Goal: Contribute content: Add original content to the website for others to see

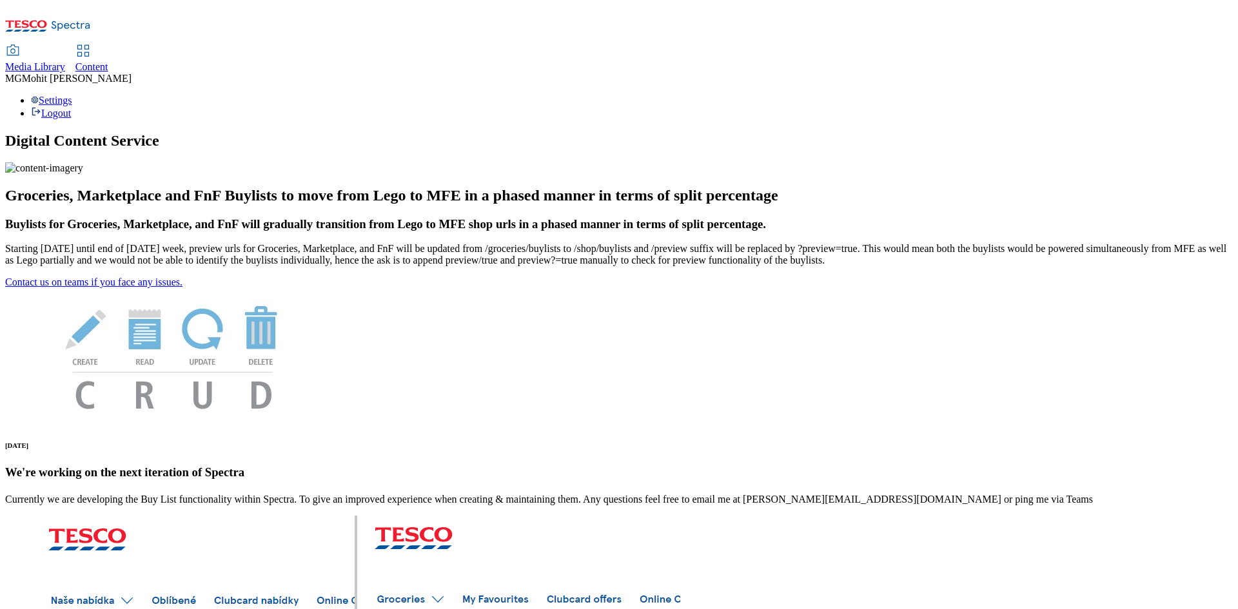
click at [108, 61] on span "Content" at bounding box center [91, 66] width 33 height 11
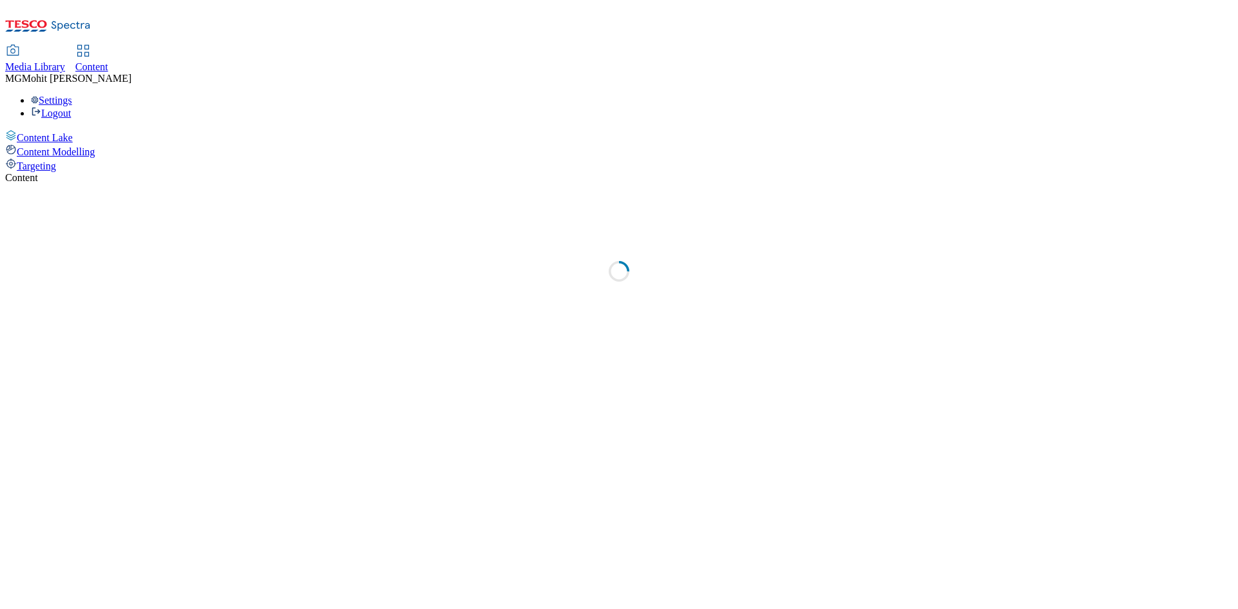
select select "ghs-[GEOGRAPHIC_DATA]"
click at [91, 16] on icon at bounding box center [48, 29] width 86 height 27
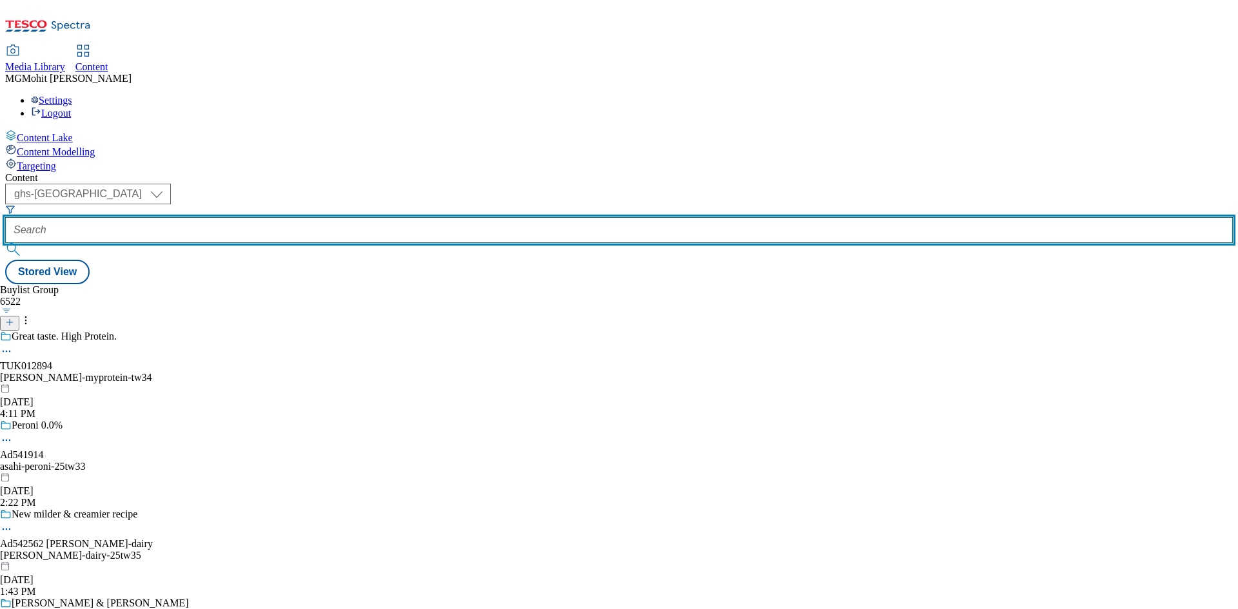
click at [289, 217] on input "text" at bounding box center [618, 230] width 1227 height 26
paste input "542111"
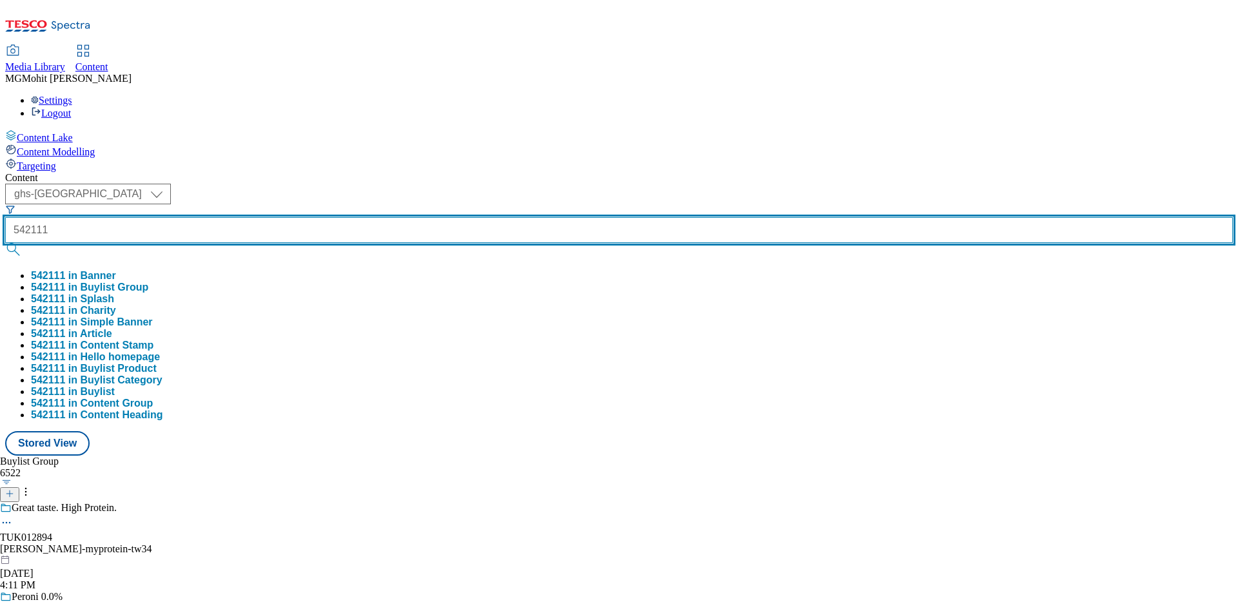
type input "542111"
click at [5, 243] on button "submit" at bounding box center [14, 249] width 18 height 13
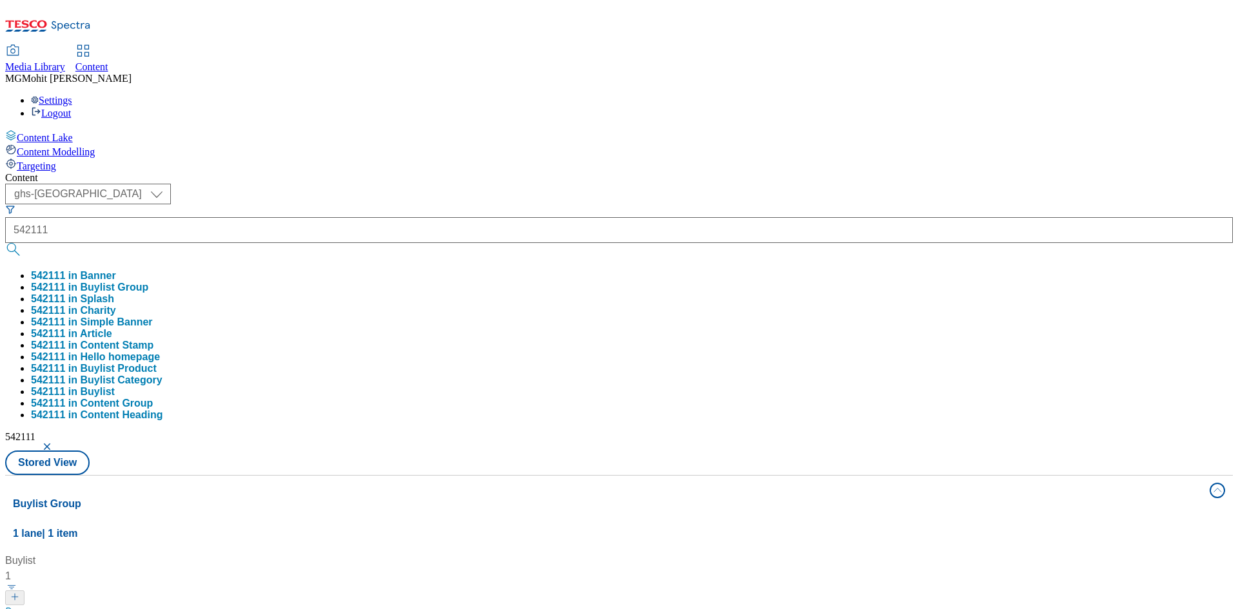
drag, startPoint x: 500, startPoint y: 284, endPoint x: 453, endPoint y: 284, distance: 47.1
click at [500, 553] on div "Buylist 1 Always triple distilled and now triple cask. Ad542111 / pernod-ricard…" at bounding box center [619, 553] width 1212 height 0
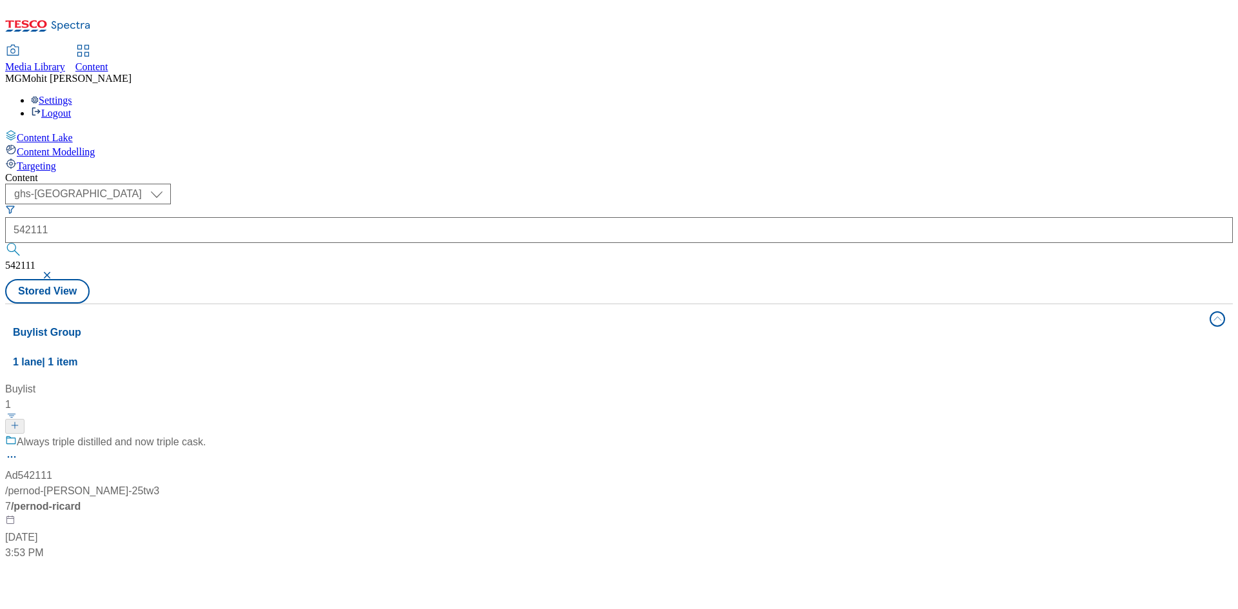
click at [206, 434] on div "Always triple distilled and now triple cask. Ad542111 / pernod-ricard-jameson-2…" at bounding box center [105, 497] width 200 height 126
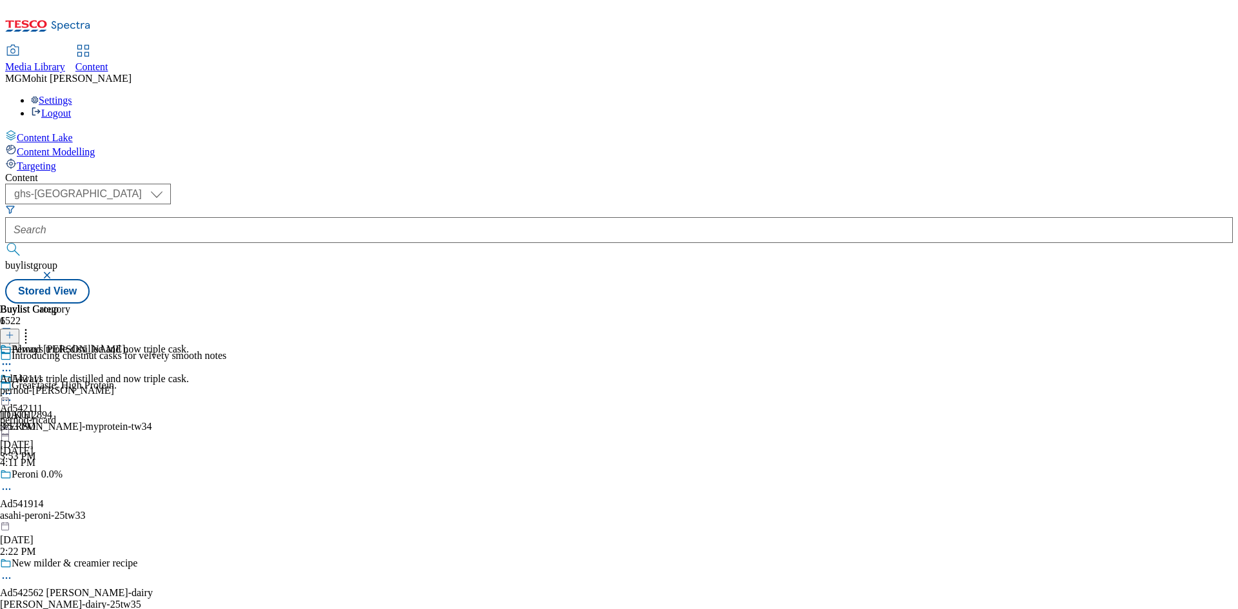
click at [13, 364] on icon at bounding box center [6, 370] width 13 height 13
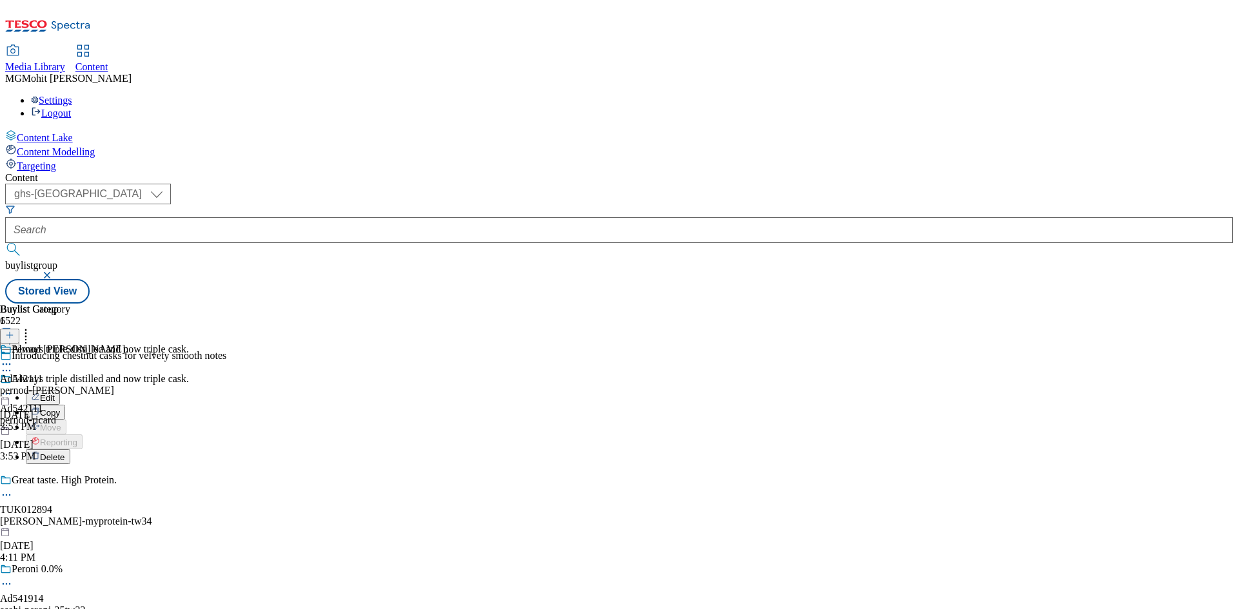
click at [60, 390] on button "Edit" at bounding box center [43, 397] width 34 height 15
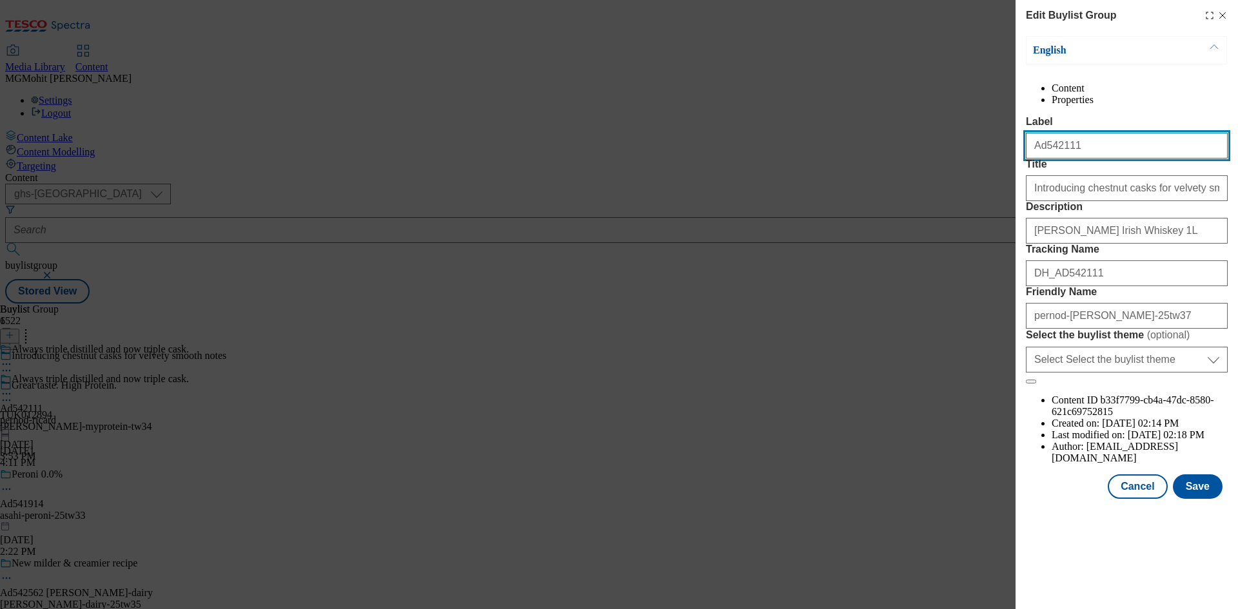
drag, startPoint x: 1045, startPoint y: 171, endPoint x: 993, endPoint y: 170, distance: 52.2
click at [993, 170] on div "Edit Buylist Group English Content Properties Label Ad542111 Title Introducing …" at bounding box center [619, 304] width 1238 height 609
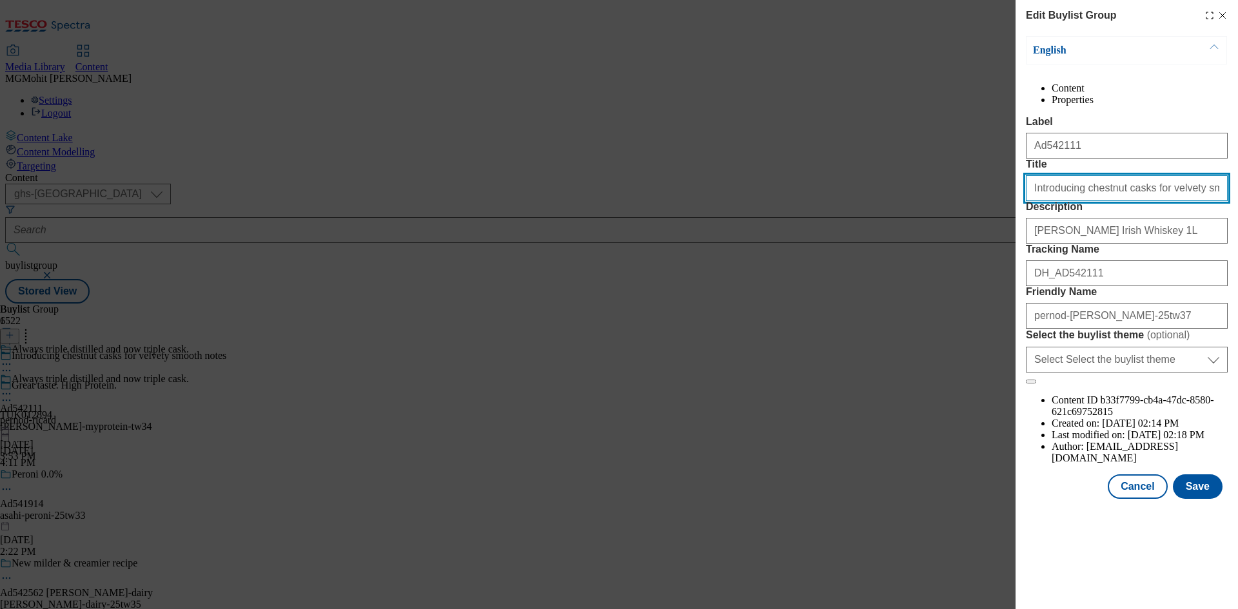
click at [1053, 201] on input "Introducing chestnut casks for velvety smooth notes" at bounding box center [1127, 188] width 202 height 26
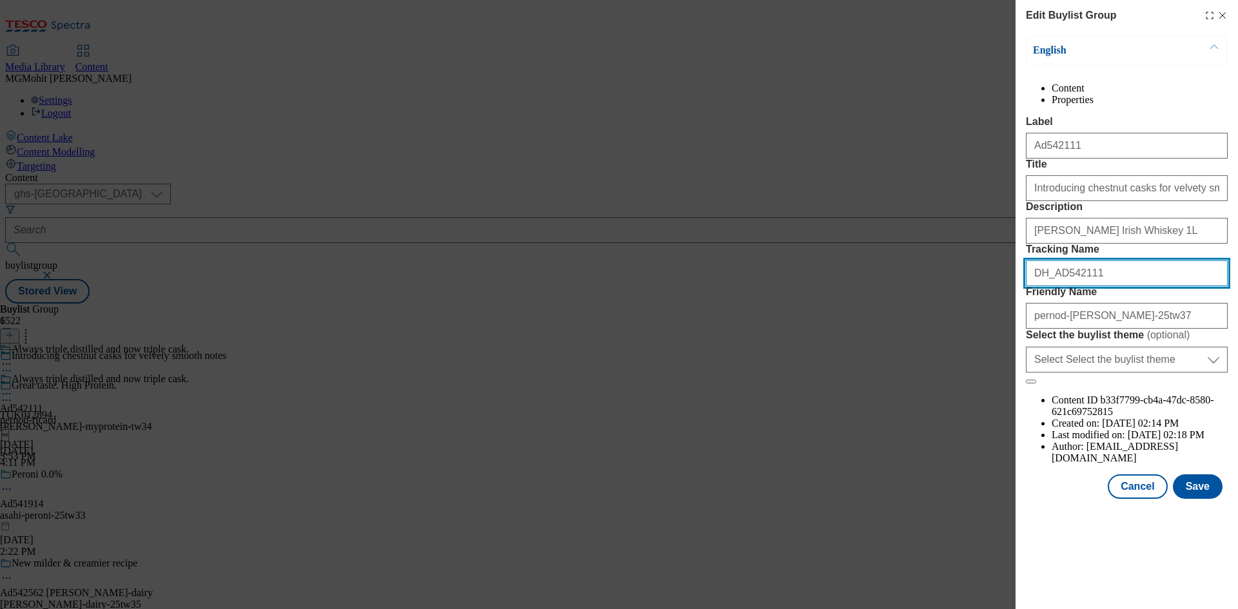
drag, startPoint x: 1110, startPoint y: 361, endPoint x: 974, endPoint y: 347, distance: 136.8
click at [974, 347] on div "Edit Buylist Group English Content Properties Label Ad542111 Title Introducing …" at bounding box center [619, 304] width 1238 height 609
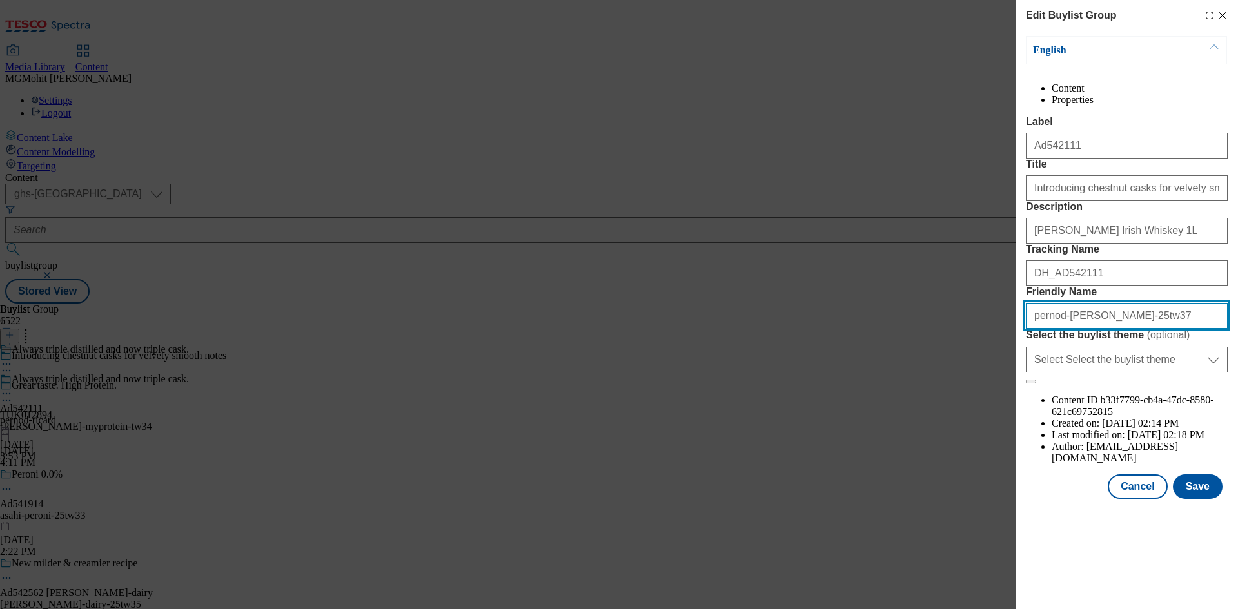
click at [1122, 329] on input "pernod-[PERSON_NAME]-25tw37" at bounding box center [1127, 316] width 202 height 26
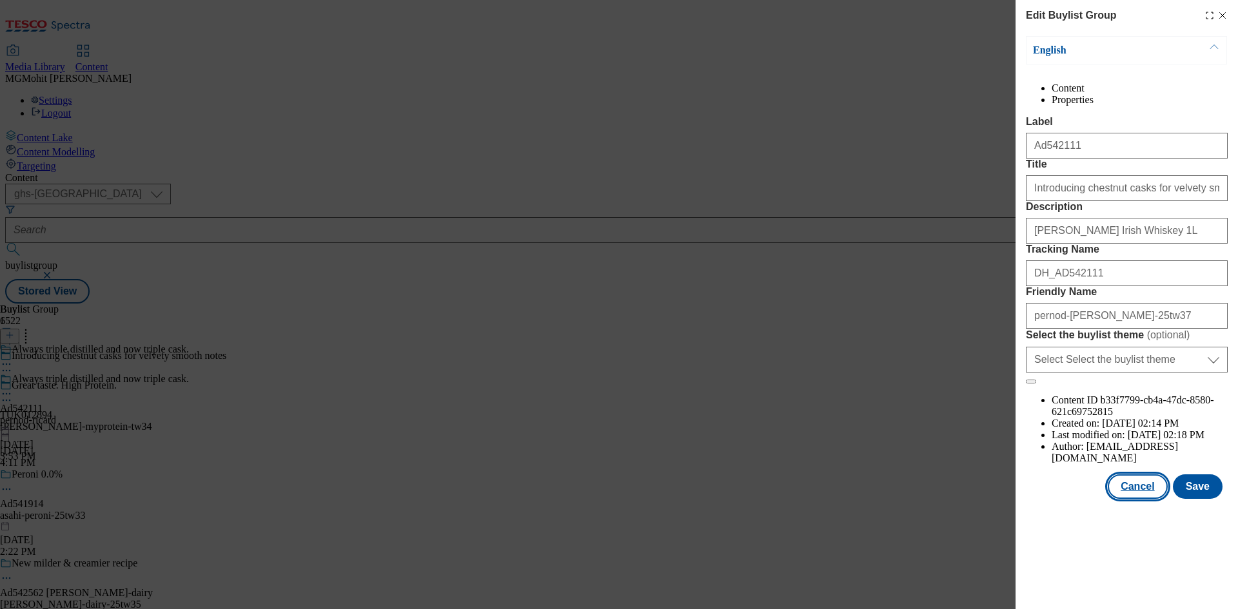
drag, startPoint x: 1133, startPoint y: 548, endPoint x: 834, endPoint y: 372, distance: 347.0
click at [1133, 499] on button "Cancel" at bounding box center [1137, 486] width 59 height 24
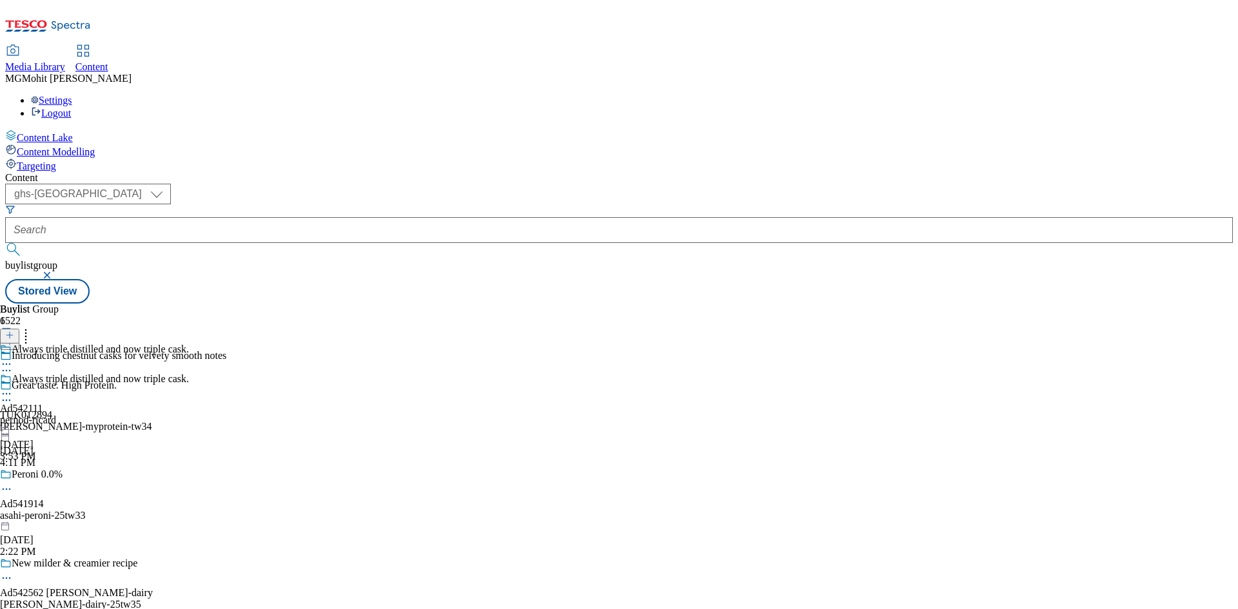
click at [13, 387] on icon at bounding box center [6, 393] width 13 height 13
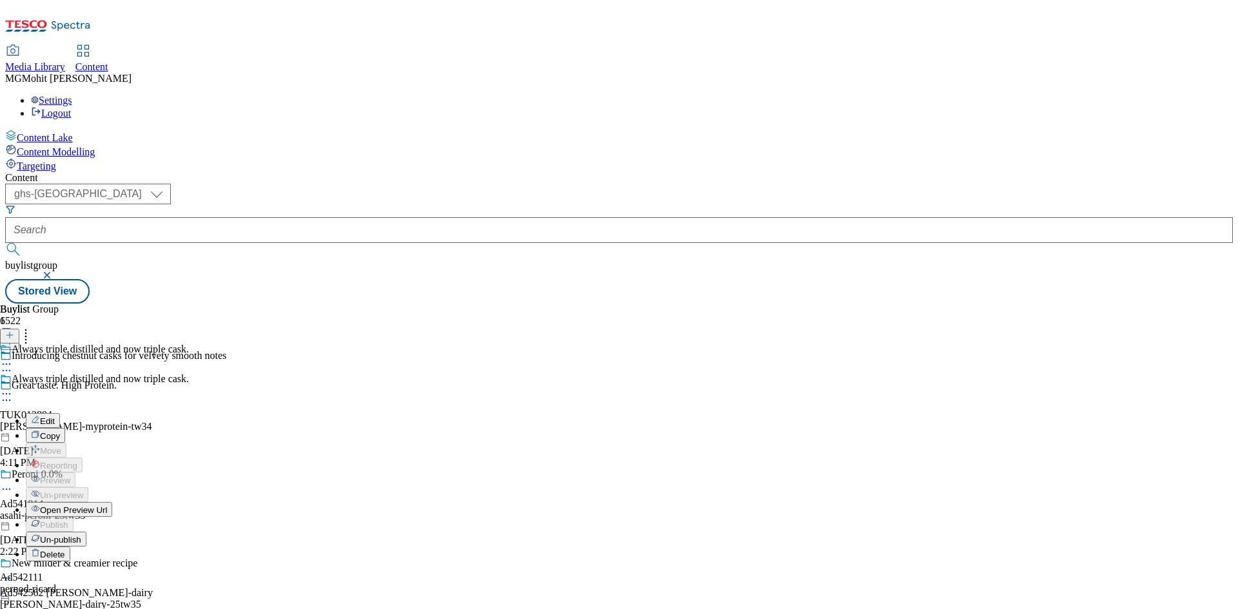
click at [60, 413] on button "Edit" at bounding box center [43, 420] width 34 height 15
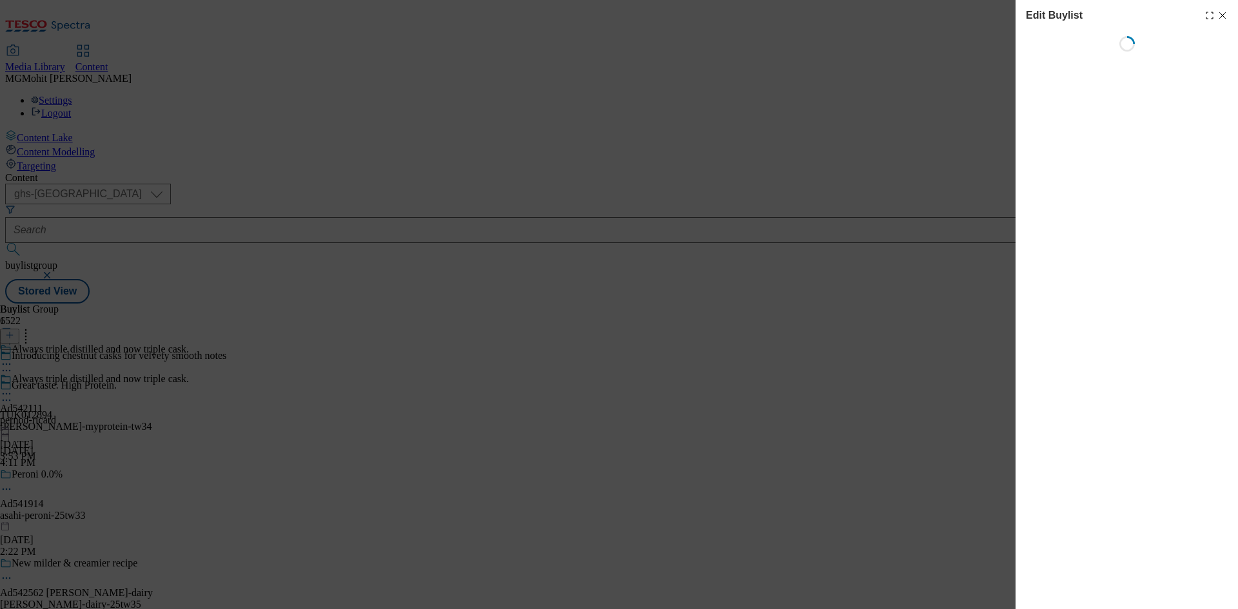
select select "tactical"
select select "supplier funded short term 1-3 weeks"
select select "dunnhumby"
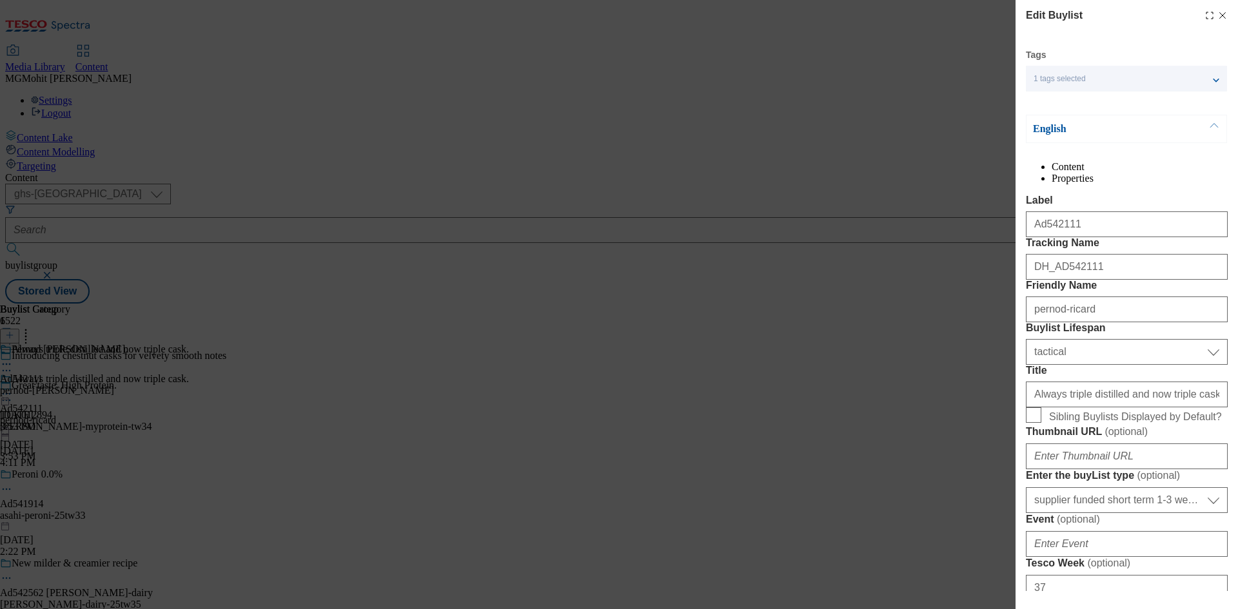
select select "Banner"
drag, startPoint x: 1071, startPoint y: 247, endPoint x: 991, endPoint y: 249, distance: 80.0
click at [991, 249] on div "Edit Buylist Tags 1 tags selected buylist English Content Properties Label Ad54…" at bounding box center [619, 304] width 1238 height 609
drag, startPoint x: 1087, startPoint y: 324, endPoint x: 988, endPoint y: 309, distance: 100.3
click at [988, 309] on div "Edit Buylist Tags 1 tags selected buylist English Content Properties Label Ad54…" at bounding box center [619, 304] width 1238 height 609
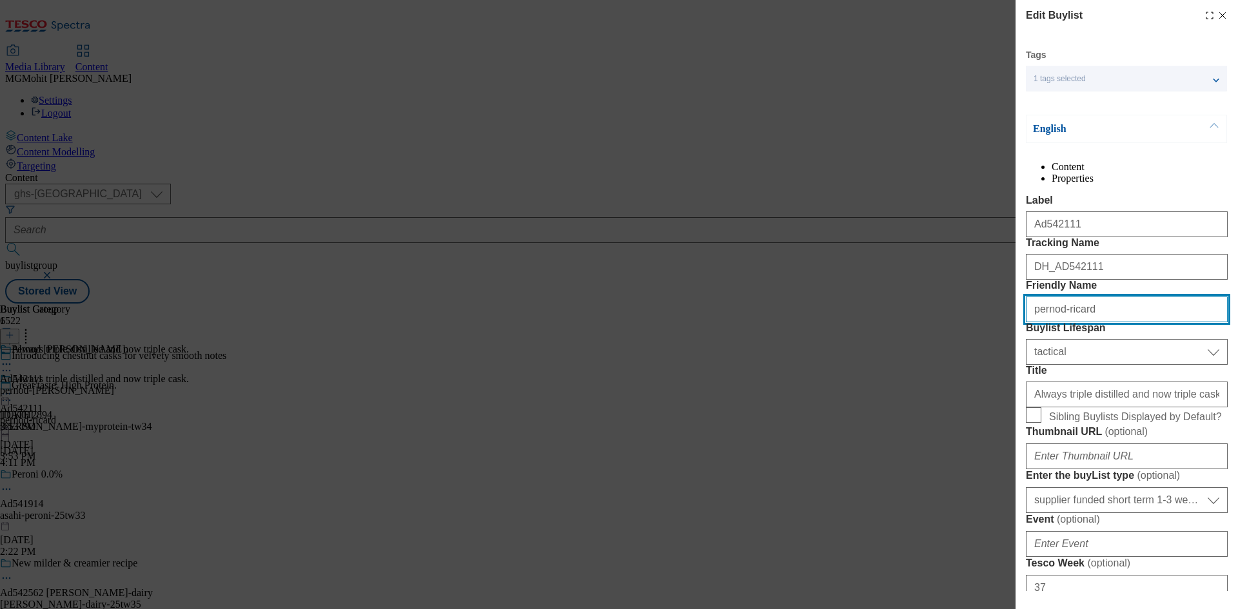
click at [1116, 322] on input "pernod-ricard" at bounding box center [1127, 310] width 202 height 26
drag, startPoint x: 1117, startPoint y: 385, endPoint x: 998, endPoint y: 384, distance: 119.3
click at [998, 384] on div "Edit Buylist Tags 1 tags selected buylist English Content Properties Label Ad54…" at bounding box center [619, 304] width 1238 height 609
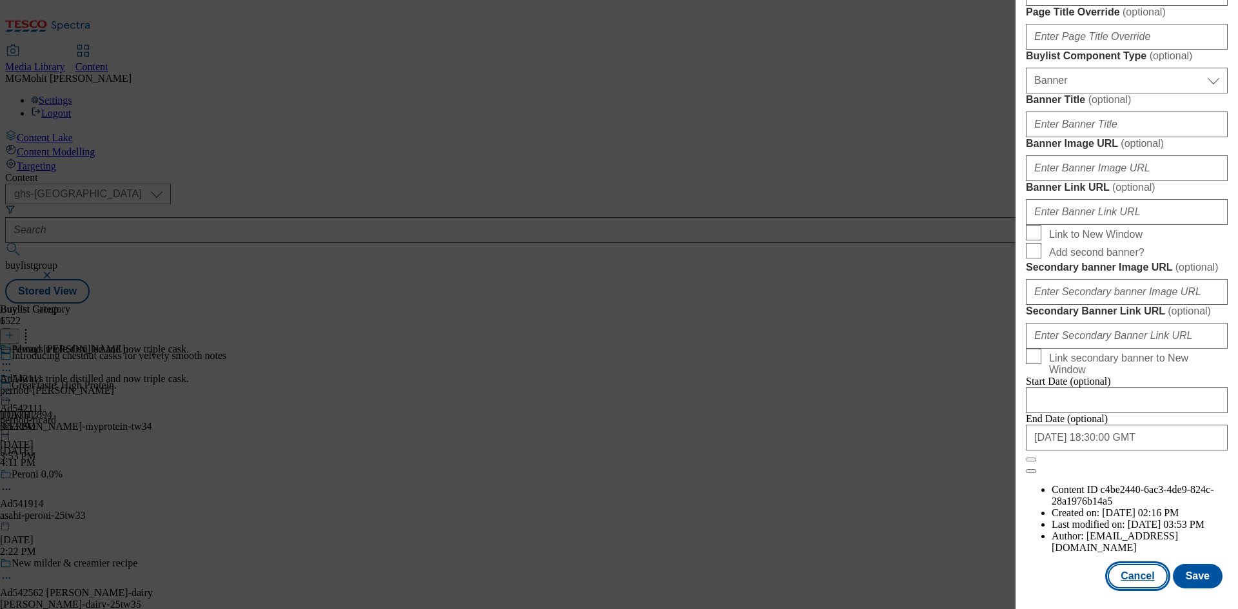
click at [1147, 575] on button "Cancel" at bounding box center [1137, 576] width 59 height 24
select select "tactical"
select select "supplier funded short term 1-3 weeks"
select select "dunnhumby"
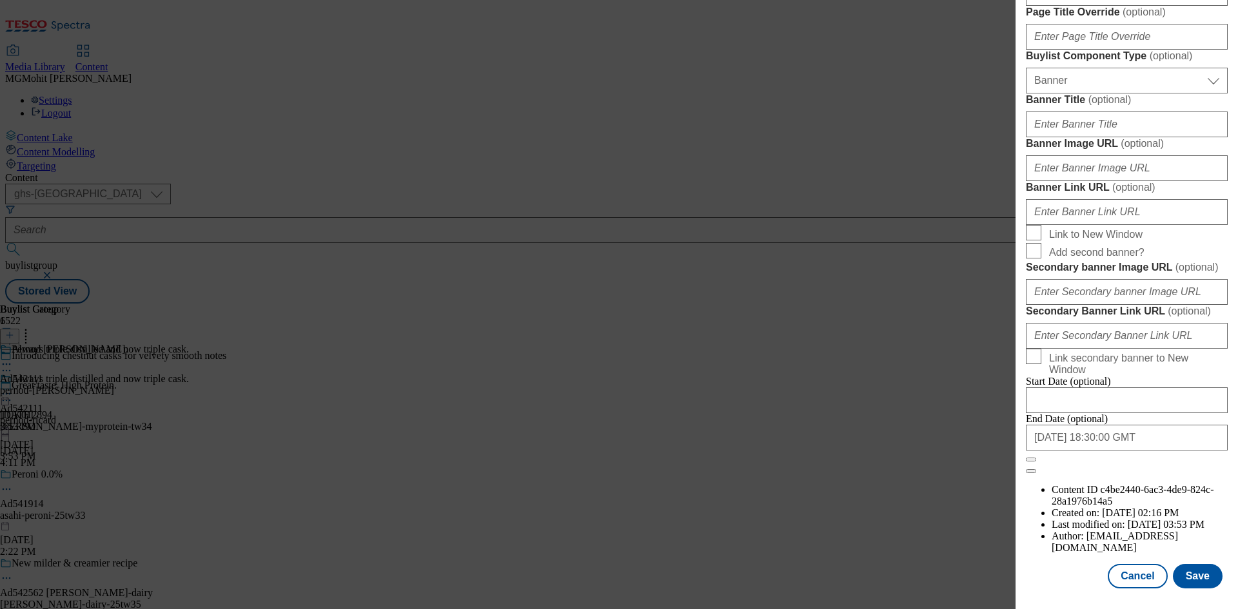
select select "Banner"
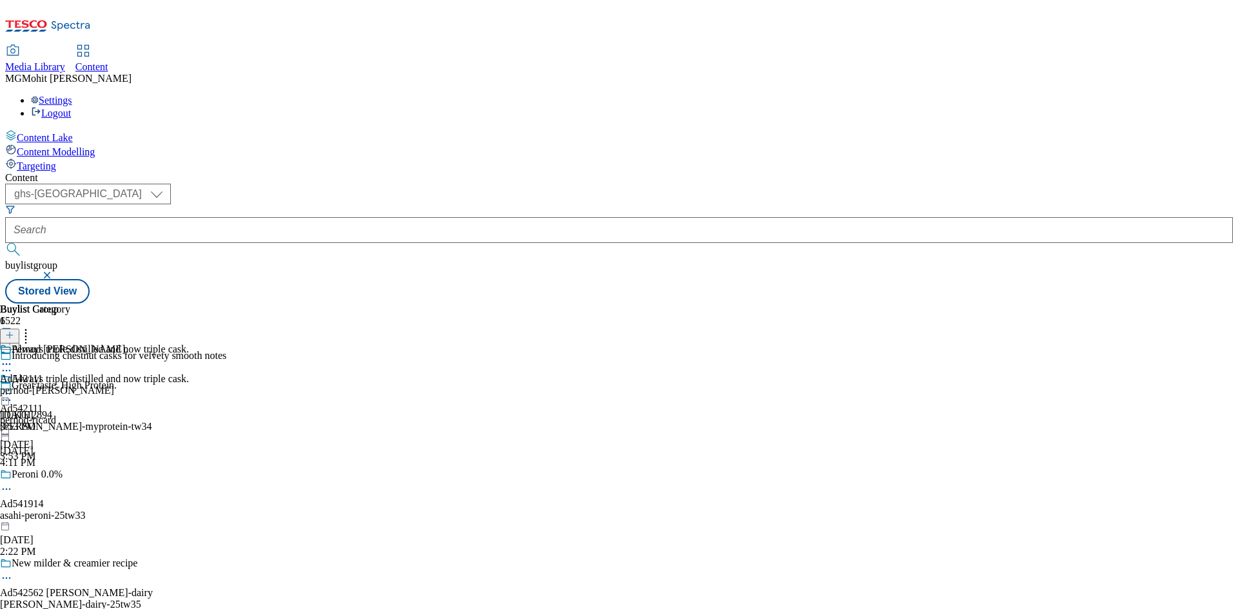
click at [13, 358] on icon at bounding box center [6, 364] width 13 height 13
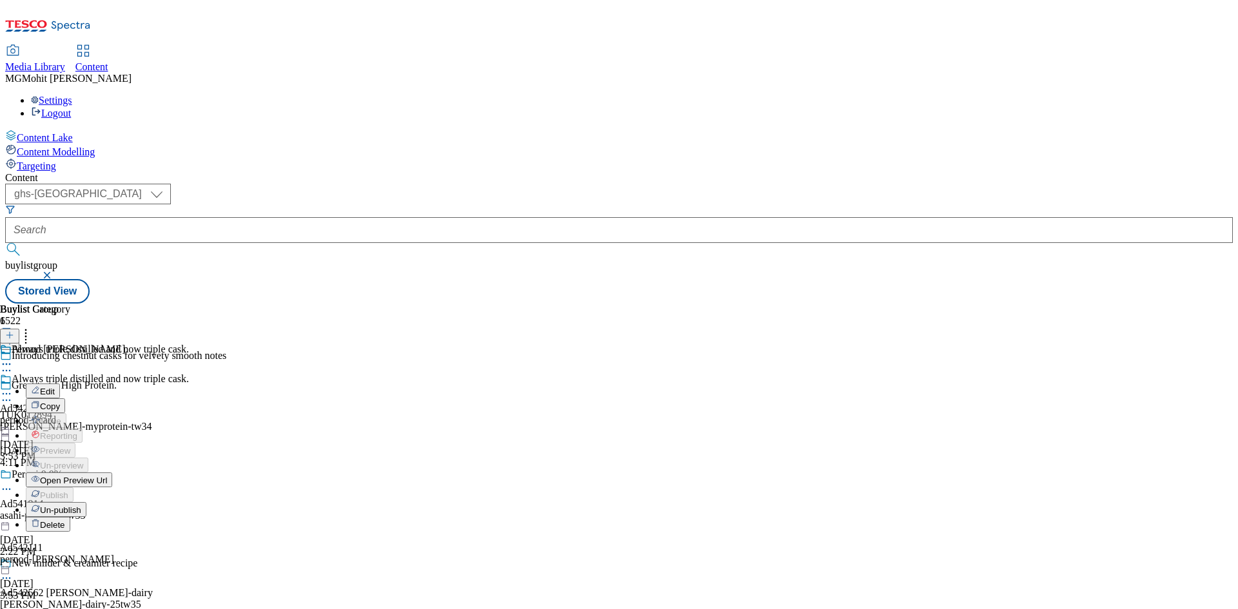
click at [60, 384] on button "Edit" at bounding box center [43, 391] width 34 height 15
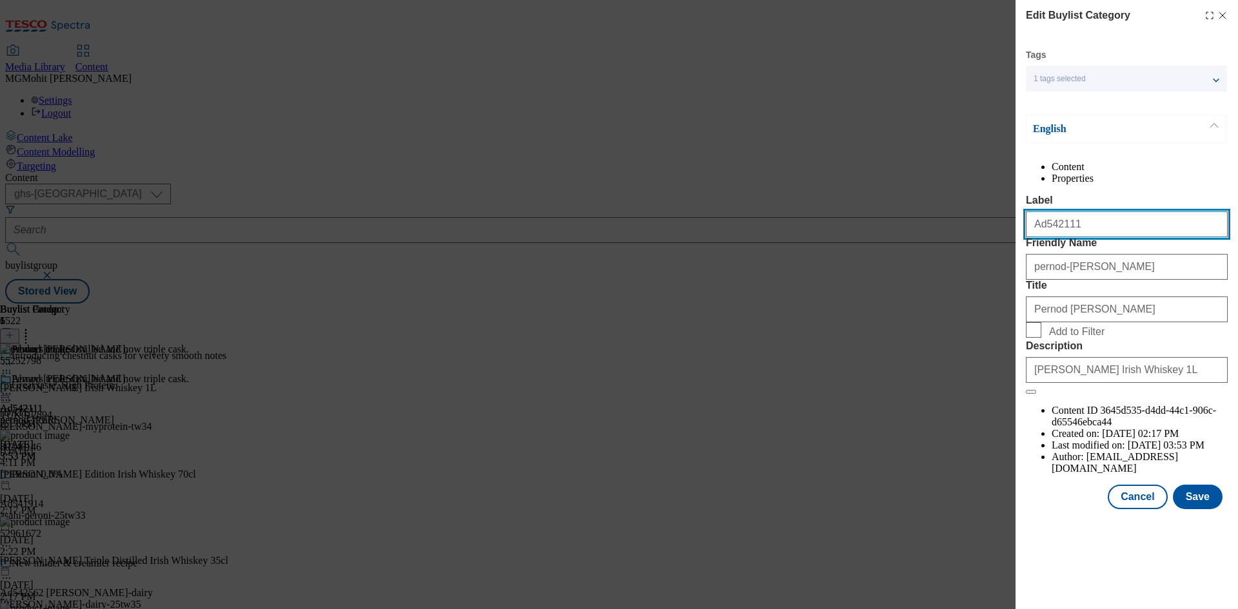
drag, startPoint x: 1124, startPoint y: 257, endPoint x: 950, endPoint y: 240, distance: 174.3
click at [950, 240] on div "Edit Buylist Category Tags 1 tags selected buylist category English Content Pro…" at bounding box center [619, 304] width 1238 height 609
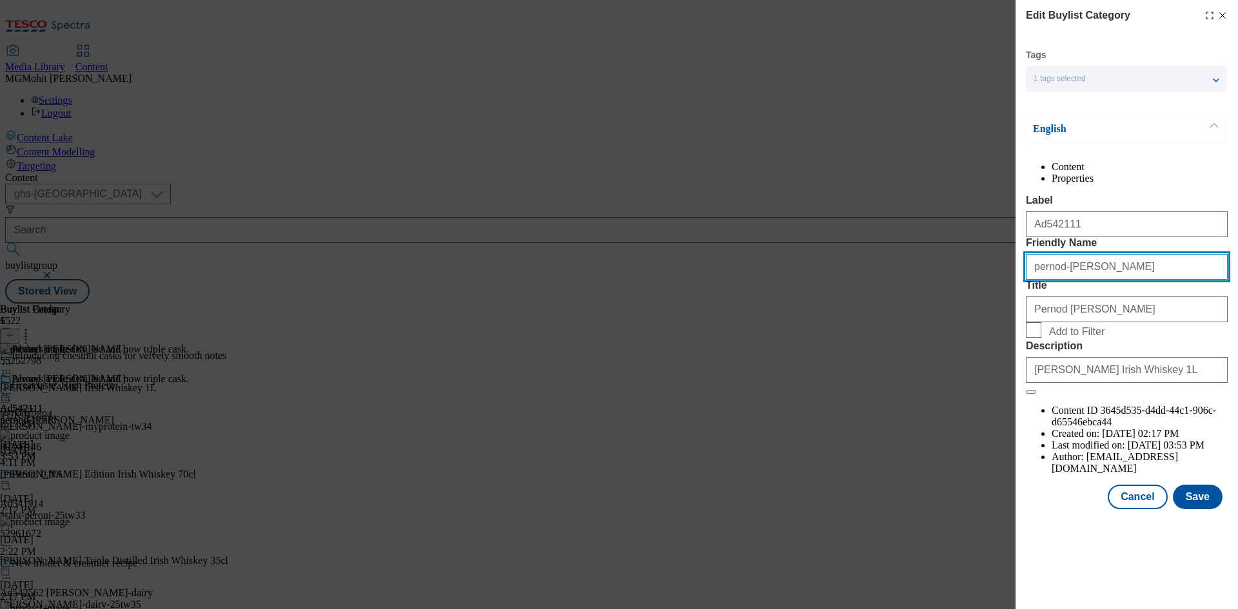
click at [1131, 280] on input "pernod-[PERSON_NAME]" at bounding box center [1127, 267] width 202 height 26
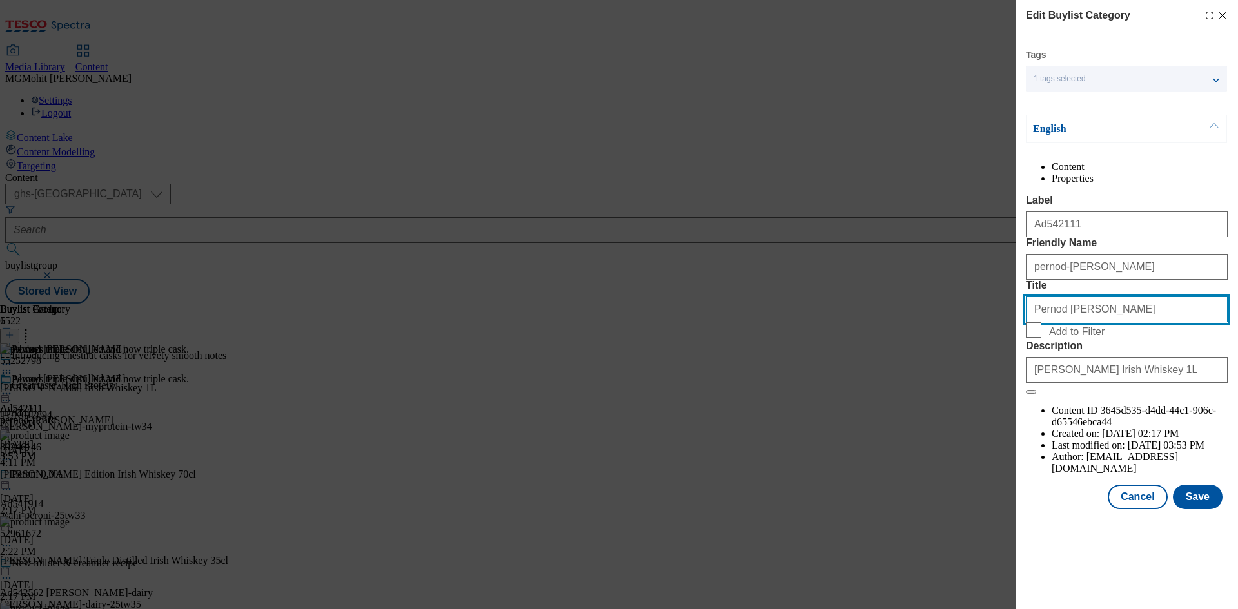
drag, startPoint x: 1074, startPoint y: 385, endPoint x: 1000, endPoint y: 380, distance: 74.3
click at [1000, 380] on div "Edit Buylist Category Tags 1 tags selected buylist category English Content Pro…" at bounding box center [619, 304] width 1238 height 609
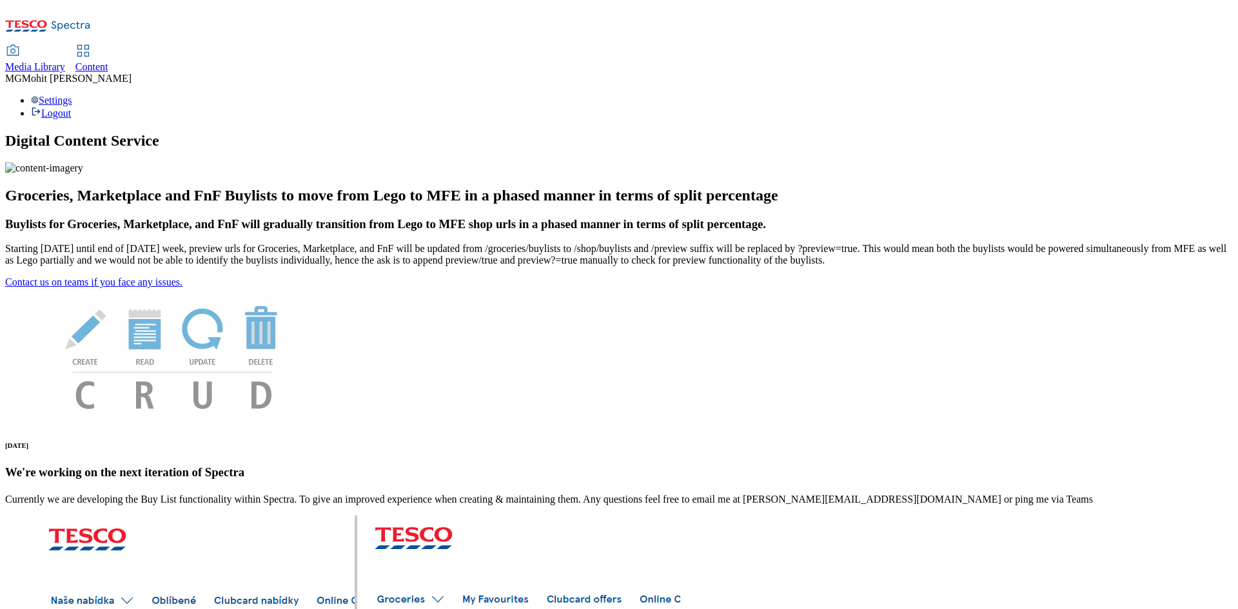
click at [108, 61] on span "Content" at bounding box center [91, 66] width 33 height 11
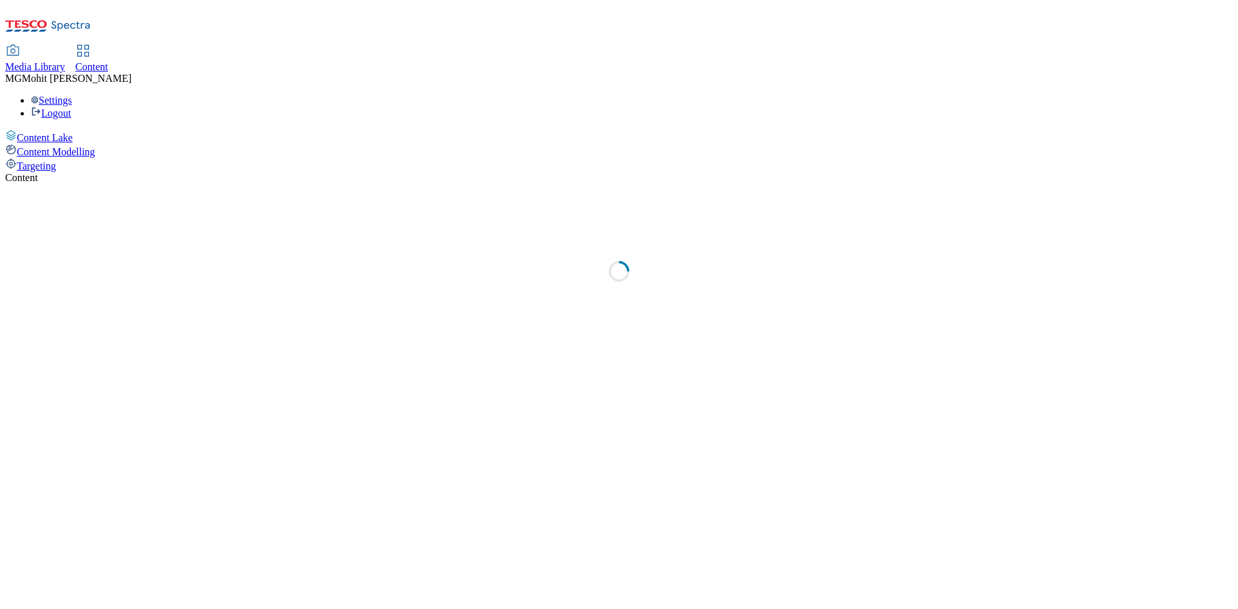
select select "ghs-[GEOGRAPHIC_DATA]"
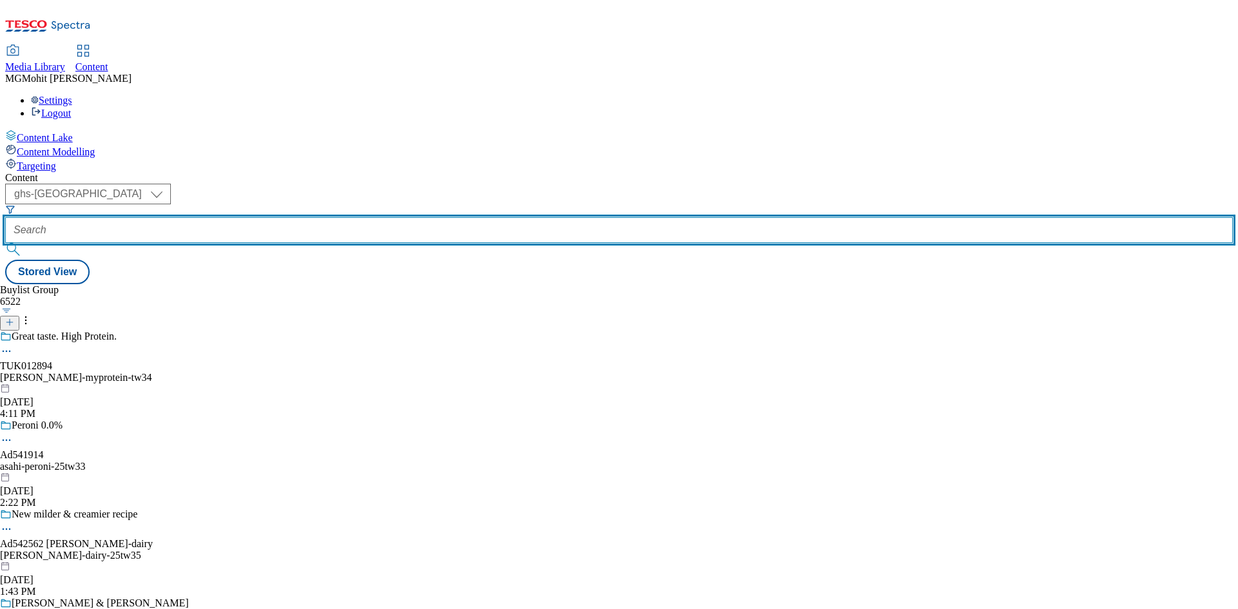
click at [304, 217] on input "text" at bounding box center [618, 230] width 1227 height 26
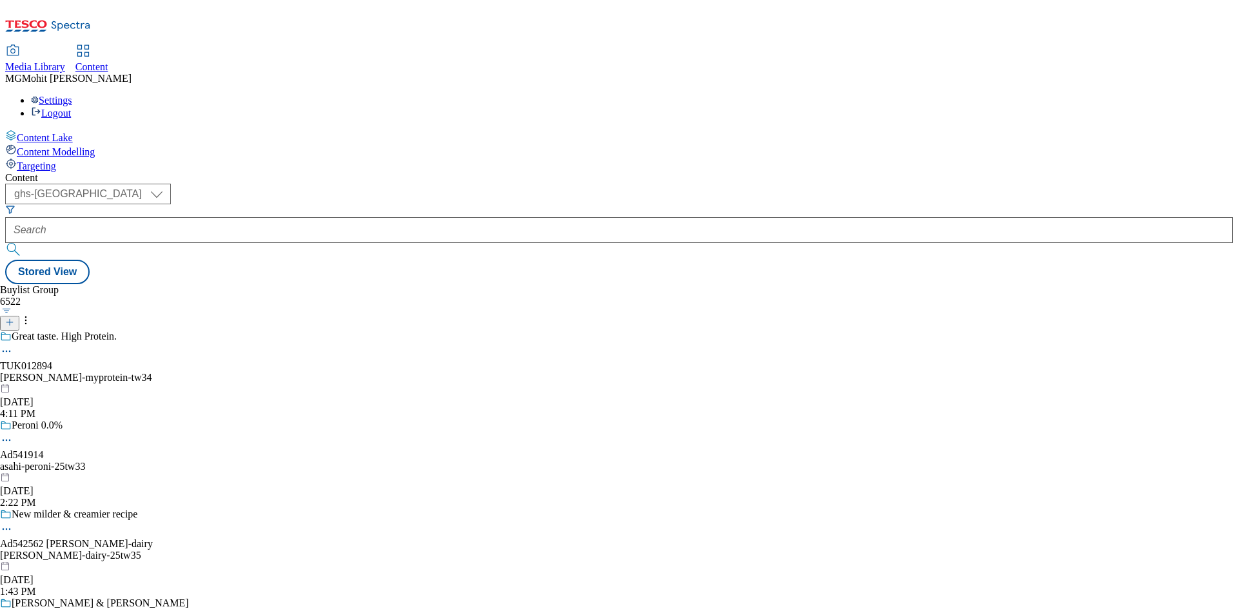
click at [14, 318] on icon at bounding box center [9, 322] width 9 height 9
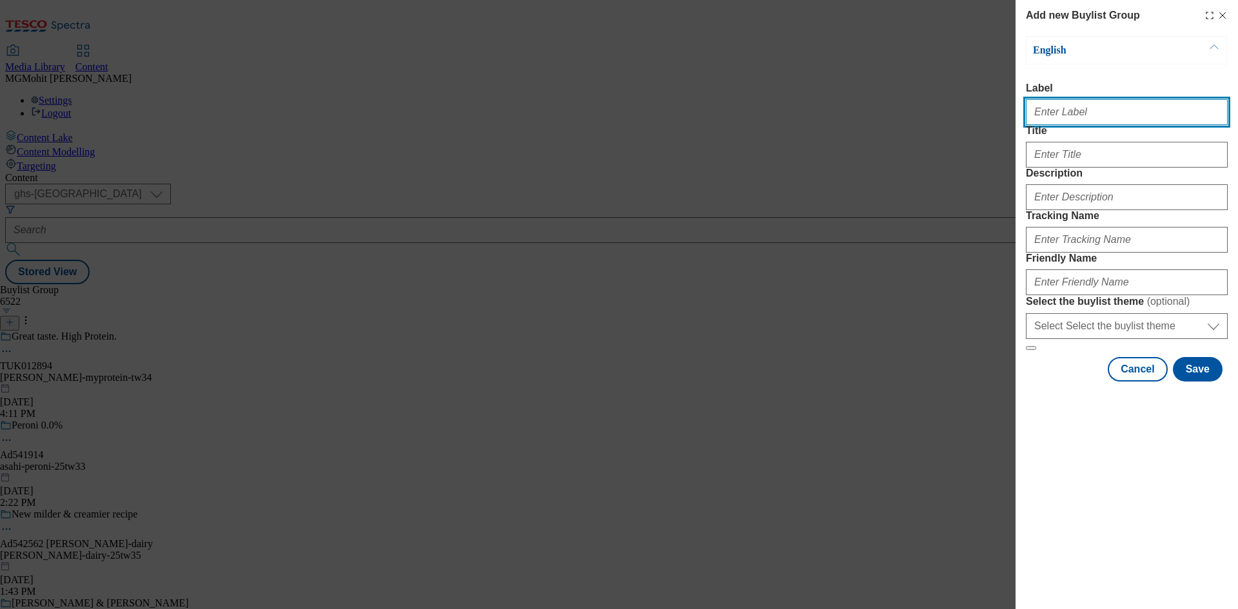
click at [1090, 117] on input "Label" at bounding box center [1127, 112] width 202 height 26
paste input "Ad542111"
type input "Ad542111"
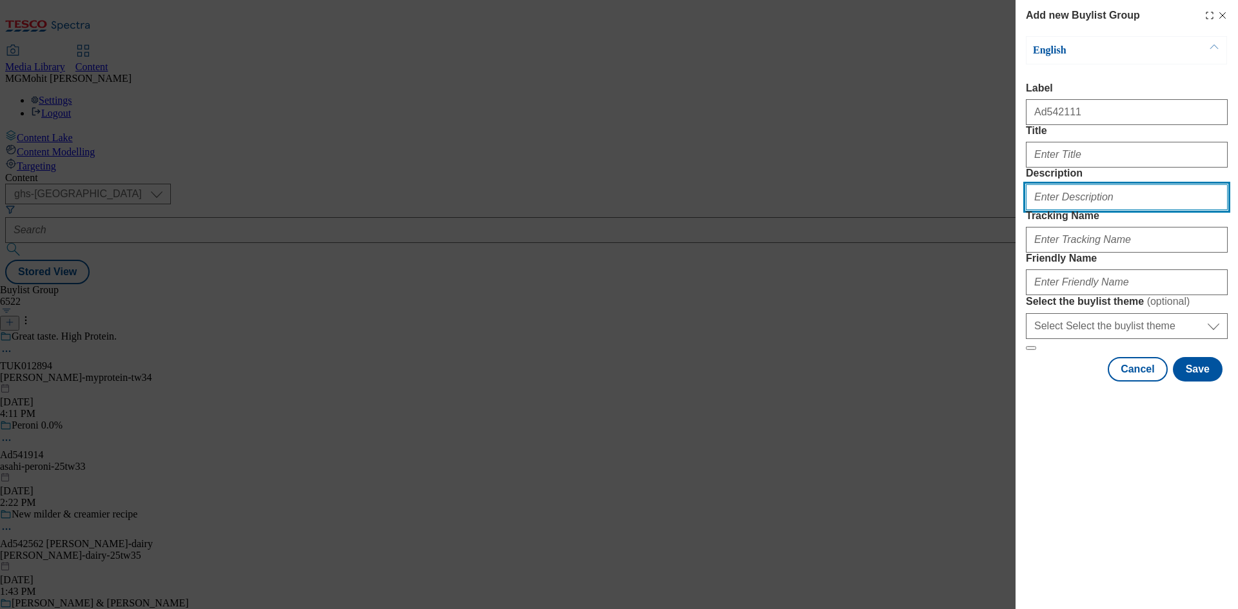
click at [1051, 210] on input "Description" at bounding box center [1127, 197] width 202 height 26
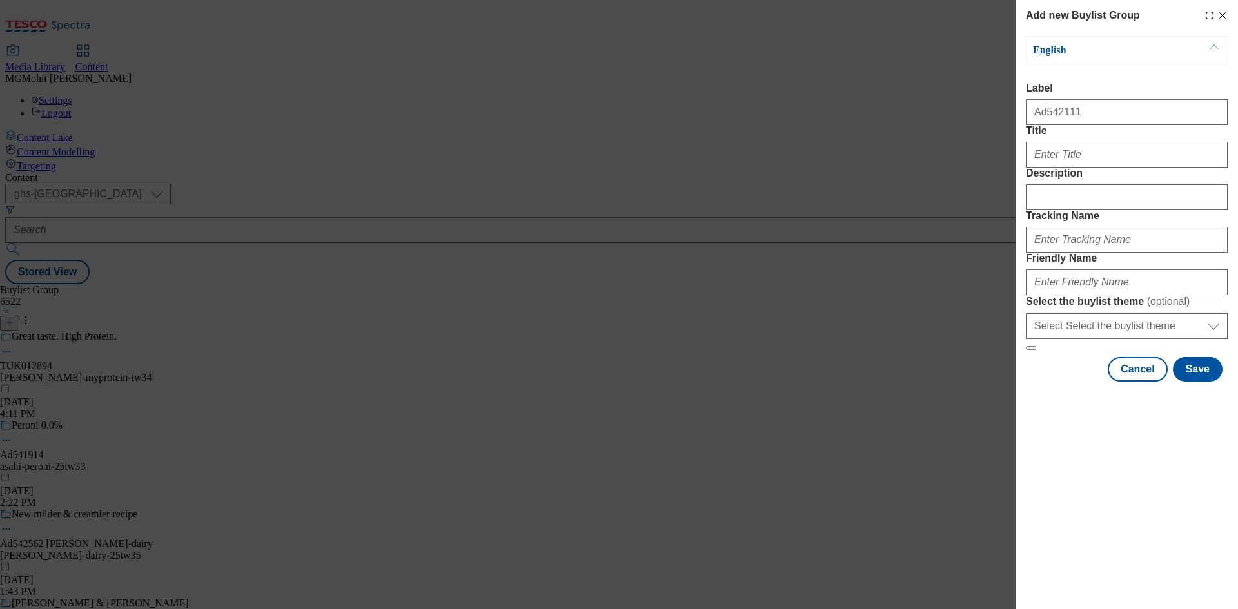
click at [1050, 197] on form "Label Ad542111 Title Description Tracking Name Friendly Name Select the buylist…" at bounding box center [1127, 217] width 202 height 268
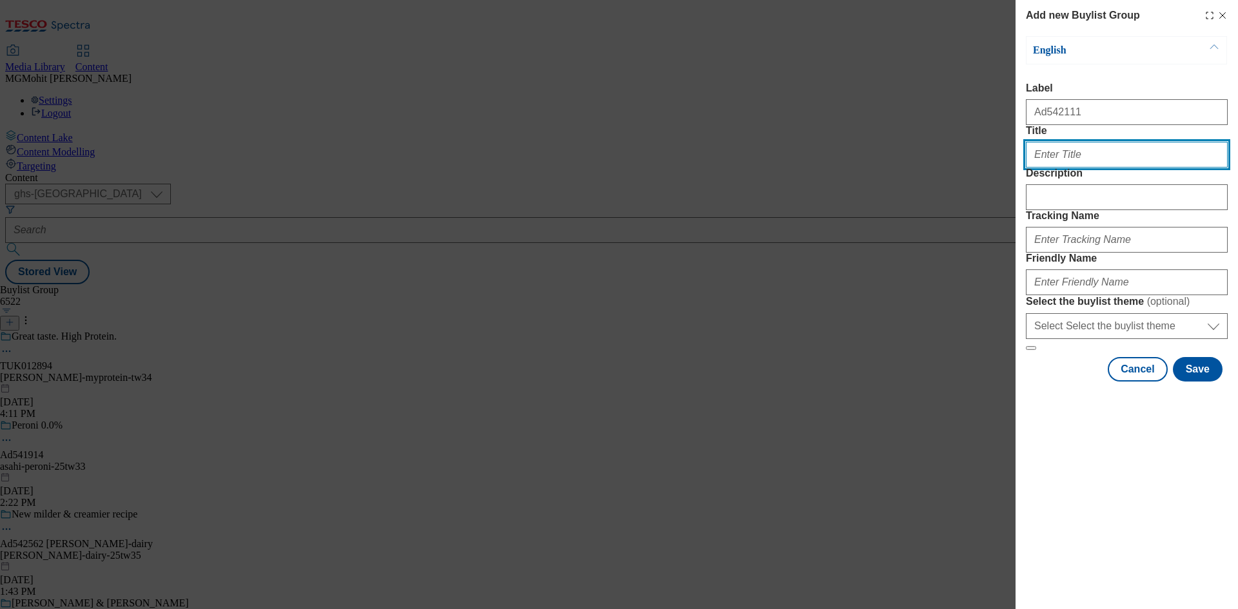
click at [1046, 168] on input "Title" at bounding box center [1127, 155] width 202 height 26
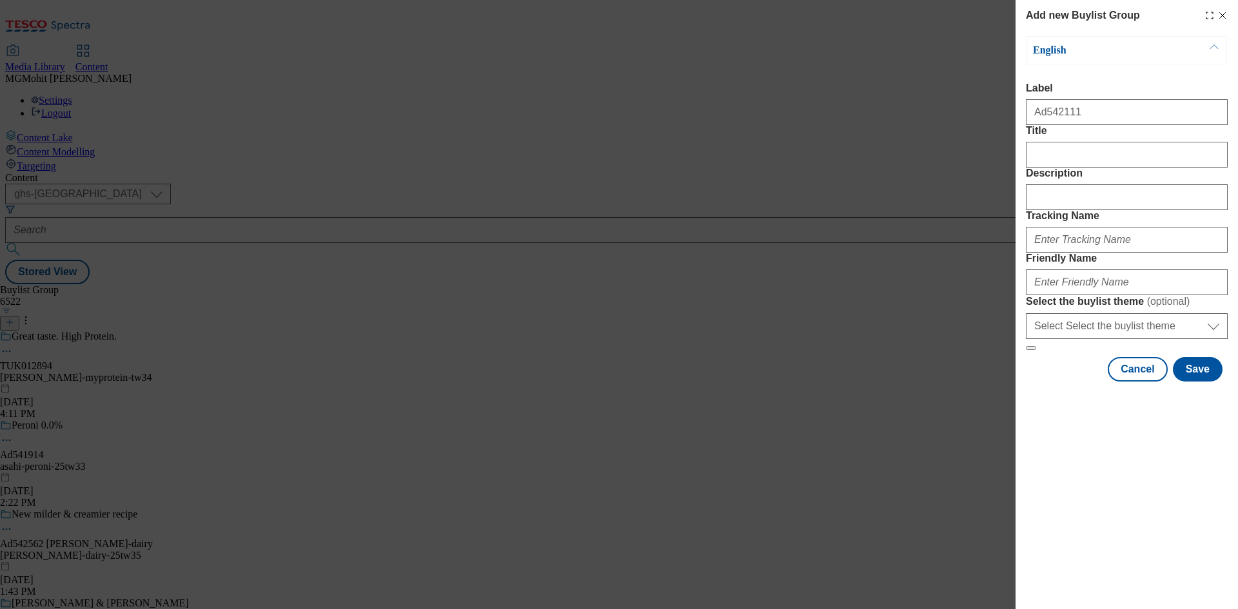
click at [1064, 253] on div "Modal" at bounding box center [1127, 237] width 202 height 31
click at [1138, 253] on input "Tracking Name" at bounding box center [1127, 240] width 202 height 26
paste input "DH_AD542111"
type input "DH_AD542111"
click at [1064, 295] on input "Friendly Name" at bounding box center [1127, 282] width 202 height 26
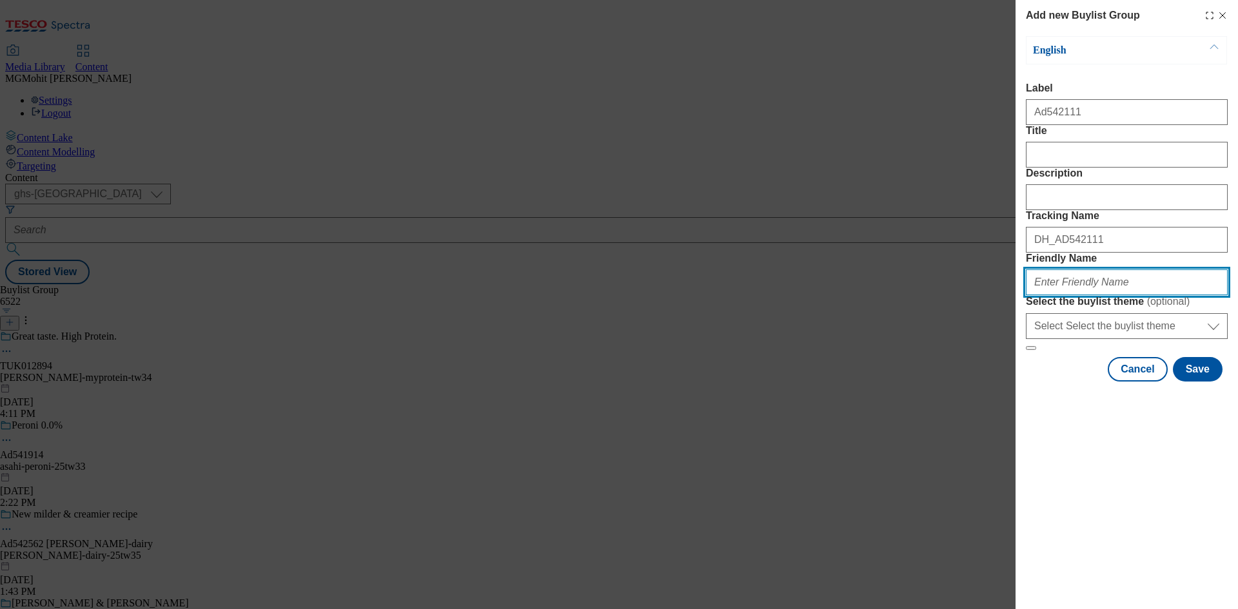
paste input "pernod-[PERSON_NAME]-25tw37"
type input "pernod-[PERSON_NAME]-25tw37"
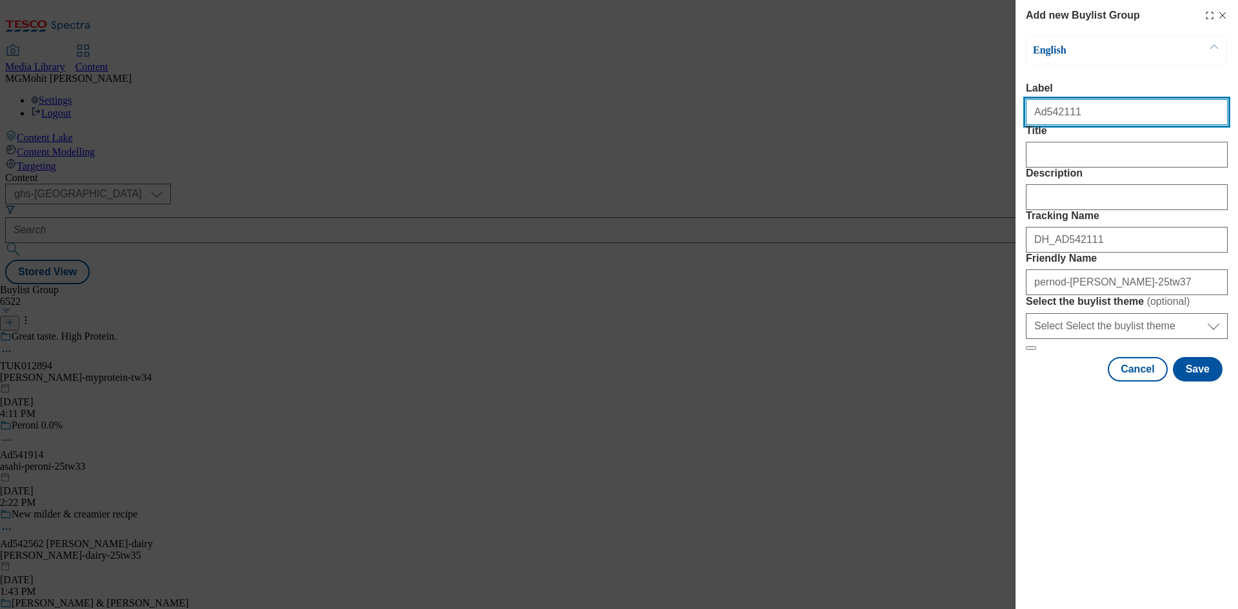
drag, startPoint x: 1077, startPoint y: 116, endPoint x: 1044, endPoint y: 123, distance: 34.3
click at [1044, 123] on input "Ad542111" at bounding box center [1127, 112] width 202 height 26
paste input "430"
type input "Ad542430"
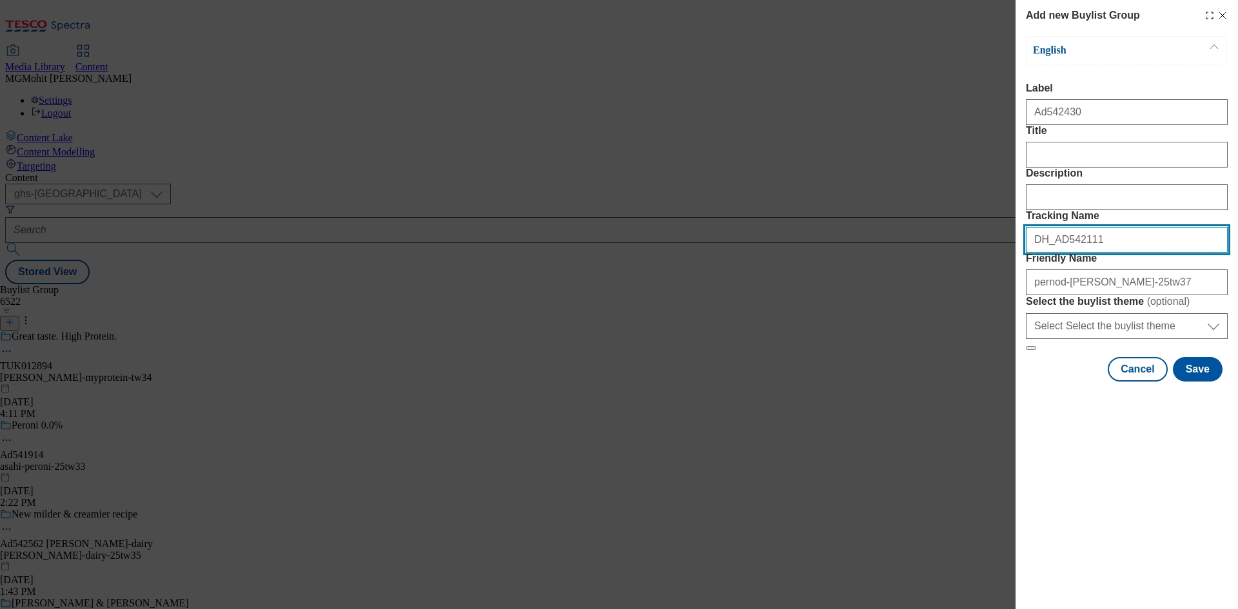
drag, startPoint x: 1091, startPoint y: 311, endPoint x: 1057, endPoint y: 318, distance: 34.3
click at [1057, 253] on input "DH_AD542111" at bounding box center [1127, 240] width 202 height 26
paste input "430"
type input "DH_AD542430"
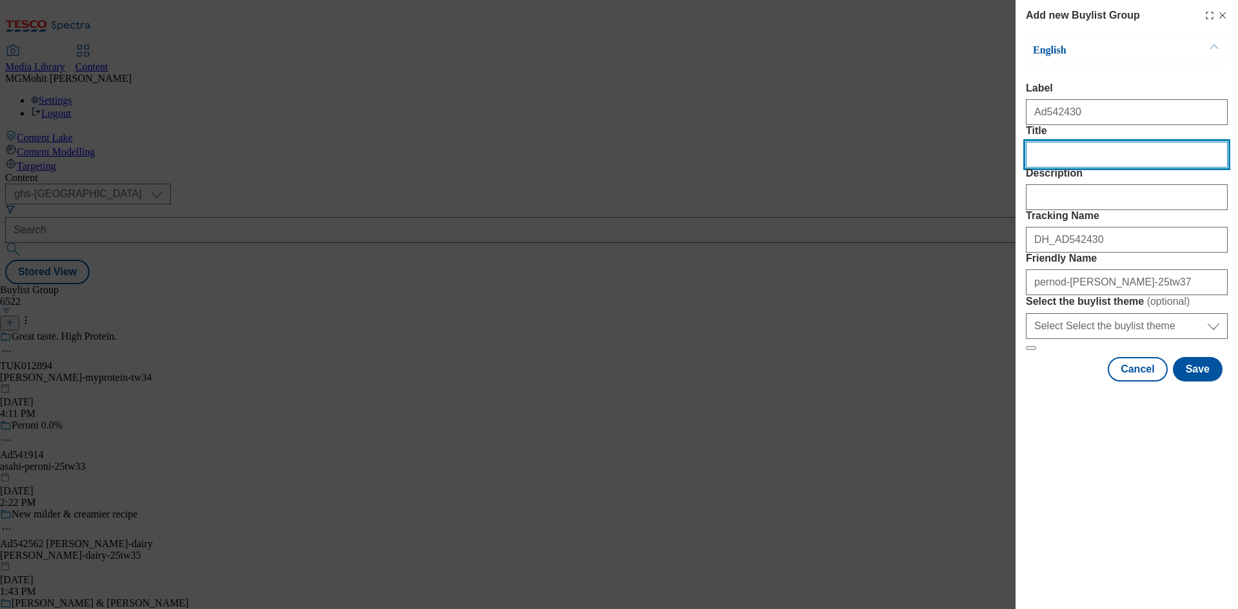
click at [1053, 168] on input "Title" at bounding box center [1127, 155] width 202 height 26
paste input "Fully traceable, raw manuka honey."
type input "Fully traceable, raw manuka honey."
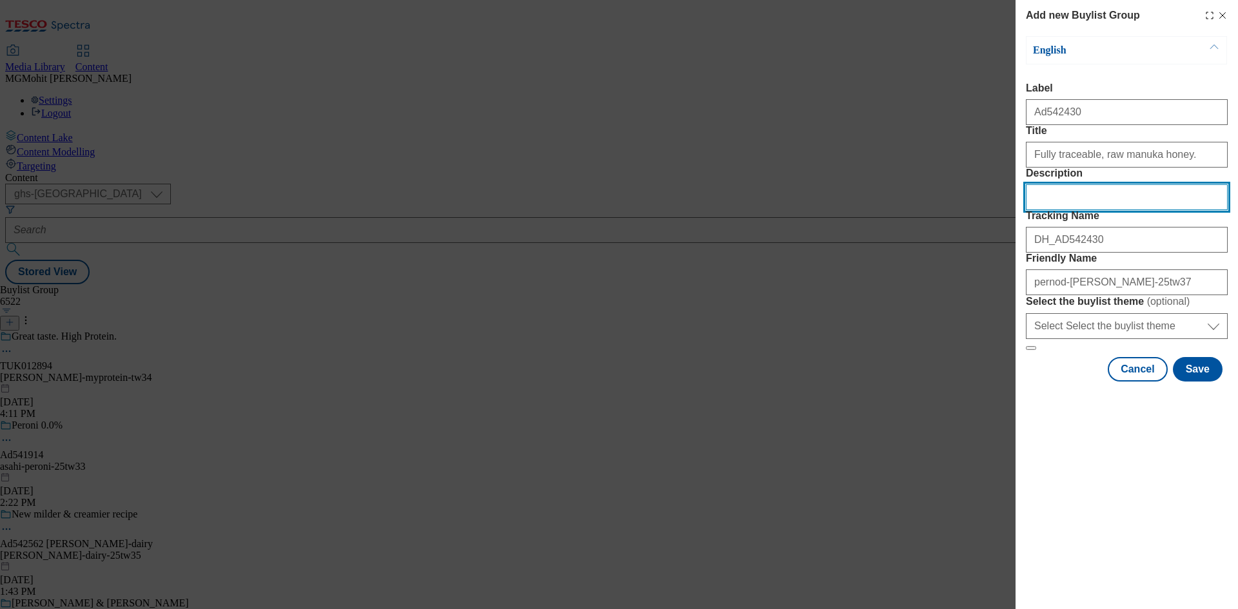
click at [1066, 210] on input "Description" at bounding box center [1127, 197] width 202 height 26
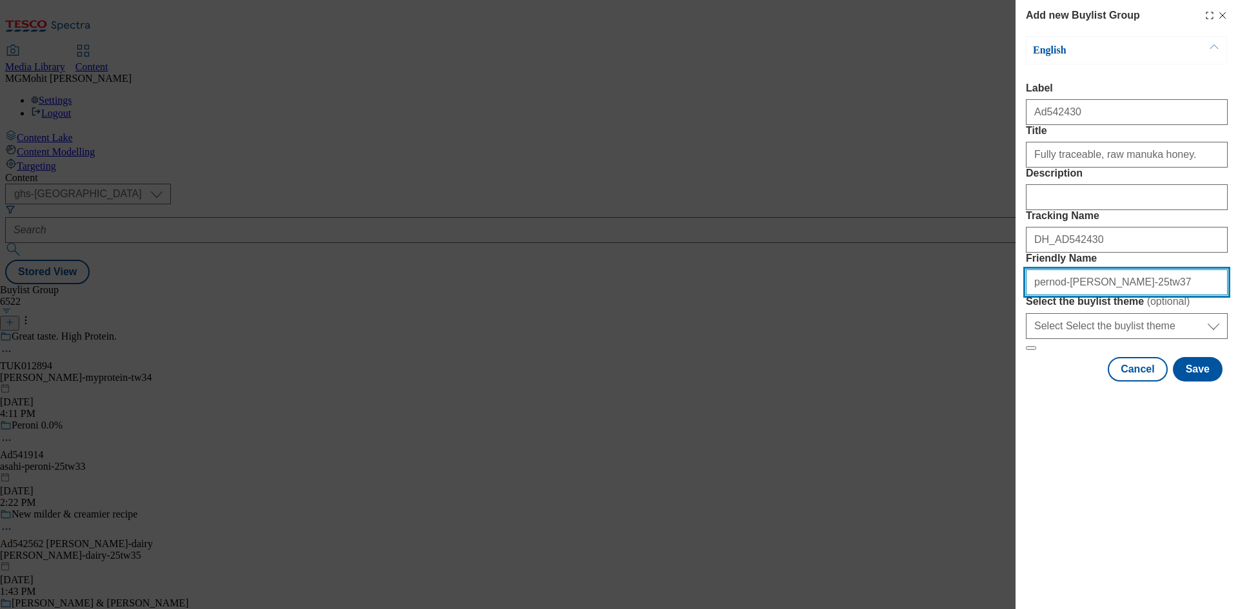
drag, startPoint x: 1116, startPoint y: 377, endPoint x: 997, endPoint y: 375, distance: 119.3
click at [997, 375] on div "Add new Buylist Group English Label Ad542430 Title Fully traceable, raw manuka …" at bounding box center [619, 304] width 1238 height 609
click at [1156, 295] on input "hilltop-manuka-25tw37" at bounding box center [1127, 282] width 202 height 26
drag, startPoint x: 1156, startPoint y: 374, endPoint x: 953, endPoint y: 372, distance: 202.4
click at [953, 372] on div "Add new Buylist Group English Label Ad542430 Title Fully traceable, raw manuka …" at bounding box center [619, 304] width 1238 height 609
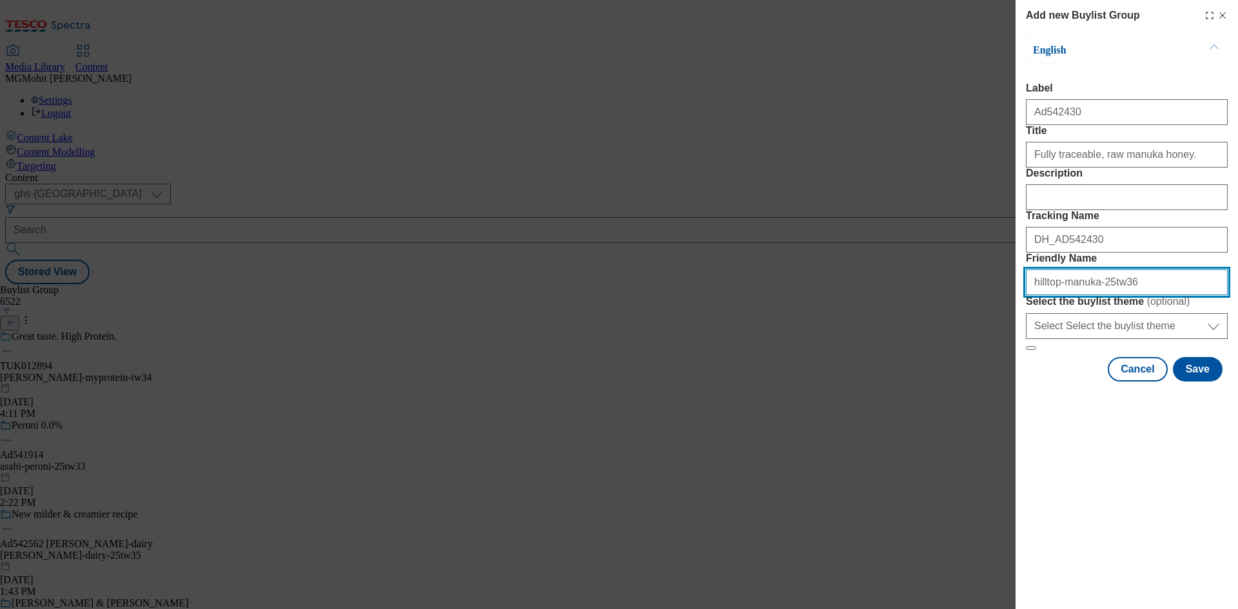
type input "hilltop-manuka-25tw36"
click at [1056, 402] on div "Modal" at bounding box center [1126, 393] width 222 height 18
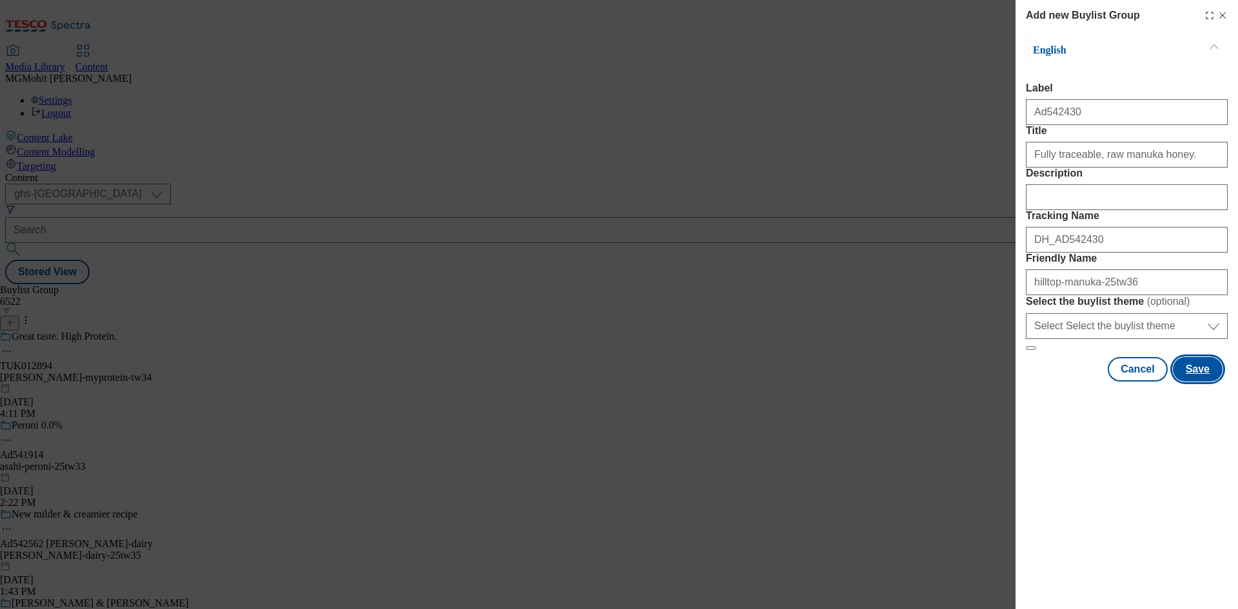
click at [1206, 382] on button "Save" at bounding box center [1198, 369] width 50 height 24
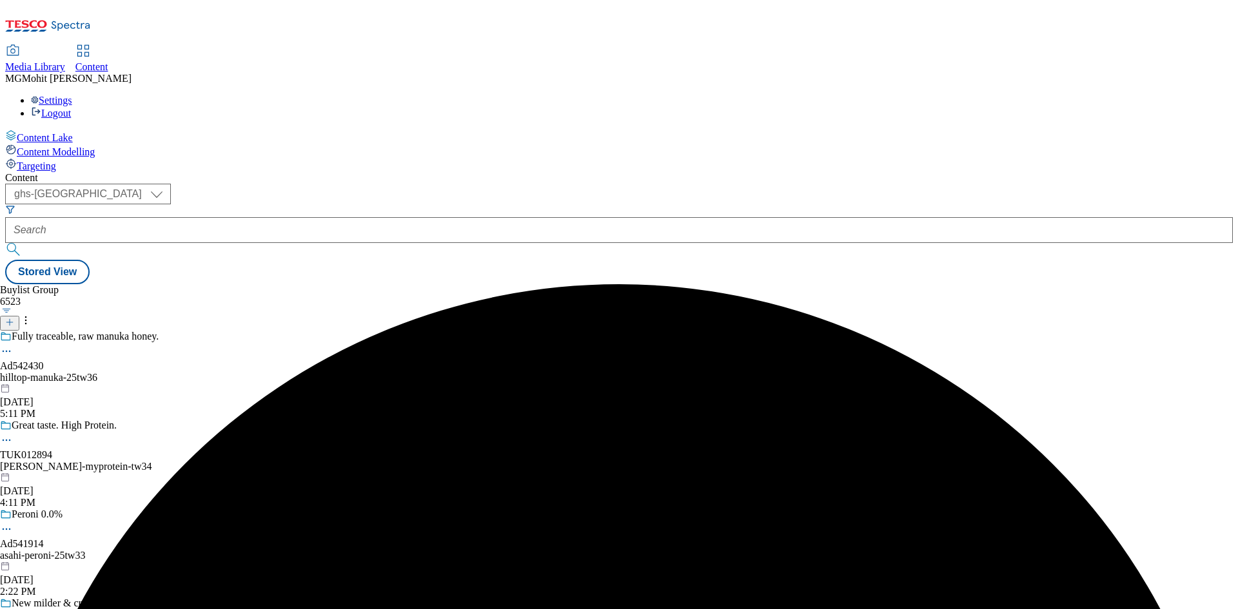
click at [226, 372] on div "hilltop-manuka-25tw36" at bounding box center [113, 378] width 226 height 12
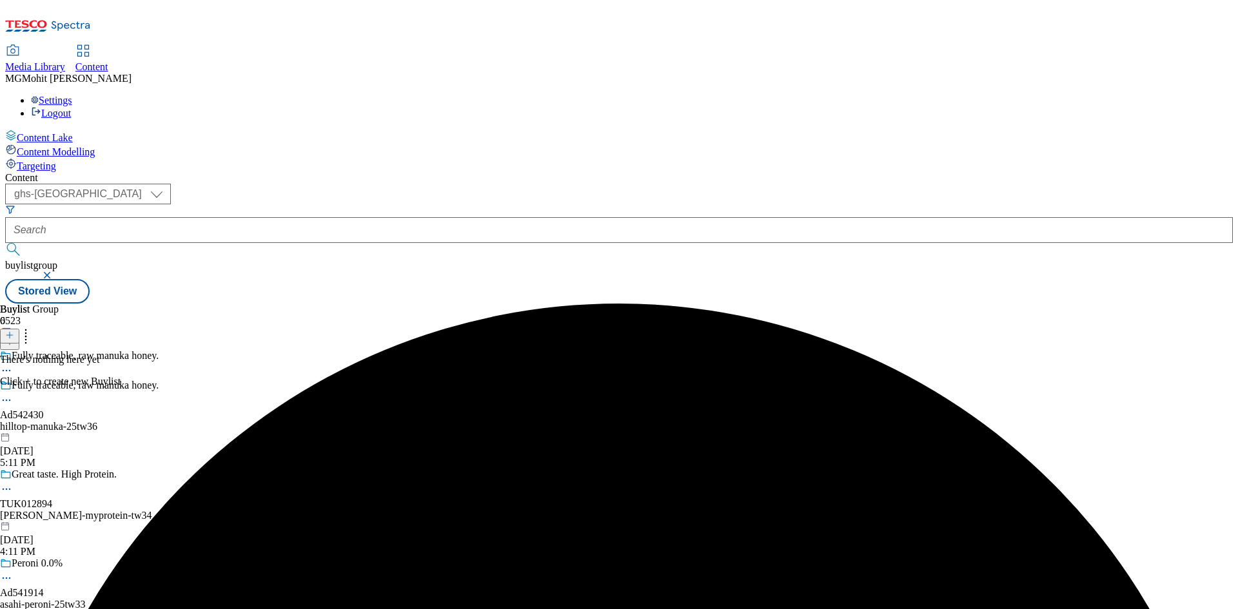
click at [13, 394] on icon at bounding box center [6, 400] width 13 height 13
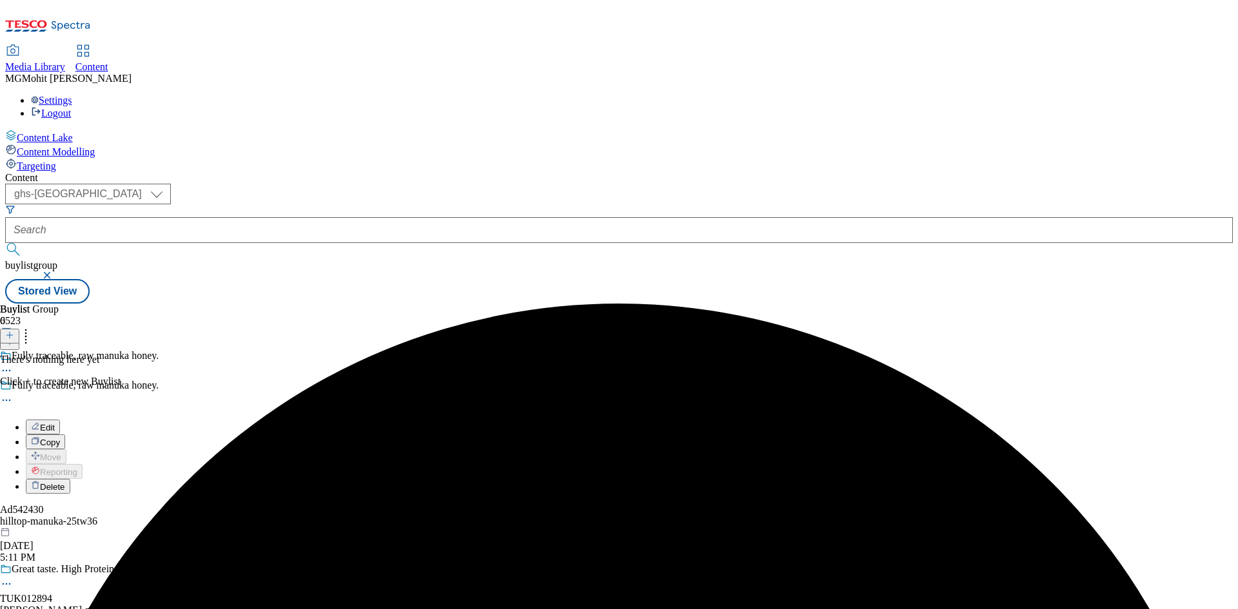
click at [60, 420] on button "Edit" at bounding box center [43, 427] width 34 height 15
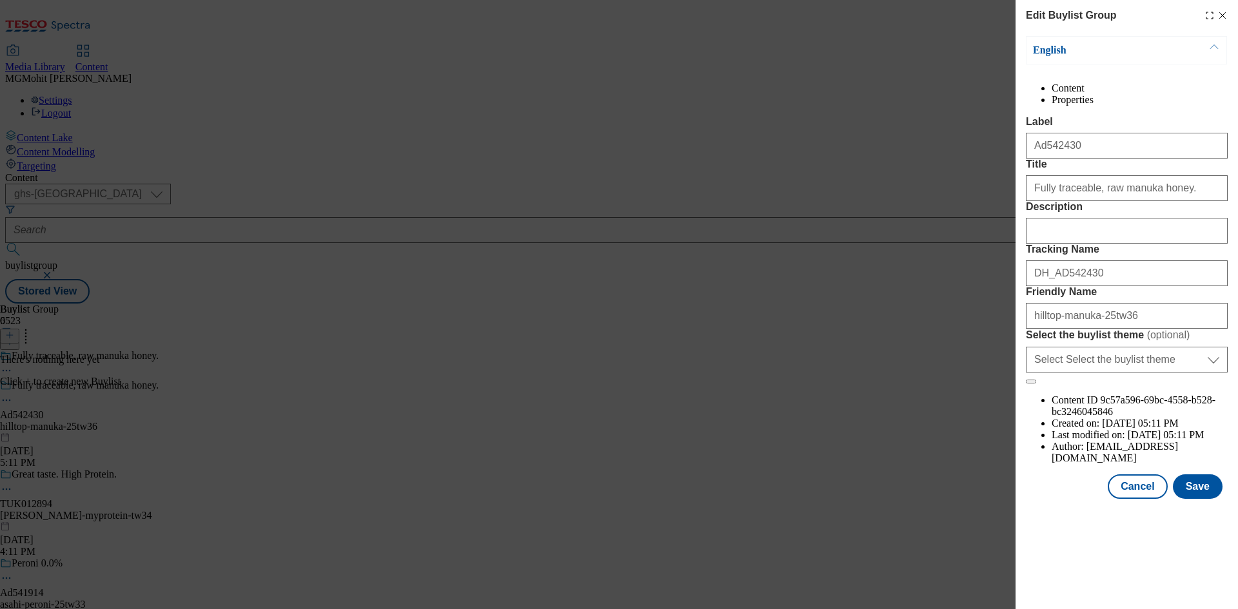
click at [1227, 16] on div "Edit Buylist Group English Content Properties Label Ad542430 Title Fully tracea…" at bounding box center [1126, 251] width 222 height 502
click at [1222, 15] on line "Modal" at bounding box center [1223, 16] width 6 height 6
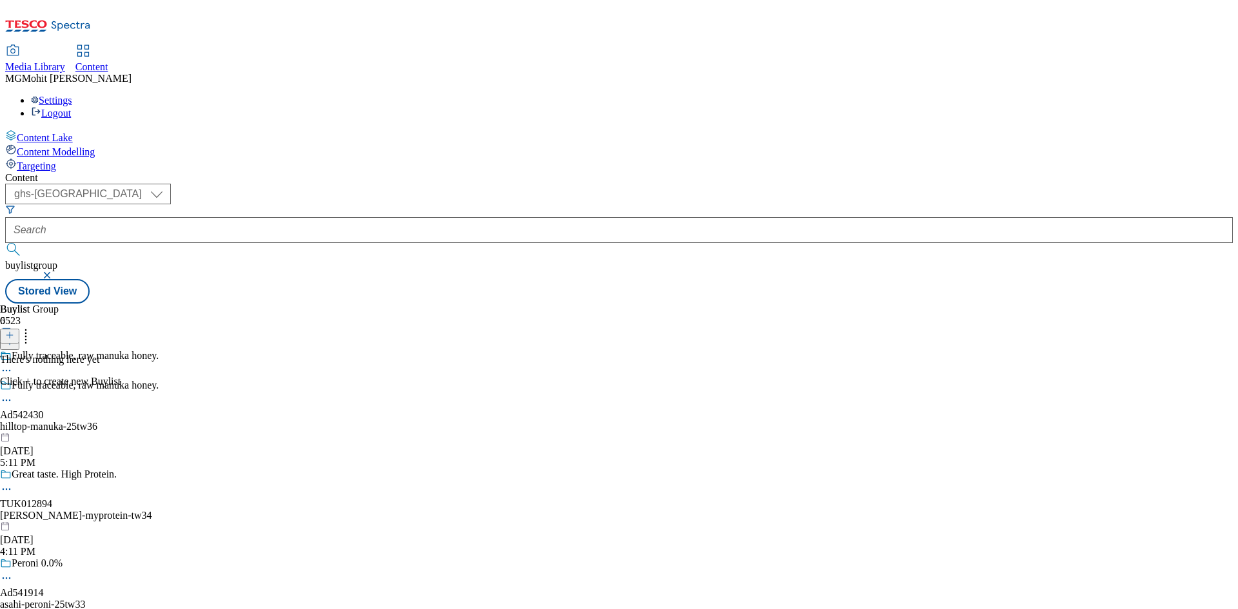
click at [14, 331] on icon at bounding box center [9, 335] width 9 height 9
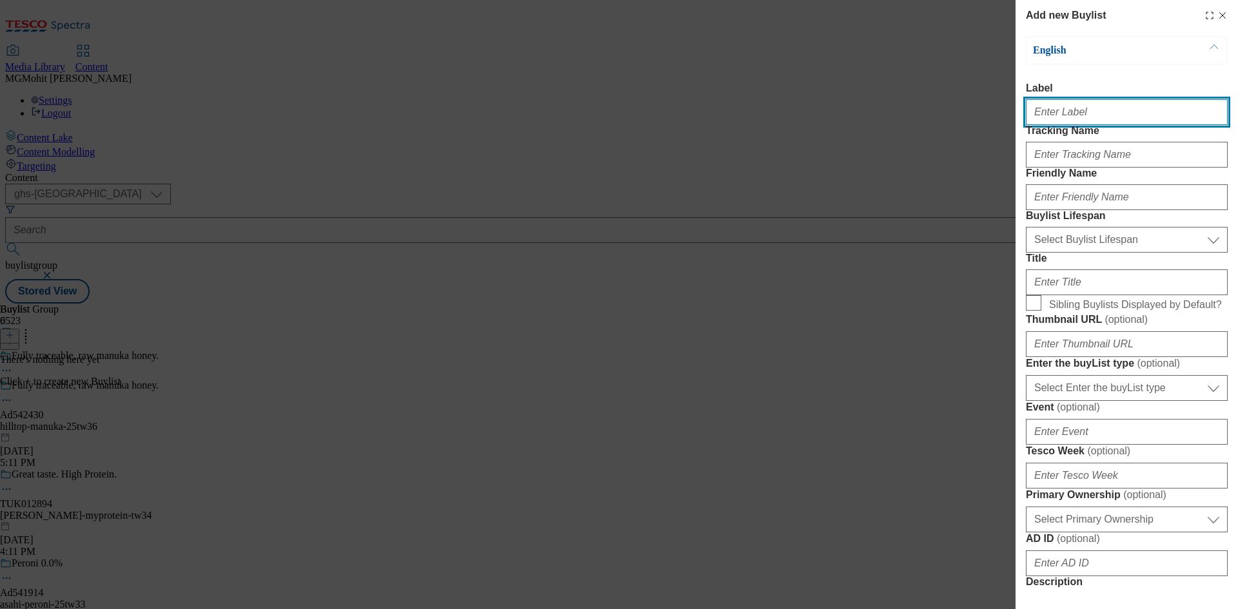
click at [1059, 119] on input "Label" at bounding box center [1127, 112] width 202 height 26
paste input "Ad542111"
type input "Ad542111"
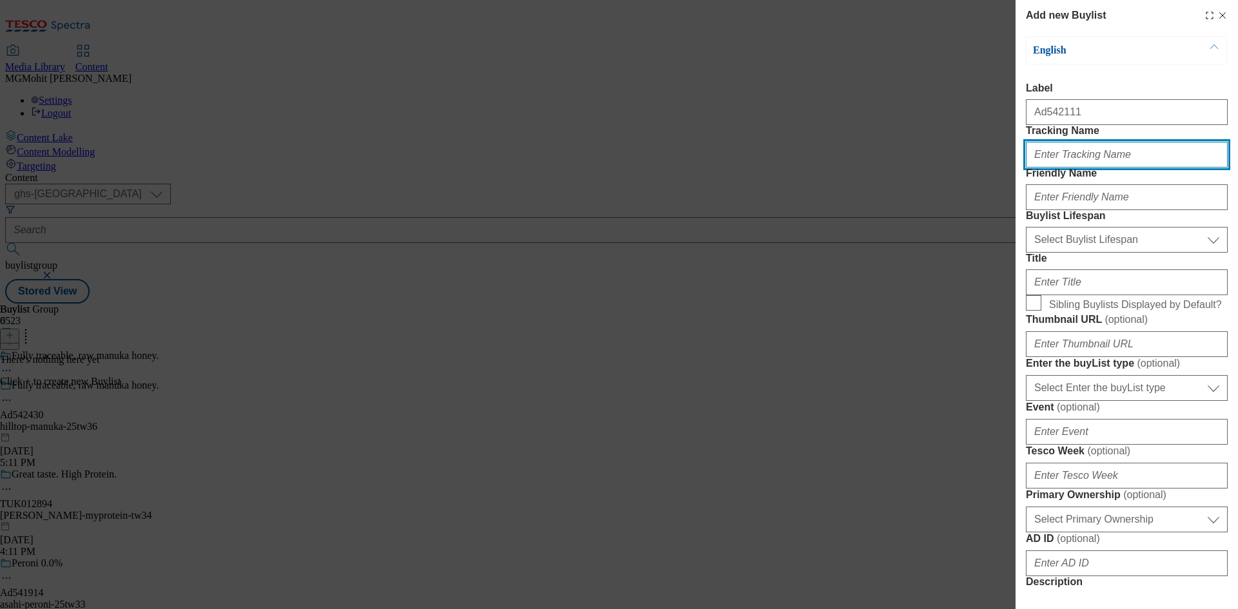
click at [1062, 168] on input "Tracking Name" at bounding box center [1127, 155] width 202 height 26
paste input "DH_AD542111"
type input "DH_AD542111"
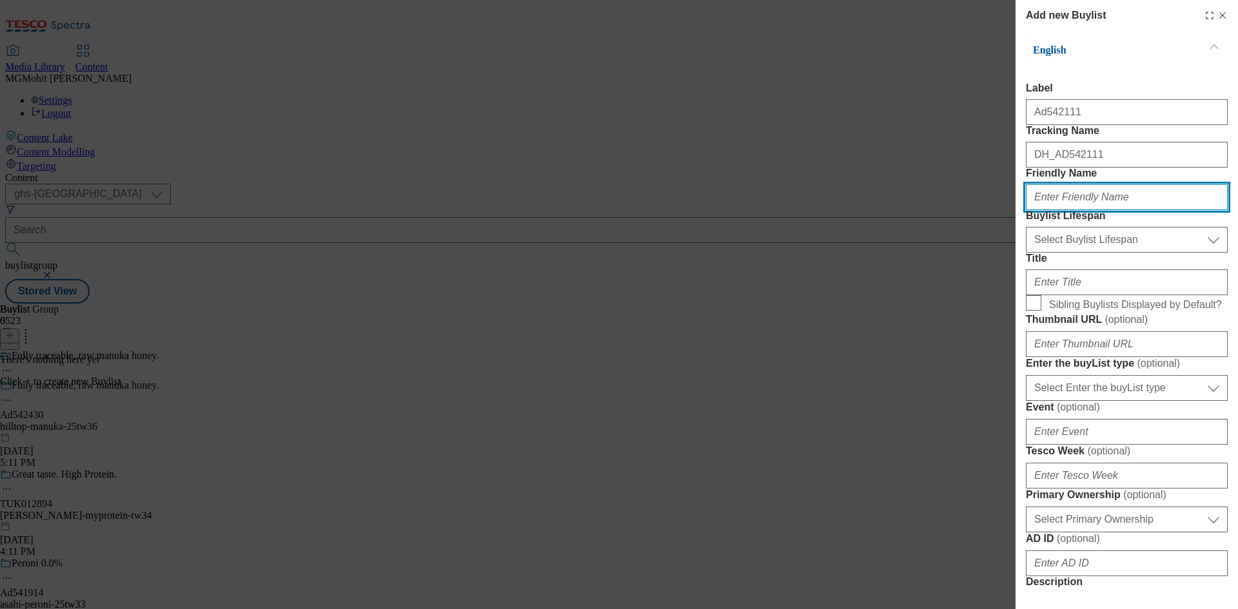
click at [1048, 210] on input "Friendly Name" at bounding box center [1127, 197] width 202 height 26
paste input "pernod-ricard"
type input "pernod-ricard"
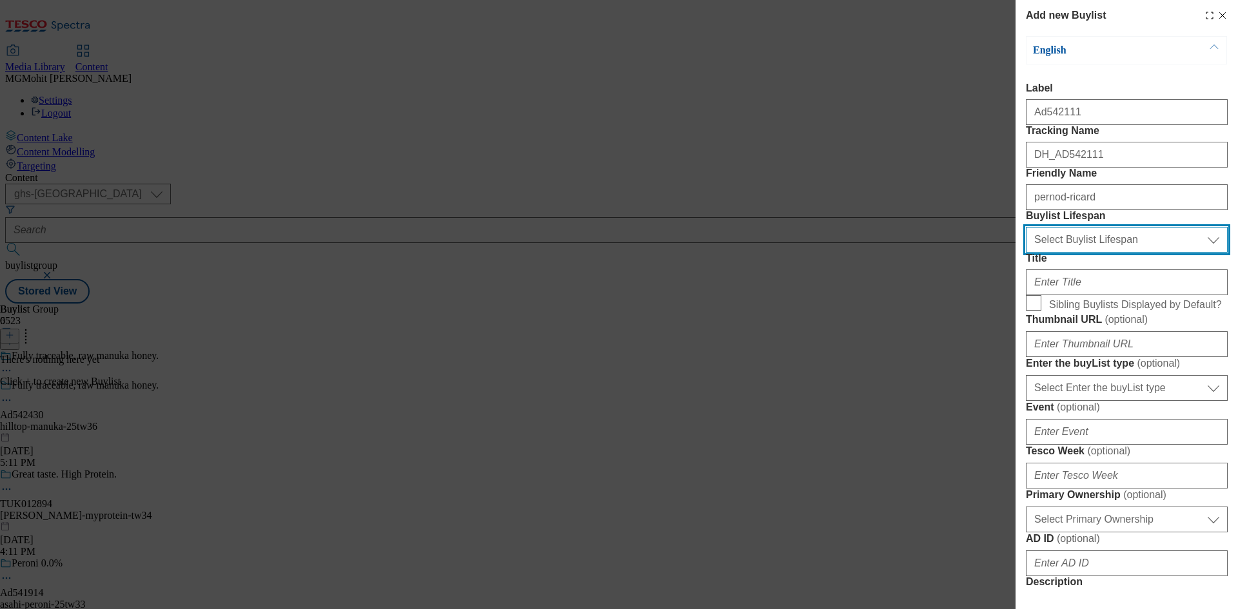
click at [1077, 253] on select "Select Buylist Lifespan evergreen seasonal tactical" at bounding box center [1127, 240] width 202 height 26
select select "tactical"
click at [1026, 253] on select "Select Buylist Lifespan evergreen seasonal tactical" at bounding box center [1127, 240] width 202 height 26
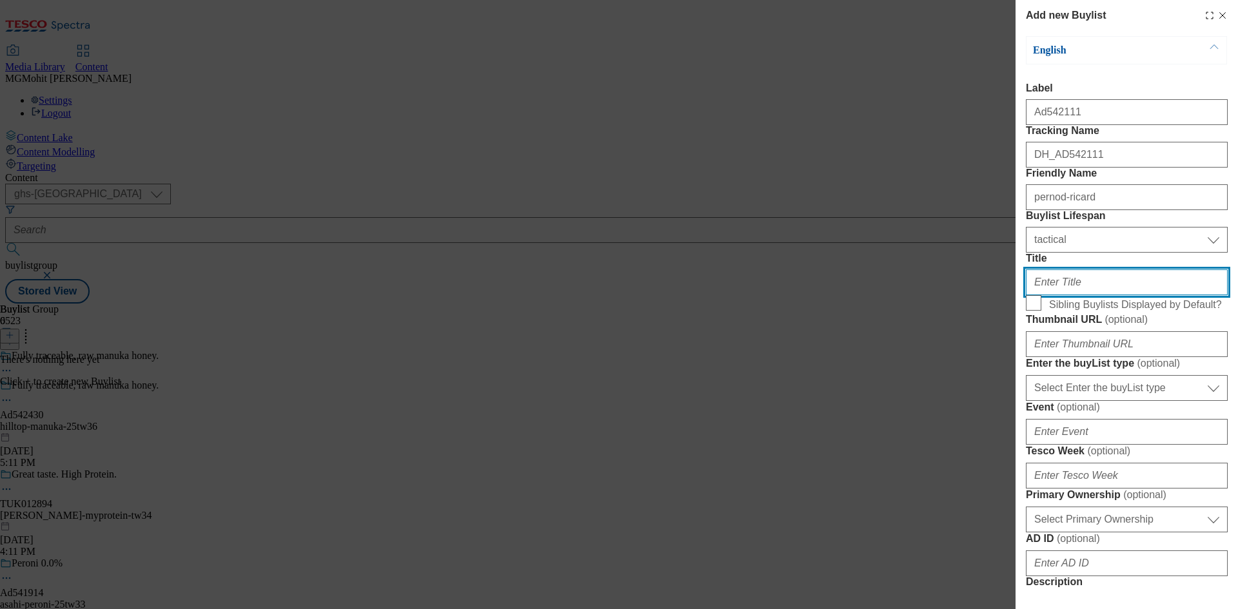
click at [1063, 295] on input "Title" at bounding box center [1127, 282] width 202 height 26
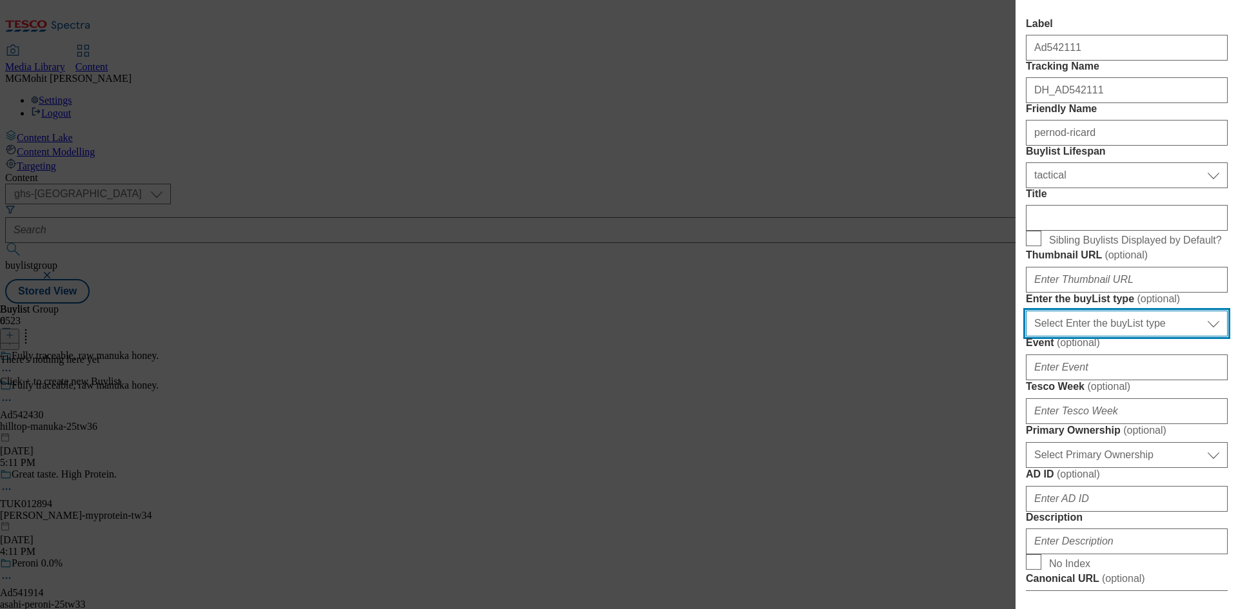
click at [1112, 337] on select "Select Enter the buyList type event supplier funded long term >4 weeks supplier…" at bounding box center [1127, 324] width 202 height 26
click at [1109, 337] on select "Select Enter the buyList type event supplier funded long term >4 weeks supplier…" at bounding box center [1127, 324] width 202 height 26
select select "supplier funded short term 1-3 weeks"
click at [1026, 337] on select "Select Enter the buyList type event supplier funded long term >4 weeks supplier…" at bounding box center [1127, 324] width 202 height 26
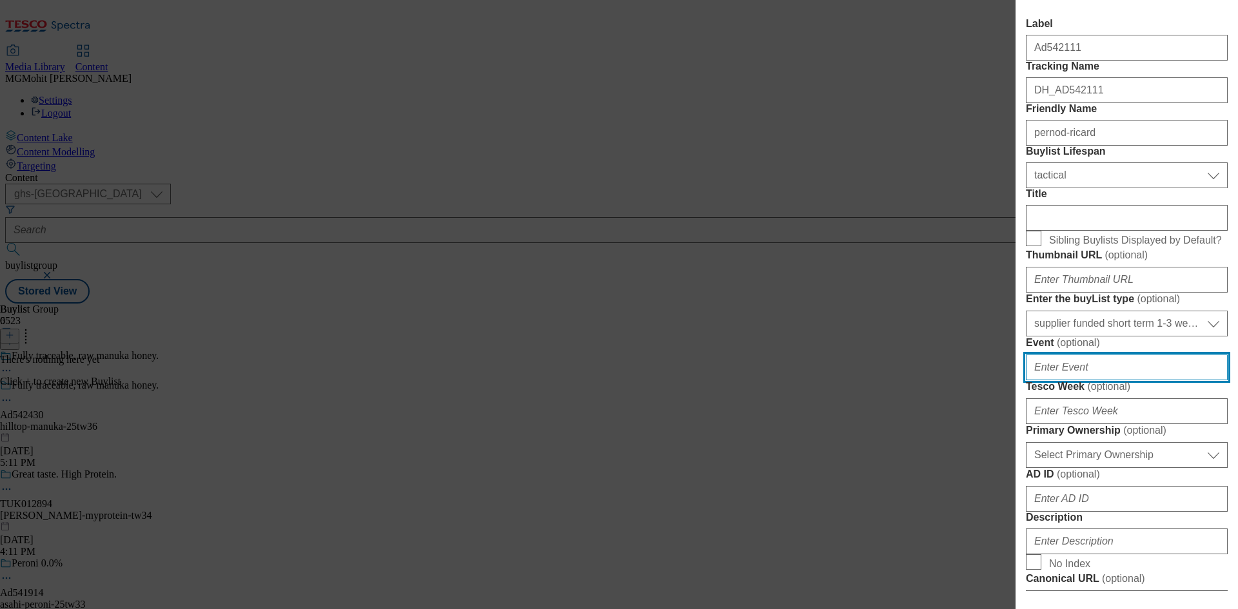
click at [1082, 380] on input "Event ( optional )" at bounding box center [1127, 368] width 202 height 26
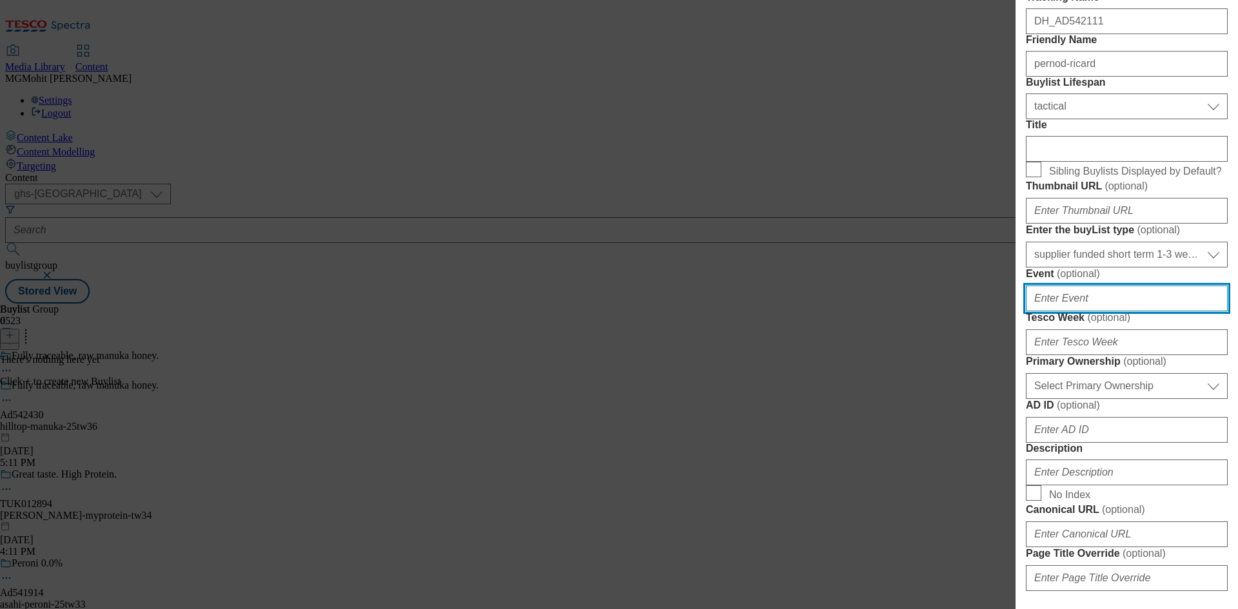
scroll to position [258, 0]
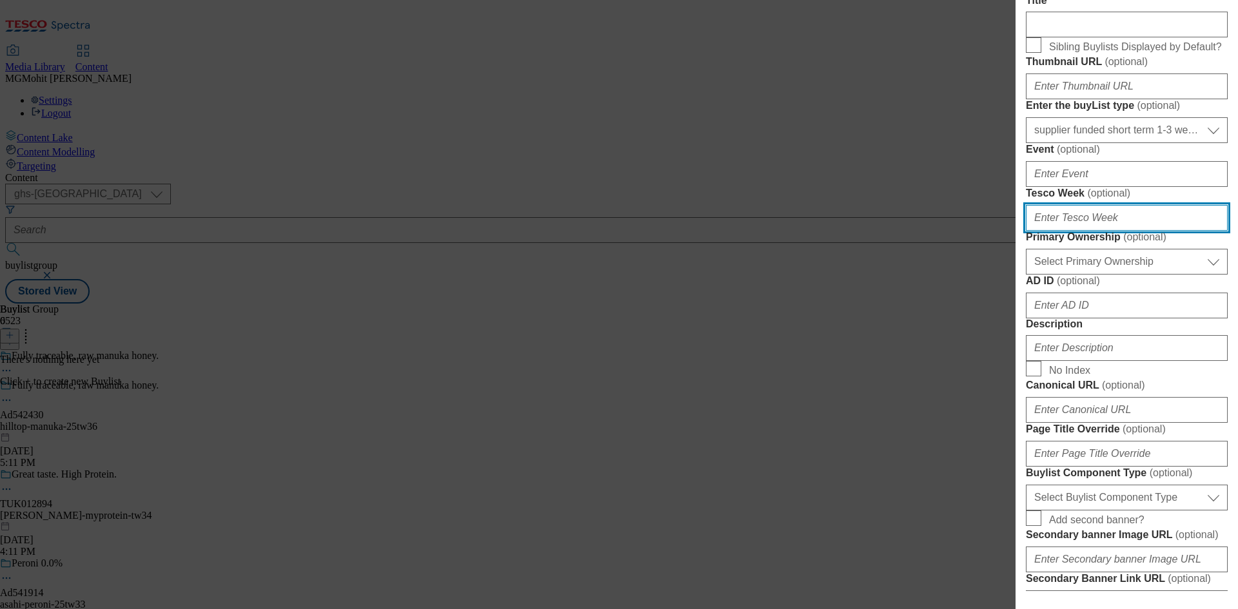
click at [1059, 231] on input "Tesco Week ( optional )" at bounding box center [1127, 218] width 202 height 26
type input "36"
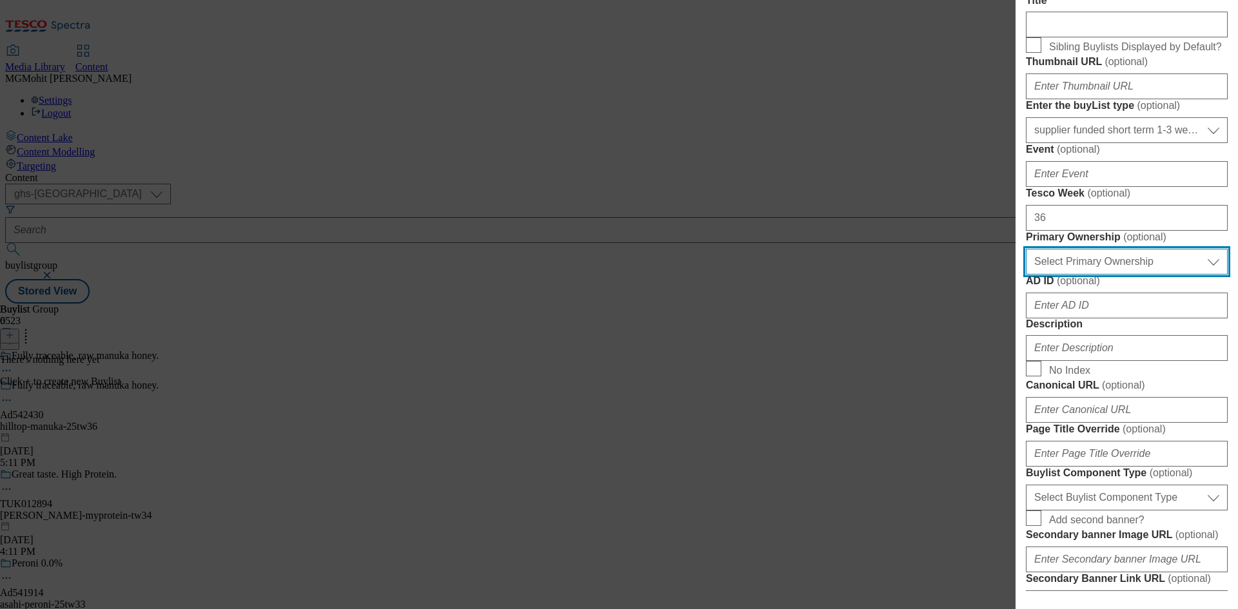
click at [1088, 275] on select "Select Primary Ownership [PERSON_NAME]" at bounding box center [1127, 262] width 202 height 26
select select "dunnhumby"
click at [1026, 275] on select "Select Primary Ownership [PERSON_NAME]" at bounding box center [1127, 262] width 202 height 26
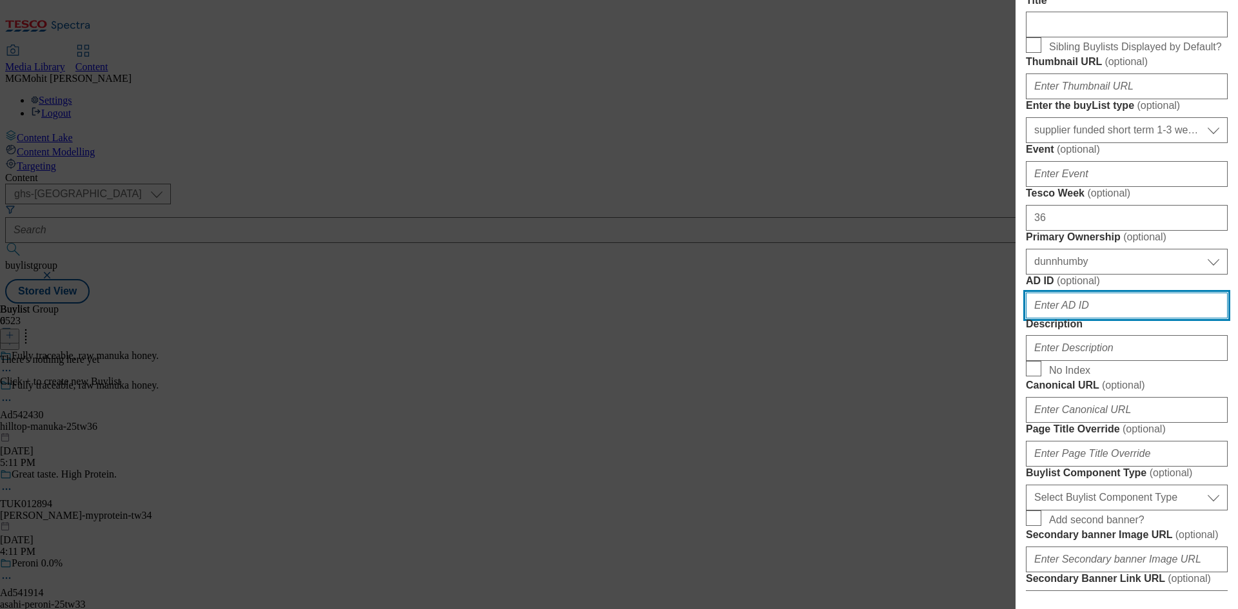
click at [1071, 318] on input "AD ID ( optional )" at bounding box center [1127, 306] width 202 height 26
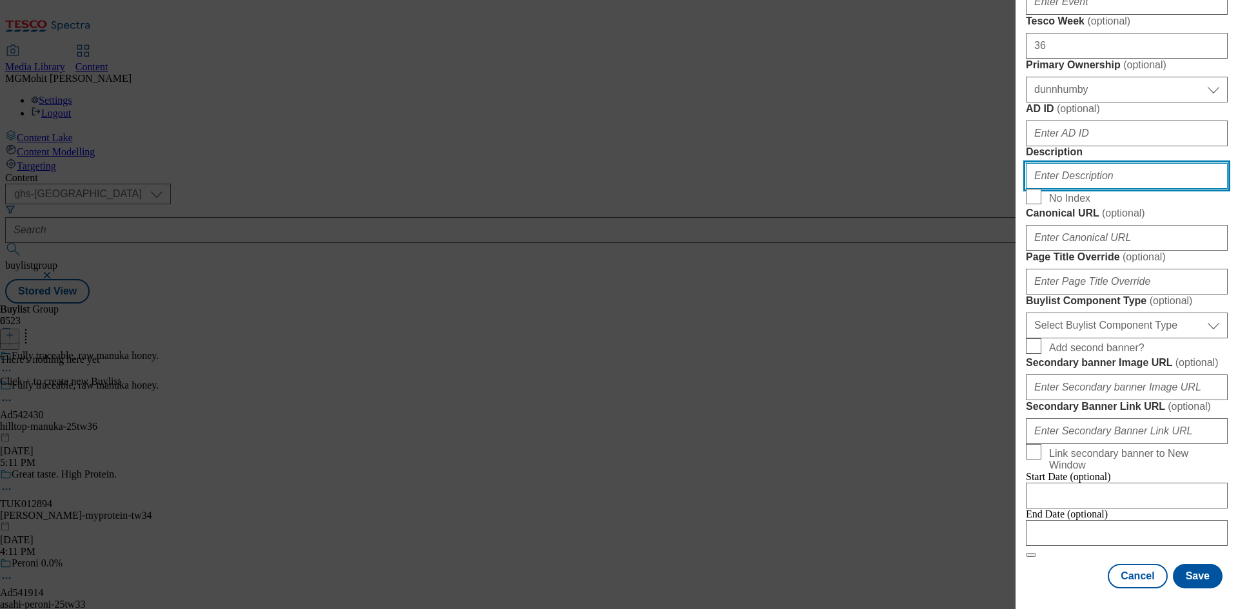
click at [1037, 189] on input "Description" at bounding box center [1127, 176] width 202 height 26
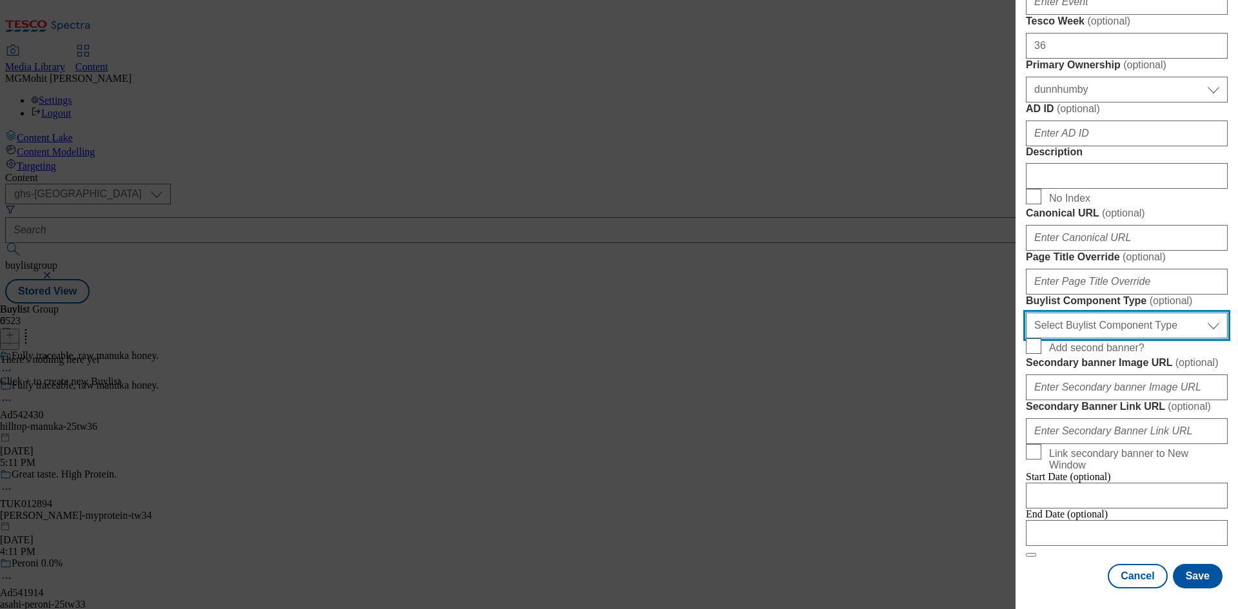
click at [1098, 338] on select "Select Buylist Component Type Banner Competition Header Meal" at bounding box center [1127, 326] width 202 height 26
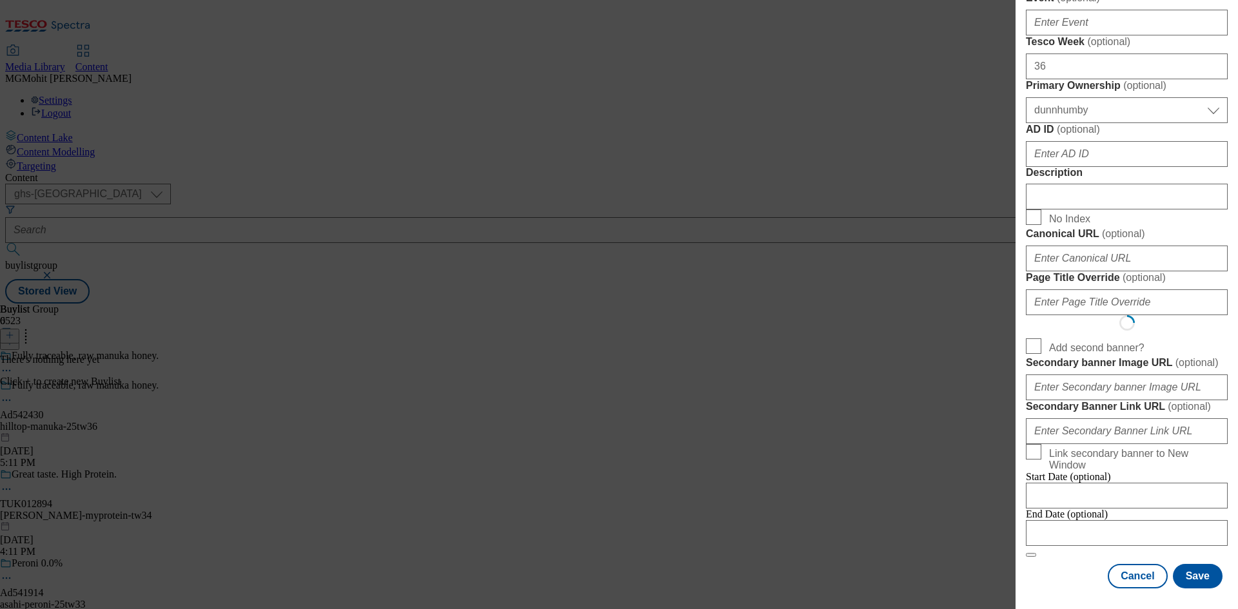
select select "Banner"
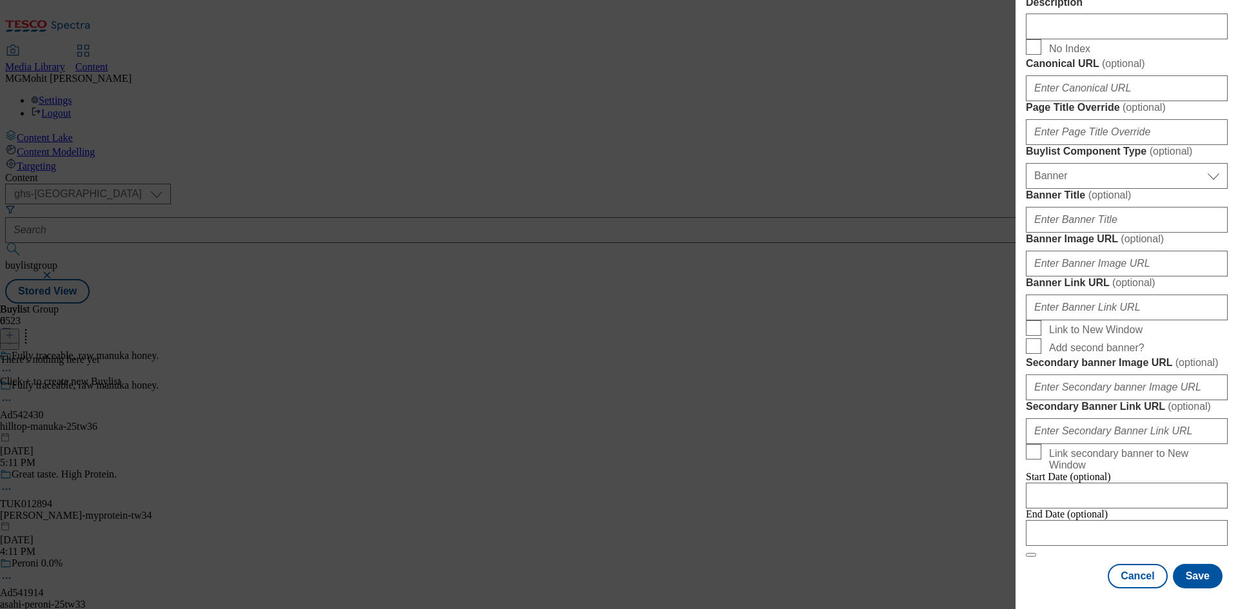
scroll to position [1130, 0]
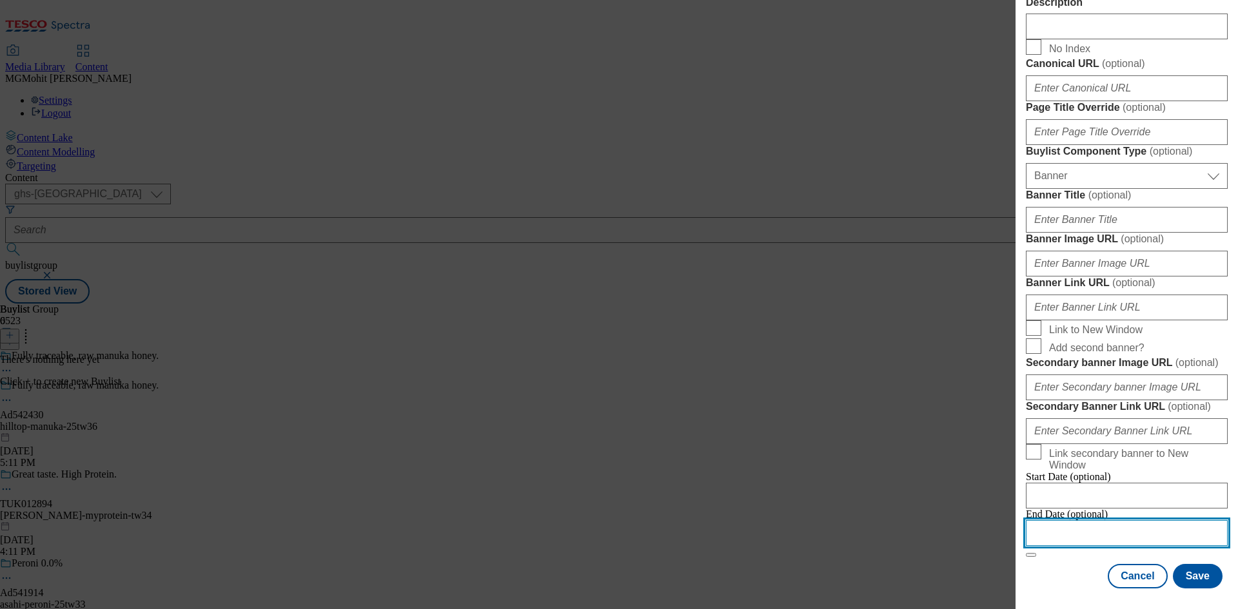
click at [1126, 520] on input "Modal" at bounding box center [1127, 533] width 202 height 26
select select "2025"
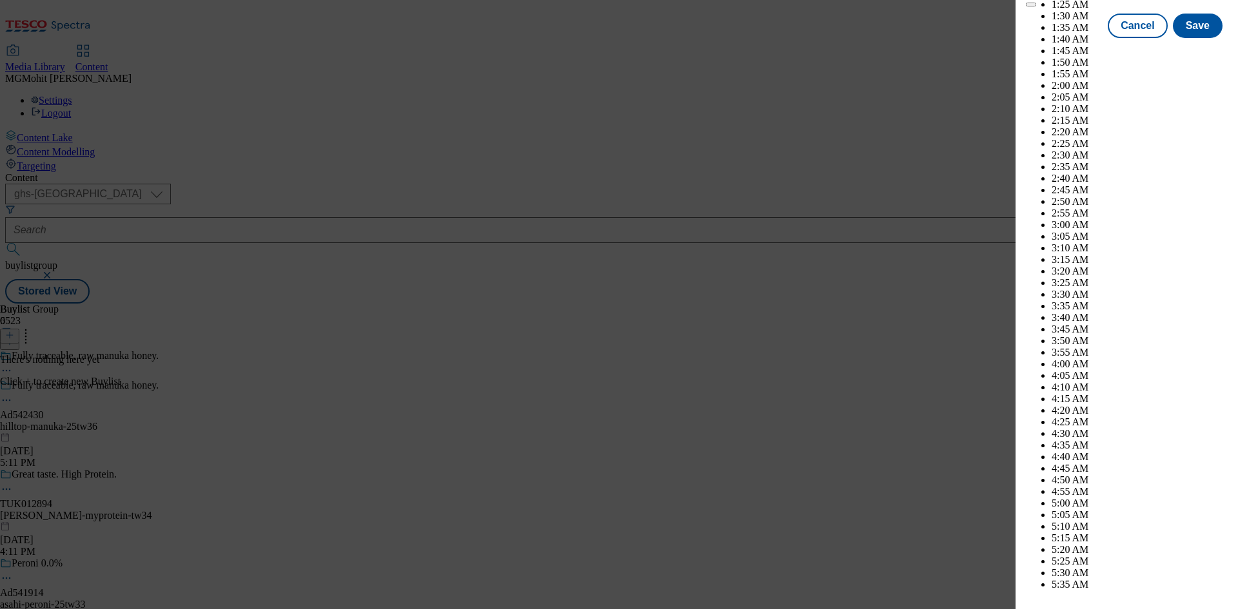
scroll to position [4905, 0]
select select "January"
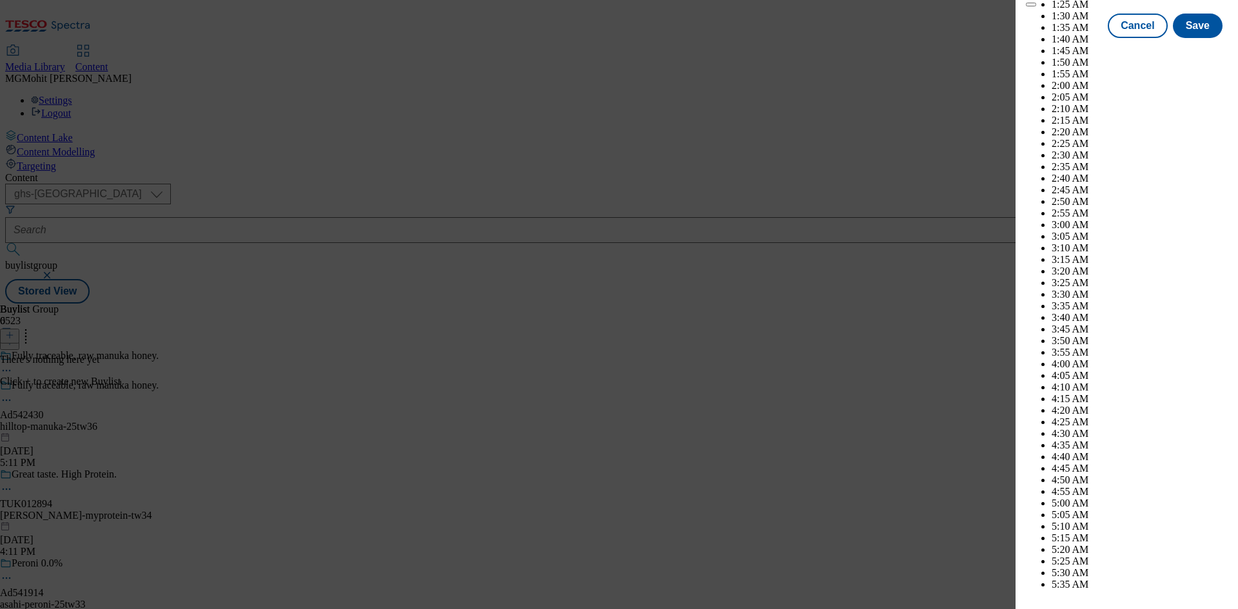
select select "2026"
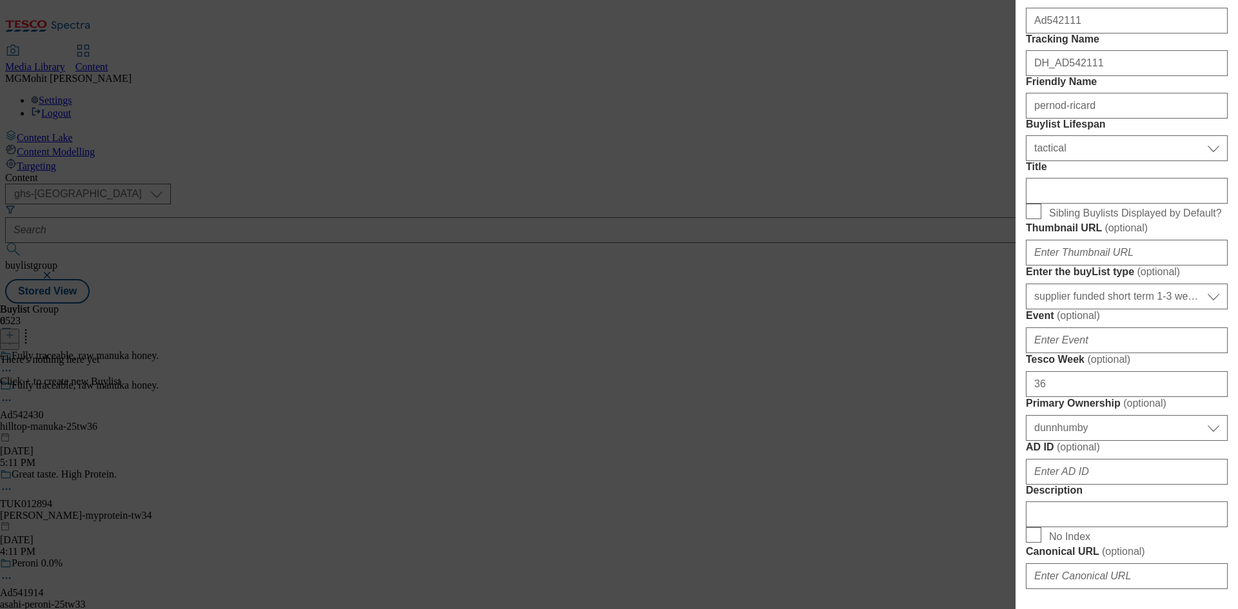
scroll to position [0, 0]
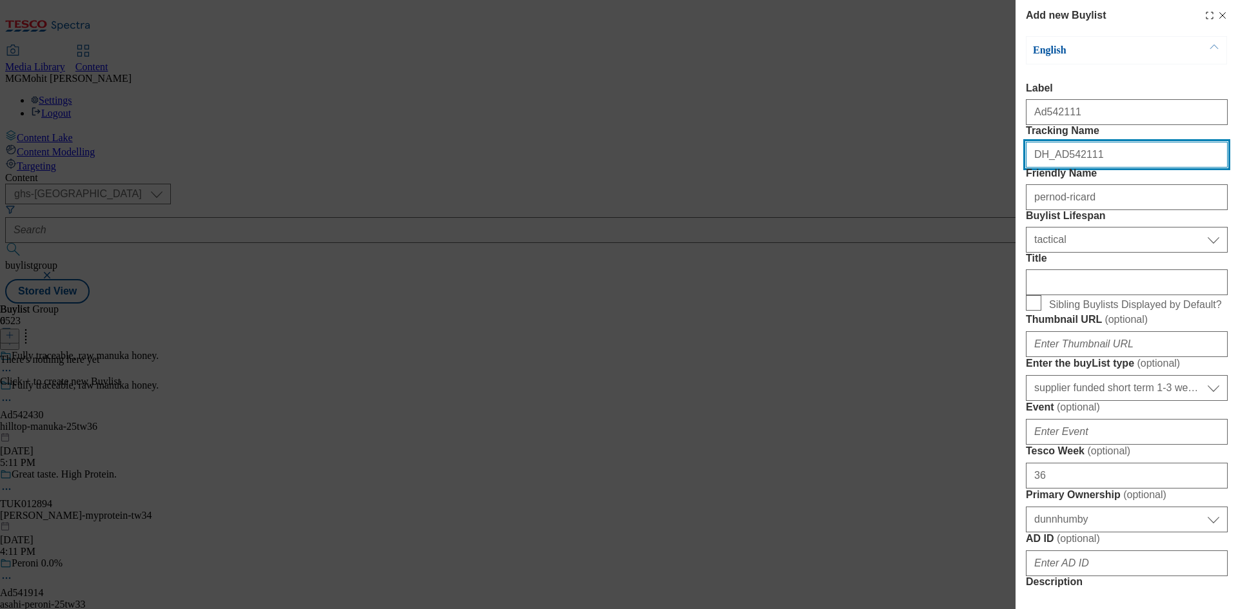
drag, startPoint x: 1096, startPoint y: 182, endPoint x: 1057, endPoint y: 191, distance: 40.3
click at [1057, 168] on input "DH_AD542111" at bounding box center [1127, 155] width 202 height 26
paste input "430"
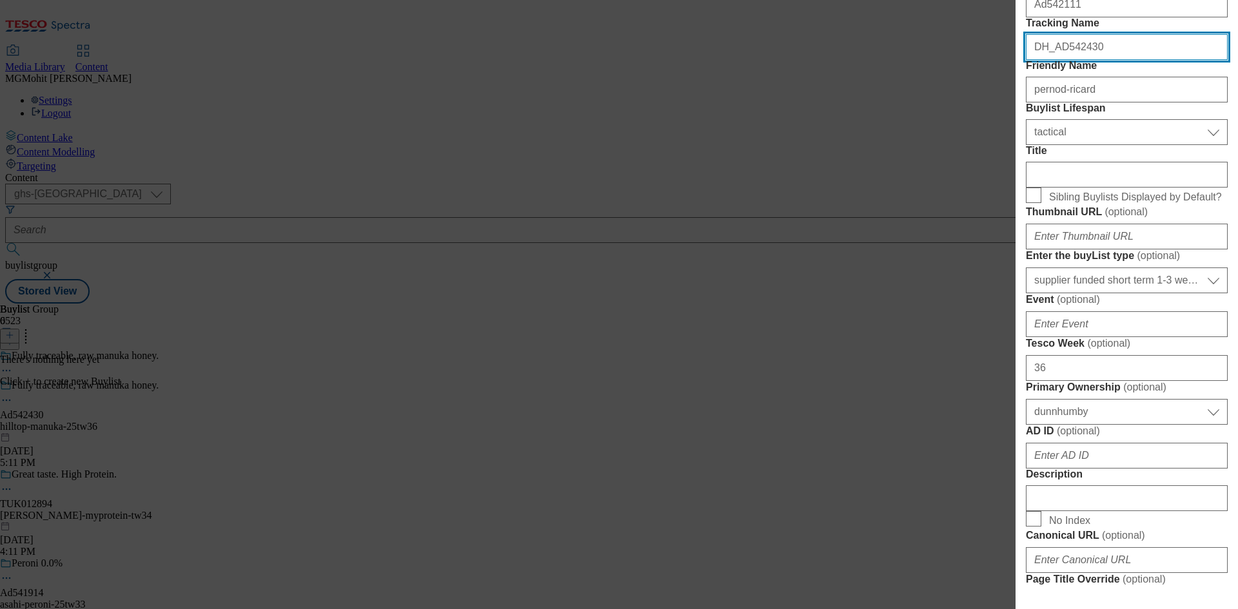
scroll to position [129, 0]
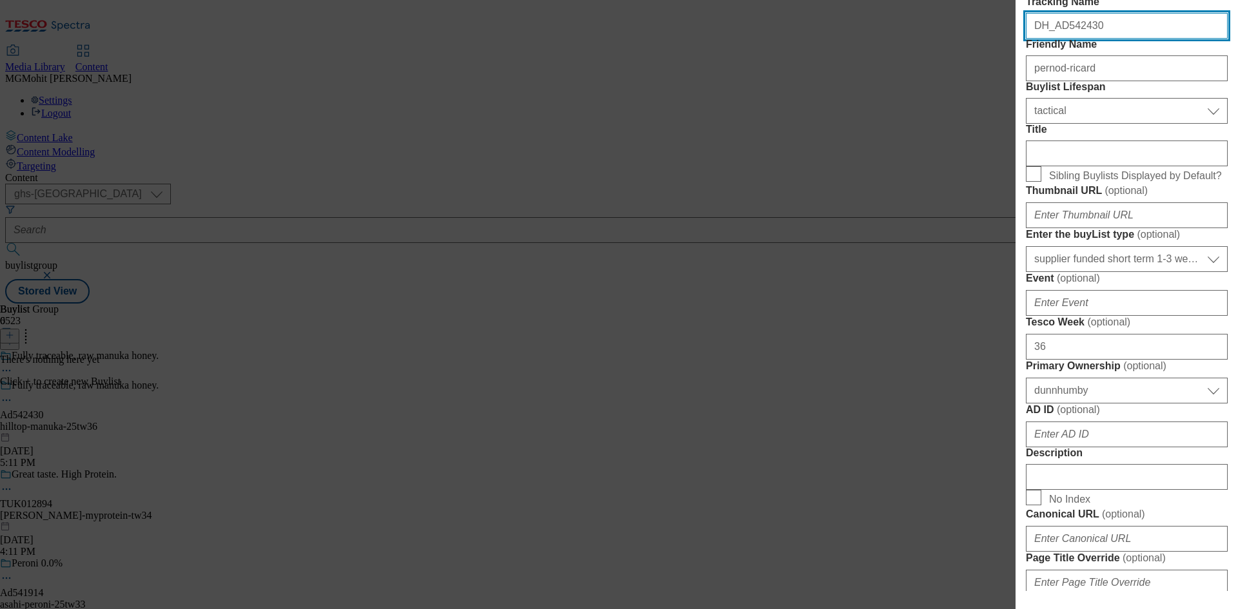
type input "DH_AD542430"
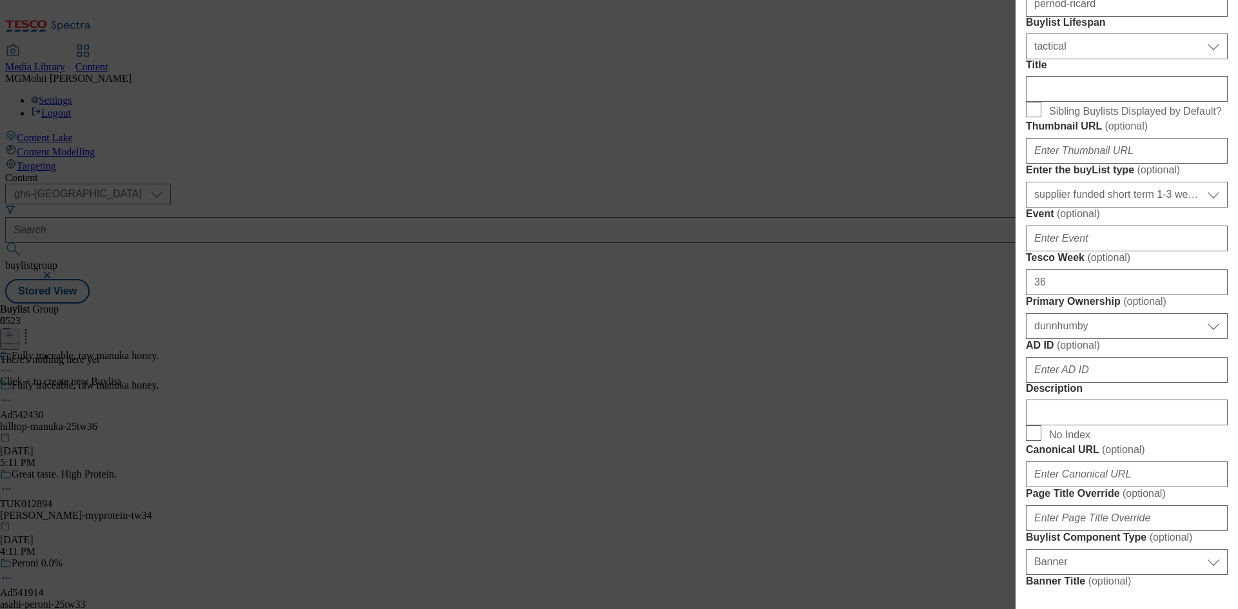
scroll to position [258, 0]
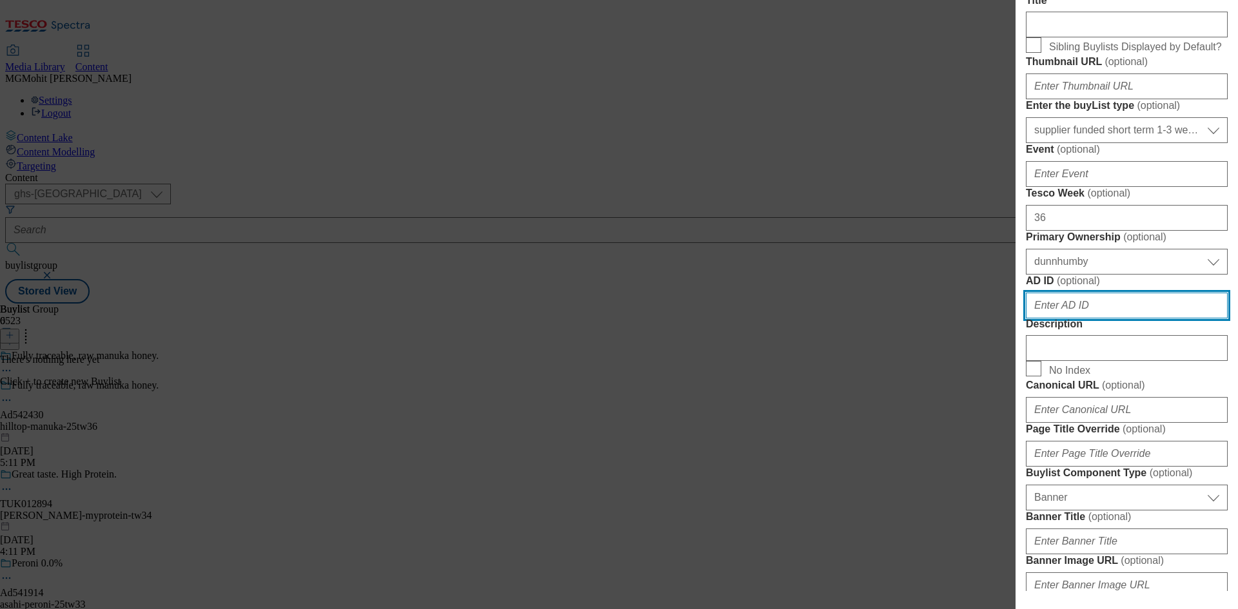
click at [1077, 318] on input "AD ID ( optional )" at bounding box center [1127, 306] width 202 height 26
paste input "542430"
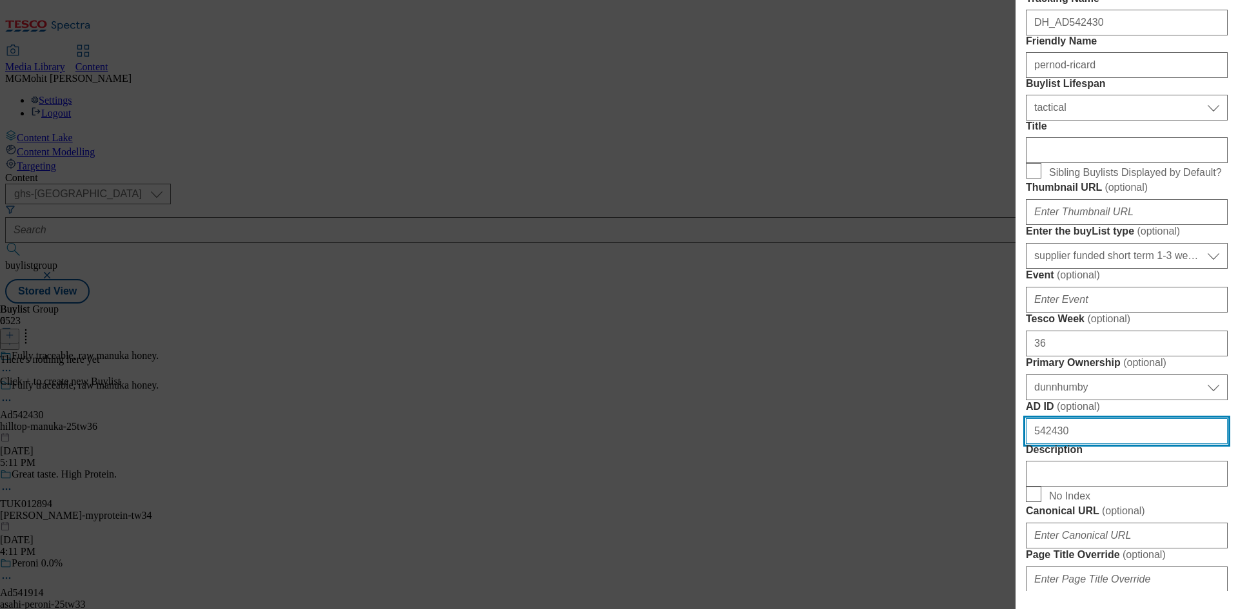
scroll to position [0, 0]
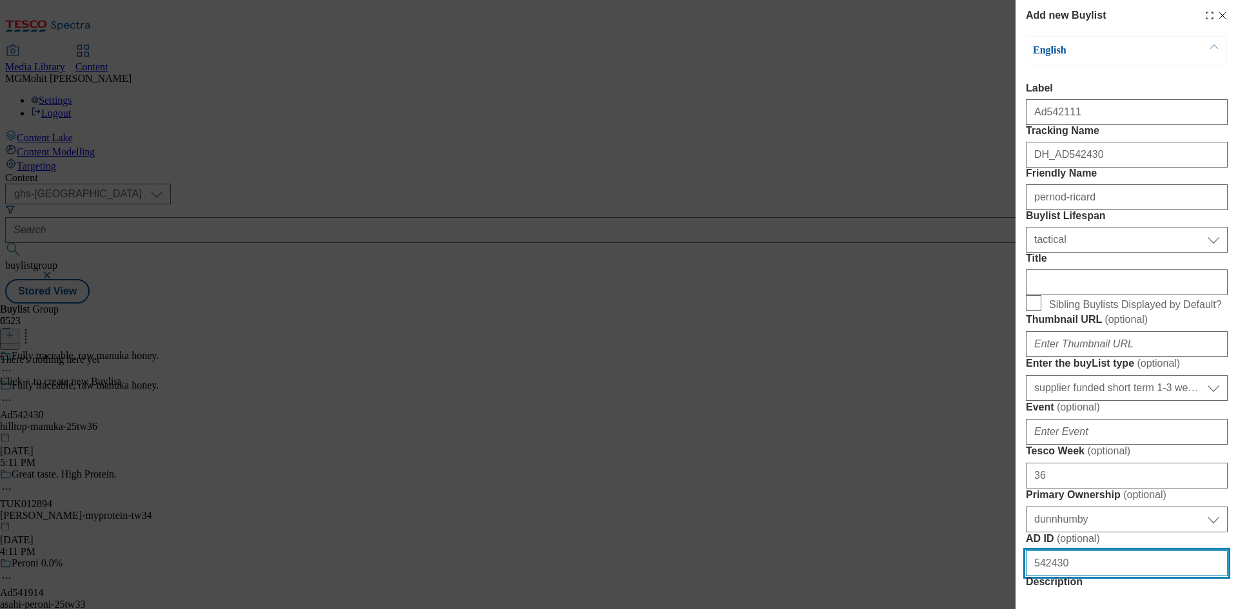
type input "542430"
click at [925, 482] on div "Add new Buylist English Label Ad542111 Tracking Name DH_AD542430 Friendly Name …" at bounding box center [619, 304] width 1238 height 609
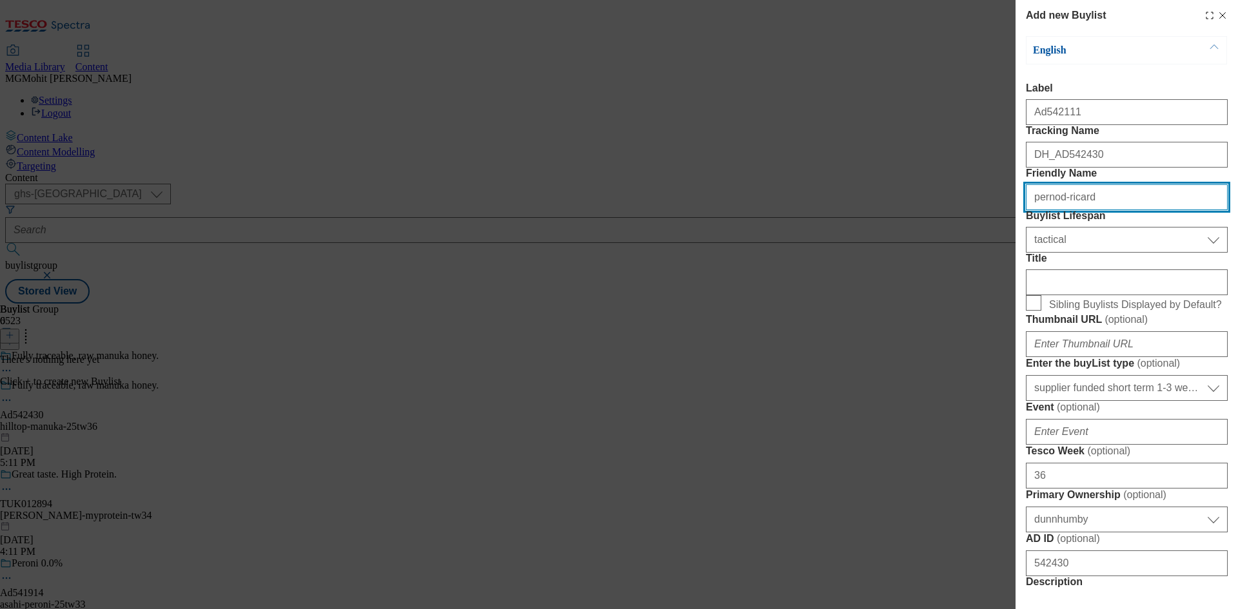
click at [1084, 210] on input "pernod-ricard" at bounding box center [1127, 197] width 202 height 26
paste input "hilltop-manuka"
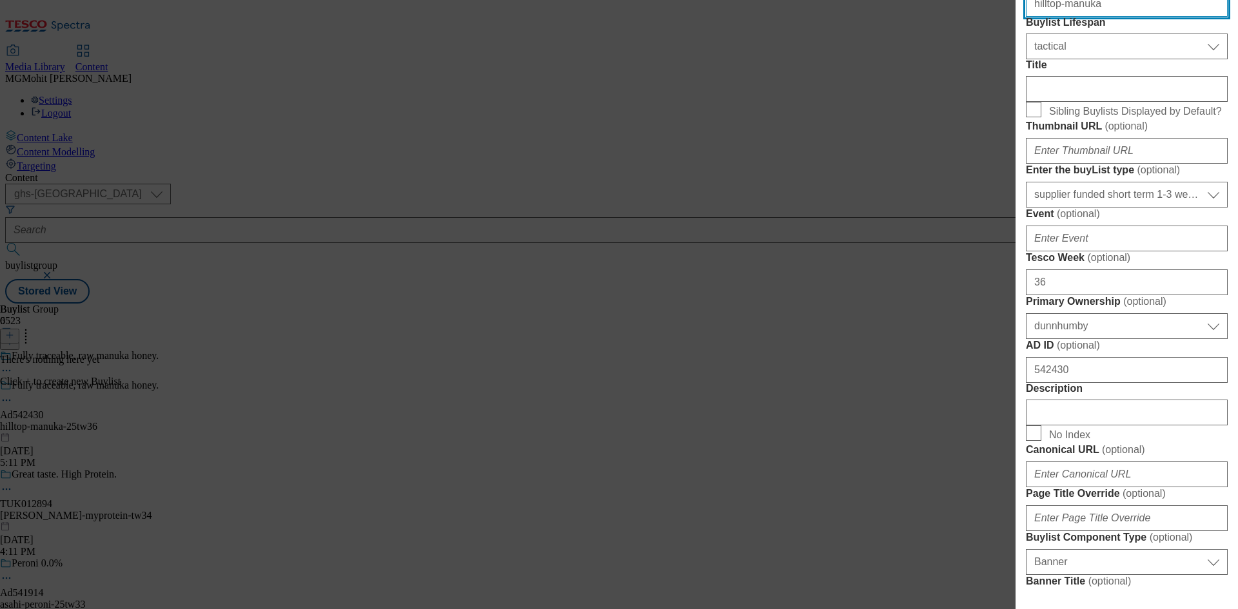
type input "hilltop-manuka"
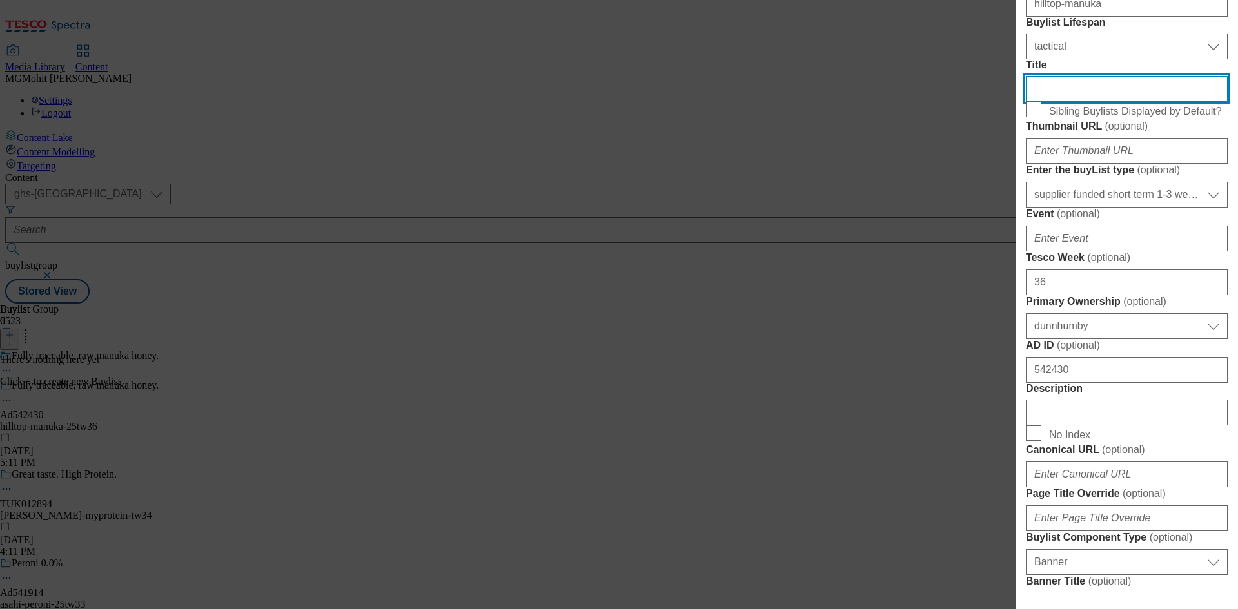
click at [1064, 102] on input "Title" at bounding box center [1127, 89] width 202 height 26
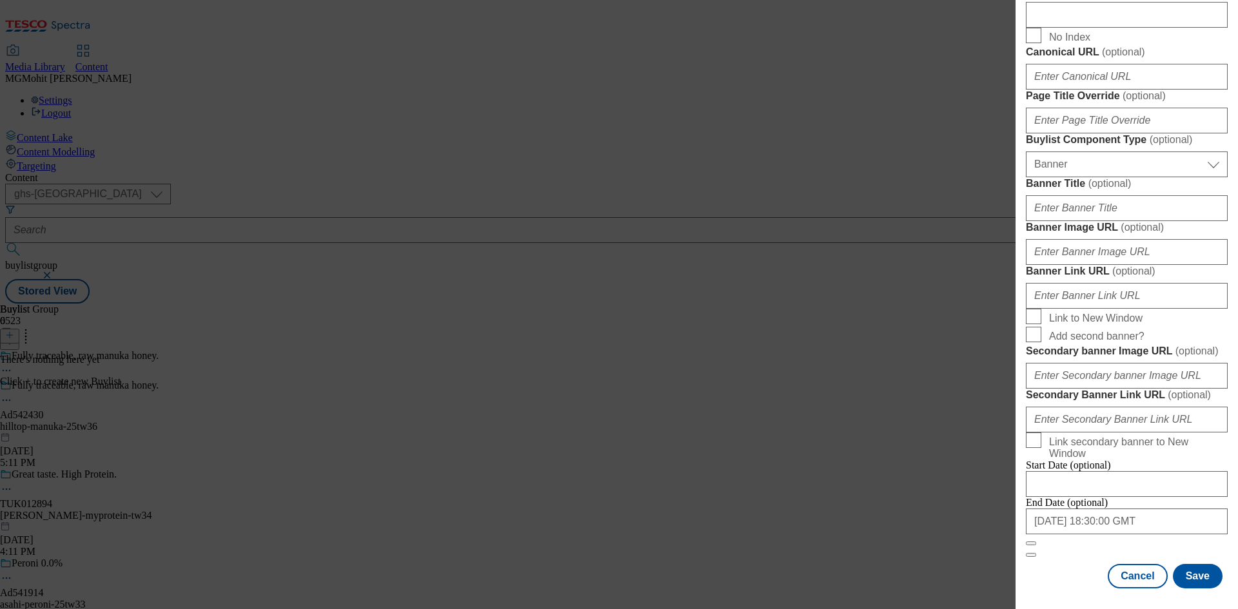
scroll to position [1130, 0]
click at [1176, 572] on button "Save" at bounding box center [1198, 576] width 50 height 24
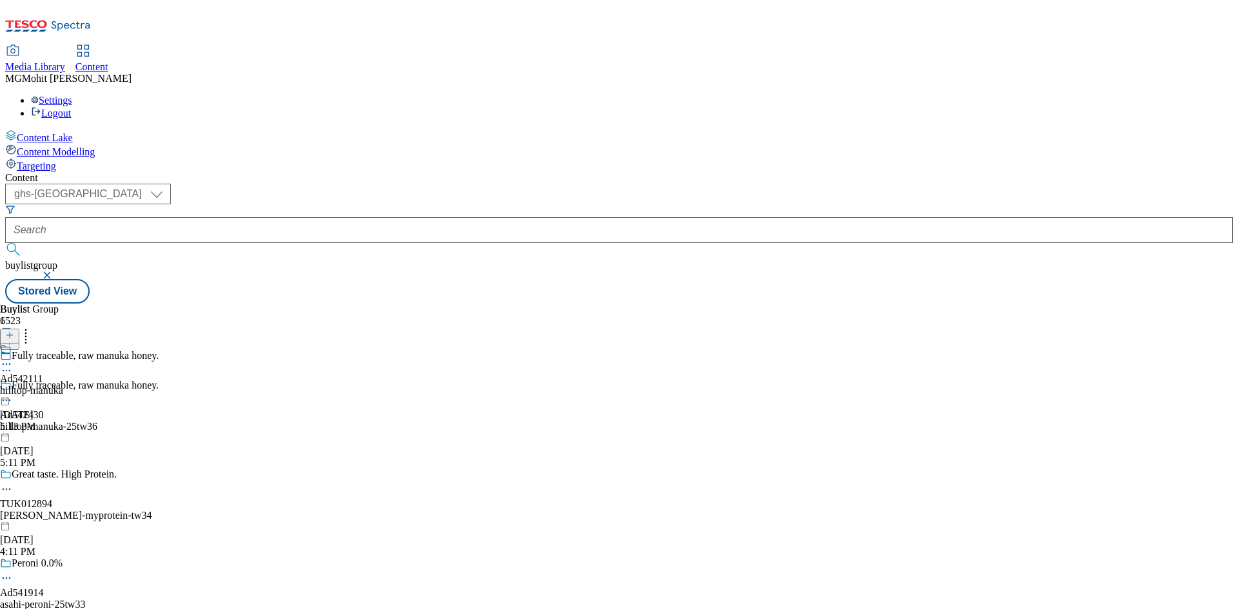
click at [13, 358] on icon at bounding box center [6, 364] width 13 height 13
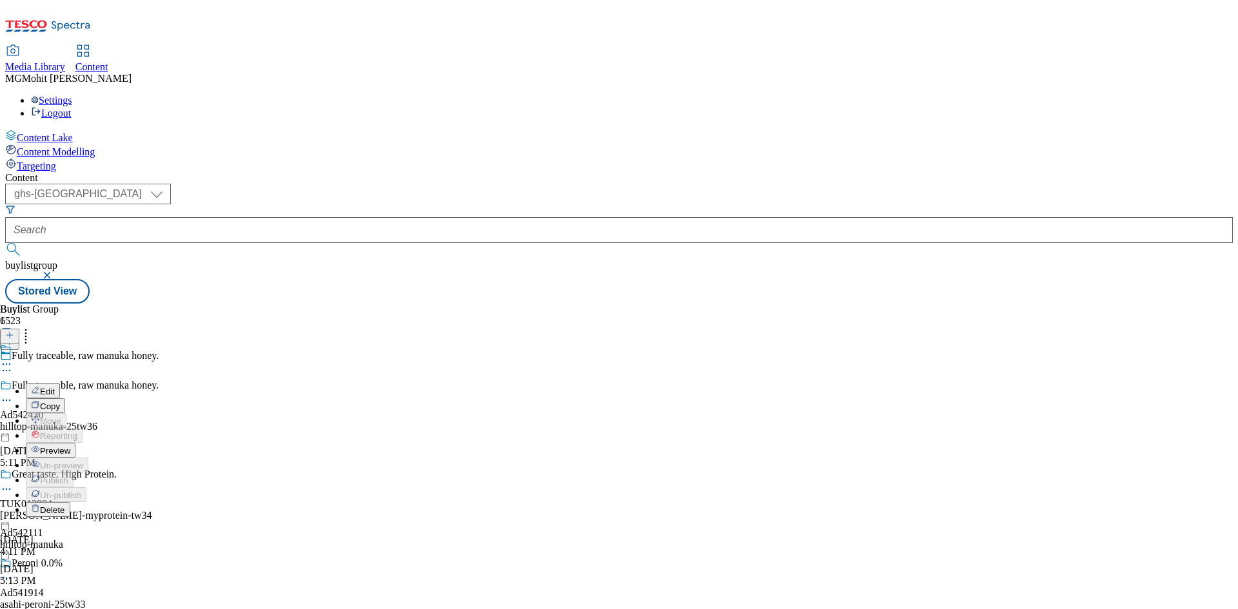
click at [60, 384] on button "Edit" at bounding box center [43, 391] width 34 height 15
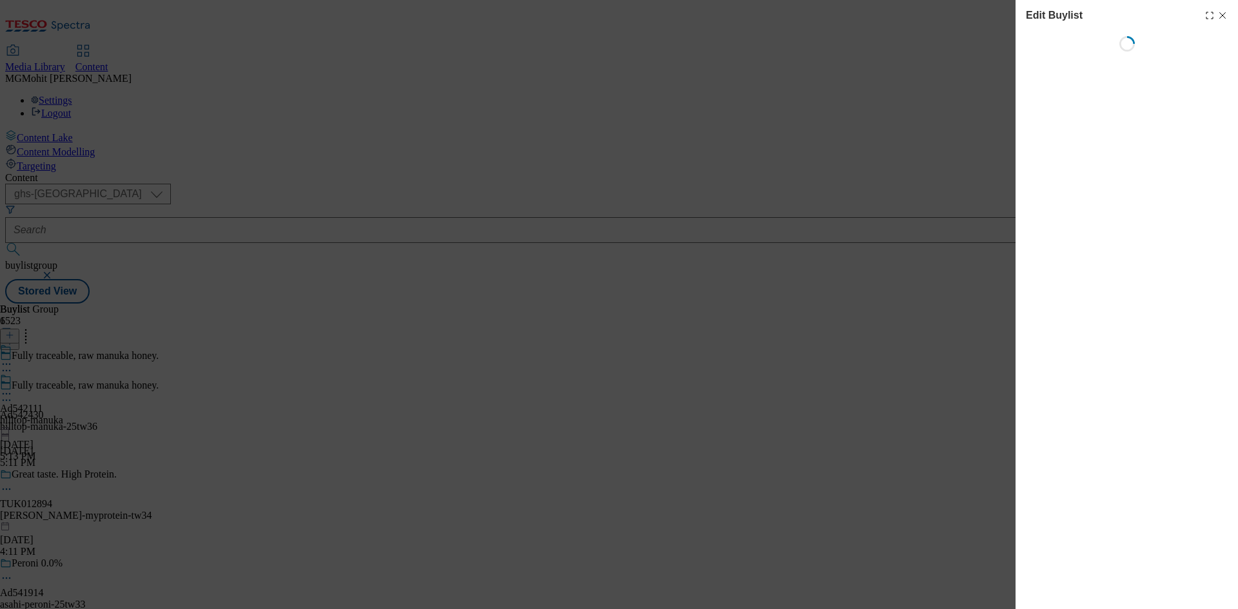
select select "tactical"
select select "supplier funded short term 1-3 weeks"
select select "dunnhumby"
select select "Banner"
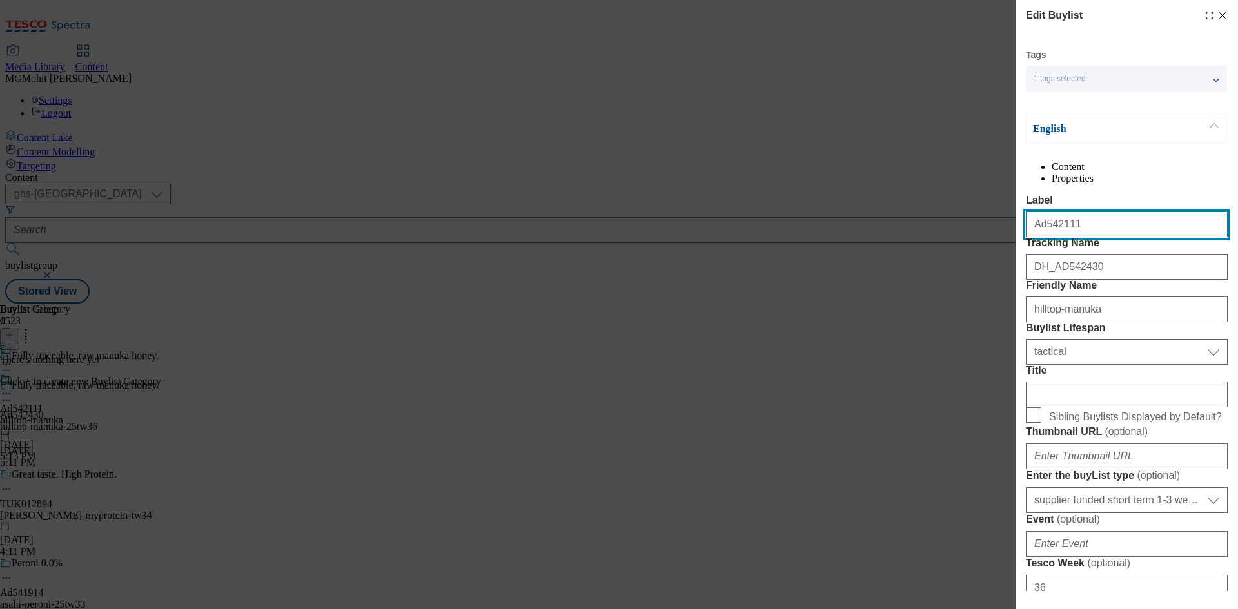
drag, startPoint x: 1108, startPoint y: 246, endPoint x: 1042, endPoint y: 264, distance: 67.4
click at [1042, 237] on input "Ad542111" at bounding box center [1127, 224] width 202 height 26
paste input "430"
type input "Ad542430"
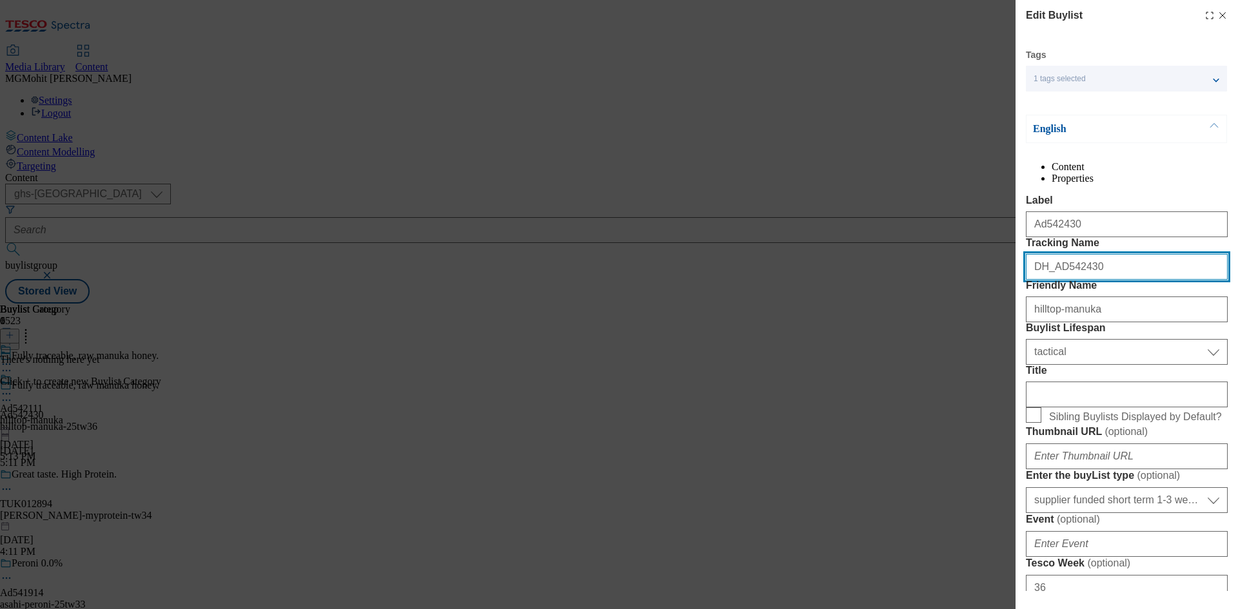
drag, startPoint x: 1110, startPoint y: 314, endPoint x: 1058, endPoint y: 331, distance: 54.8
click at [1058, 280] on div "DH_AD542430" at bounding box center [1127, 264] width 202 height 31
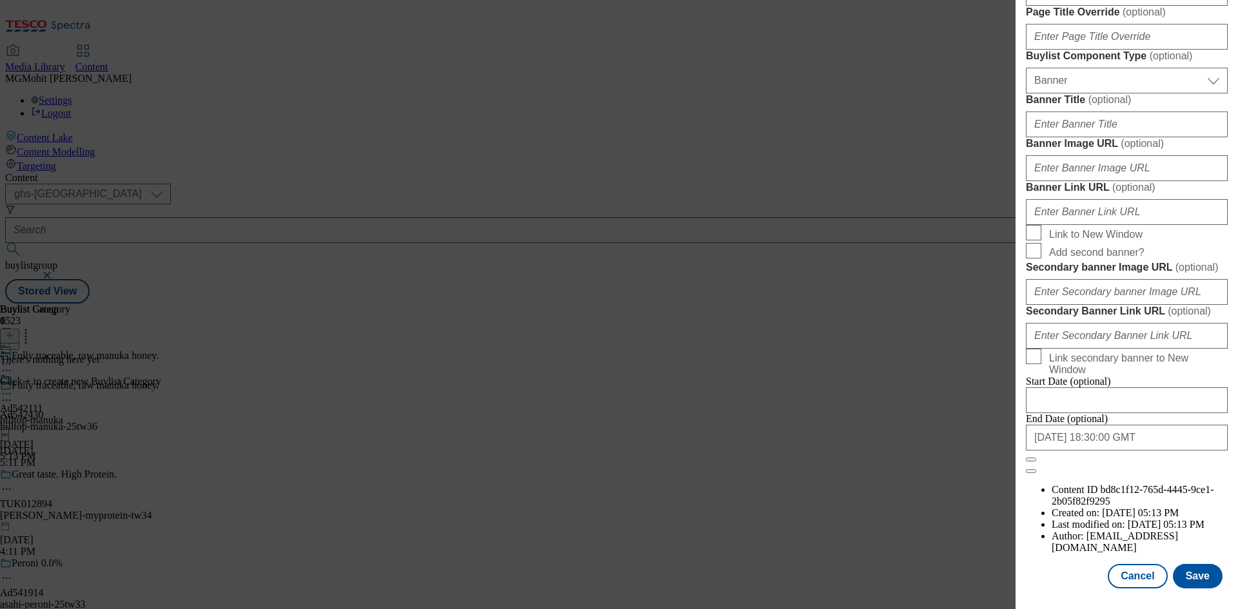
scroll to position [1266, 0]
click at [1193, 574] on button "Save" at bounding box center [1198, 576] width 50 height 24
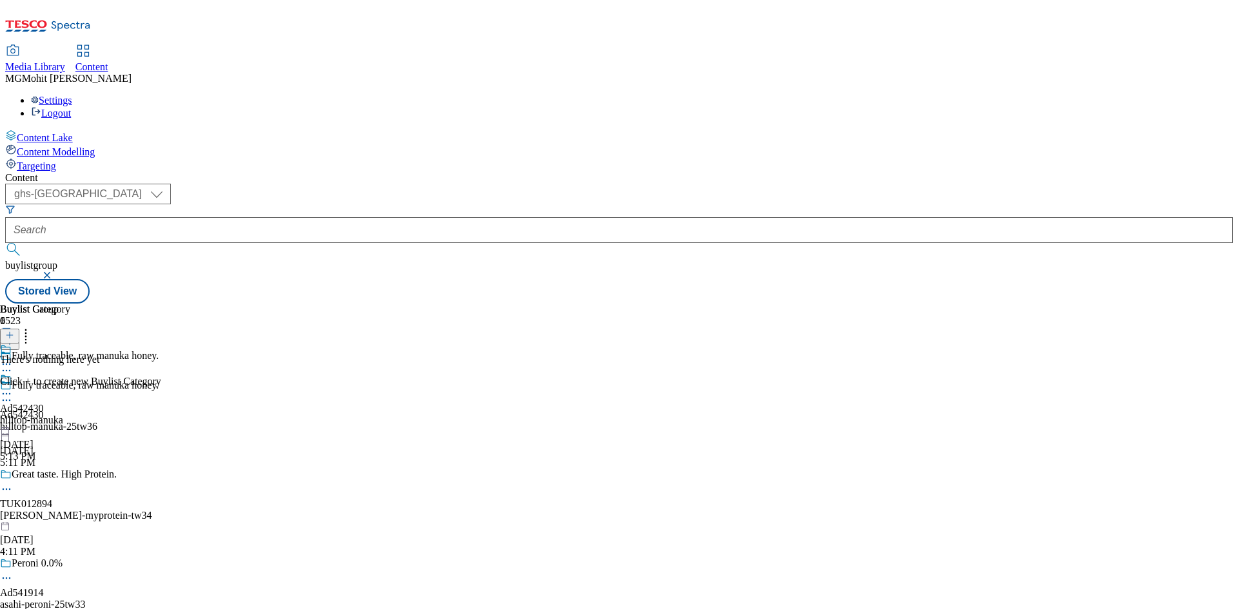
click at [14, 331] on icon at bounding box center [9, 335] width 9 height 9
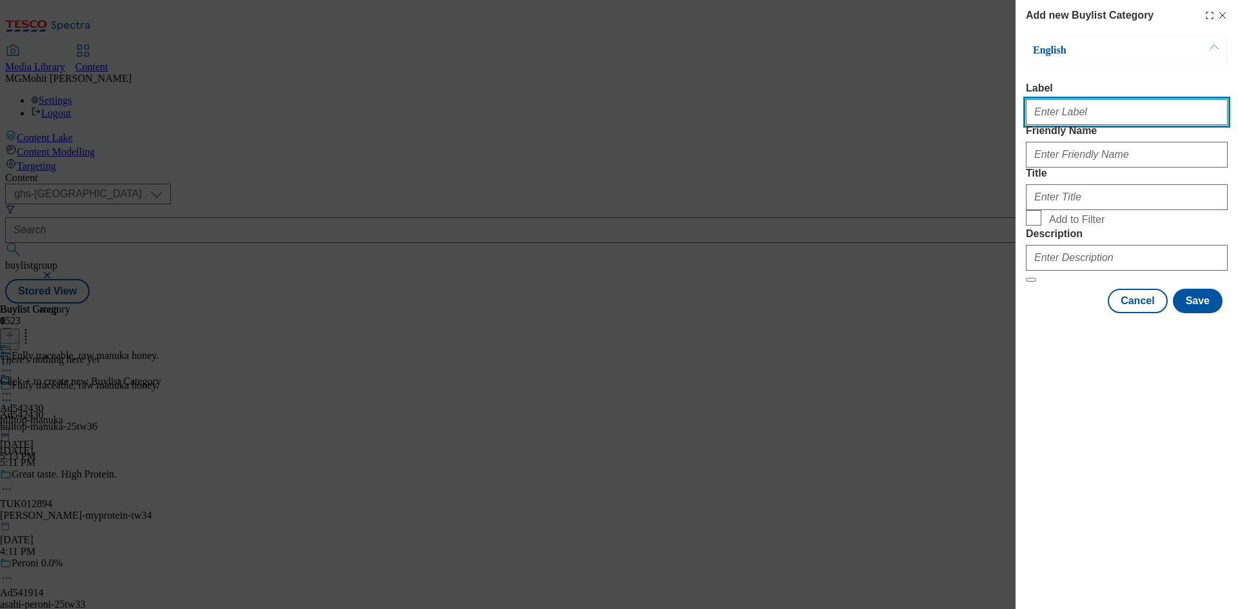
click at [1060, 117] on input "Label" at bounding box center [1127, 112] width 202 height 26
paste input "Ad542111"
type input "Ad542111"
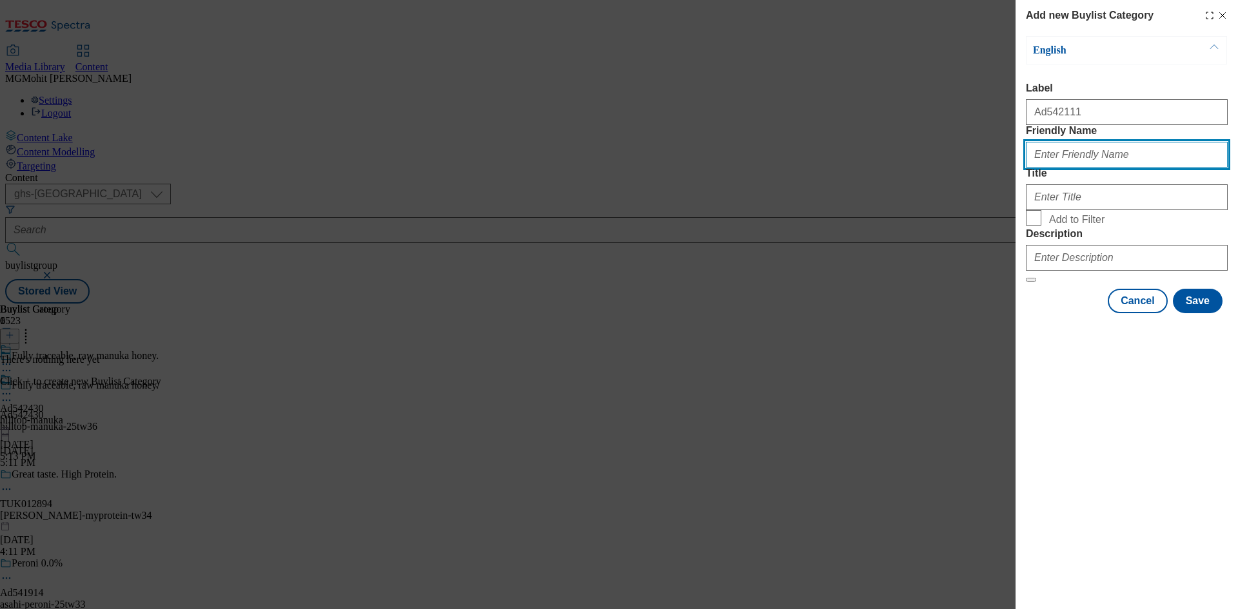
click at [1066, 168] on input "Friendly Name" at bounding box center [1127, 155] width 202 height 26
paste input "pernod-[PERSON_NAME]"
type input "pernod-[PERSON_NAME]"
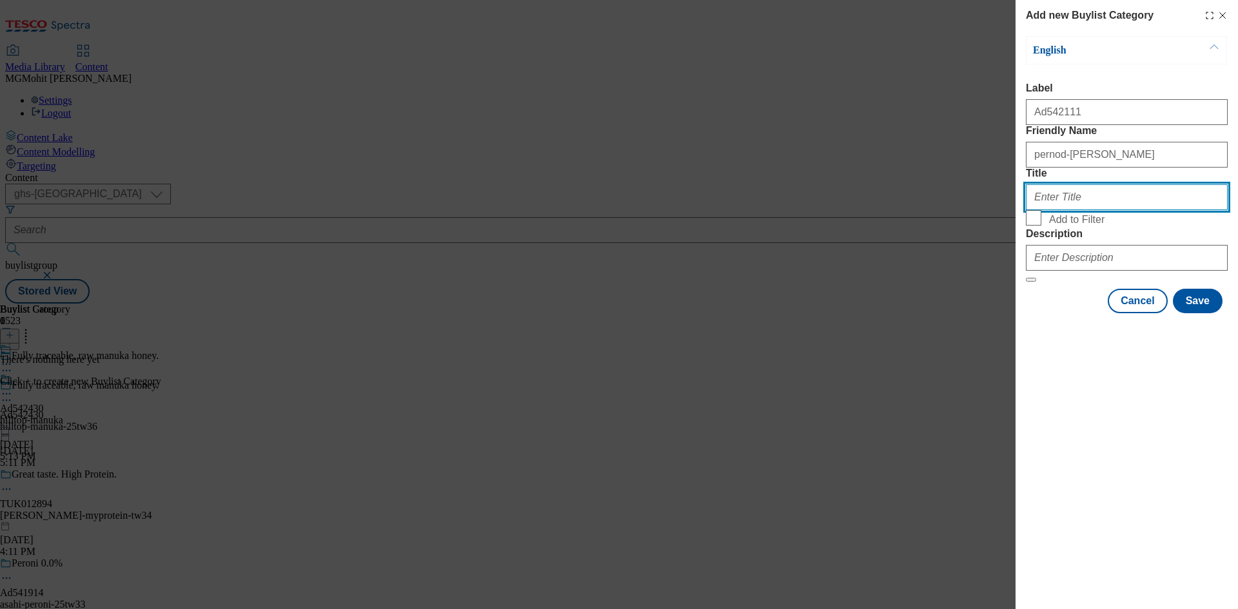
click at [1059, 210] on input "Title" at bounding box center [1127, 197] width 202 height 26
paste input "Pernod [PERSON_NAME]"
type input "Pernod [PERSON_NAME]"
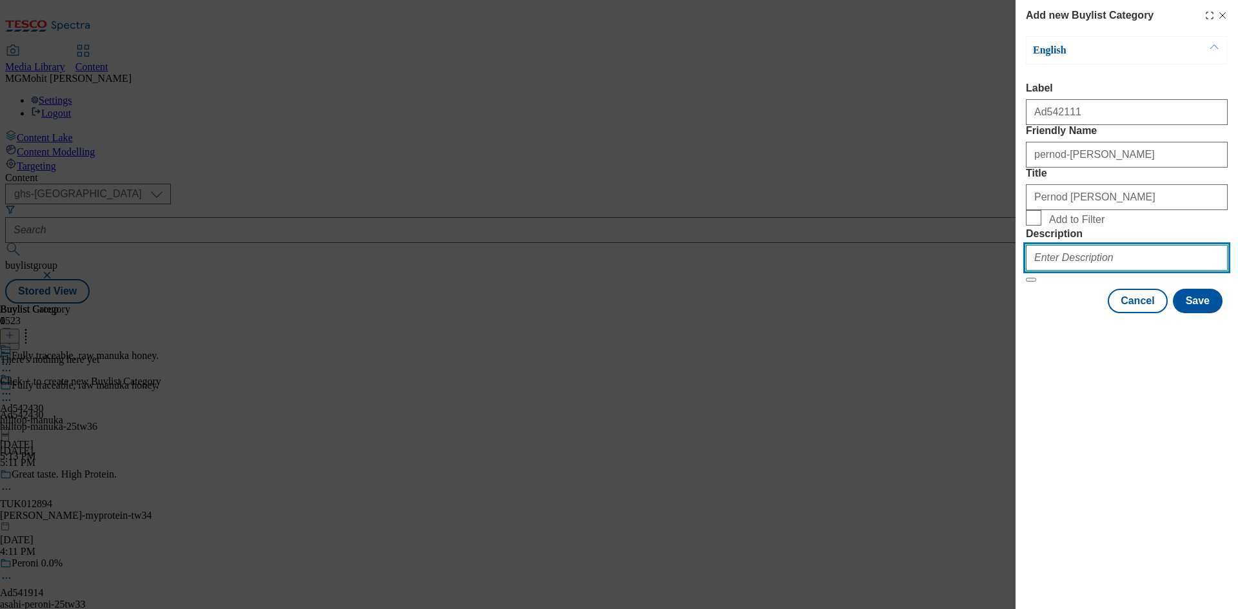
click at [1064, 271] on input "Description" at bounding box center [1127, 258] width 202 height 26
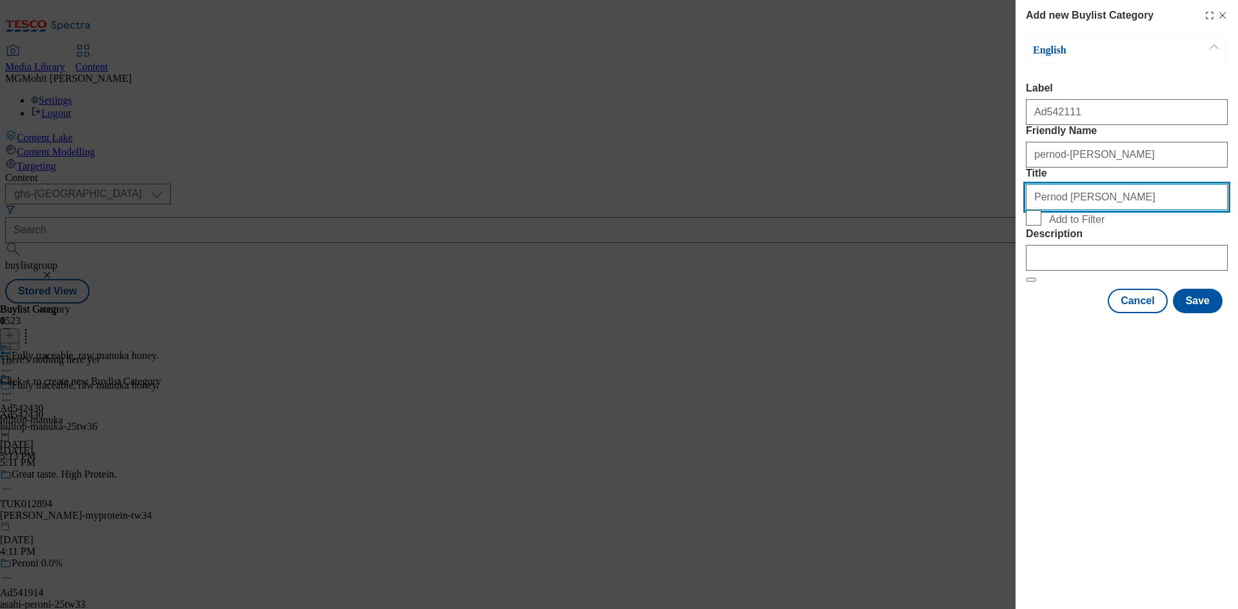
click at [1048, 210] on input "Pernod [PERSON_NAME]" at bounding box center [1127, 197] width 202 height 26
paste input "Hilltop Honey Lt"
type input "Hilltop Honey Ltd"
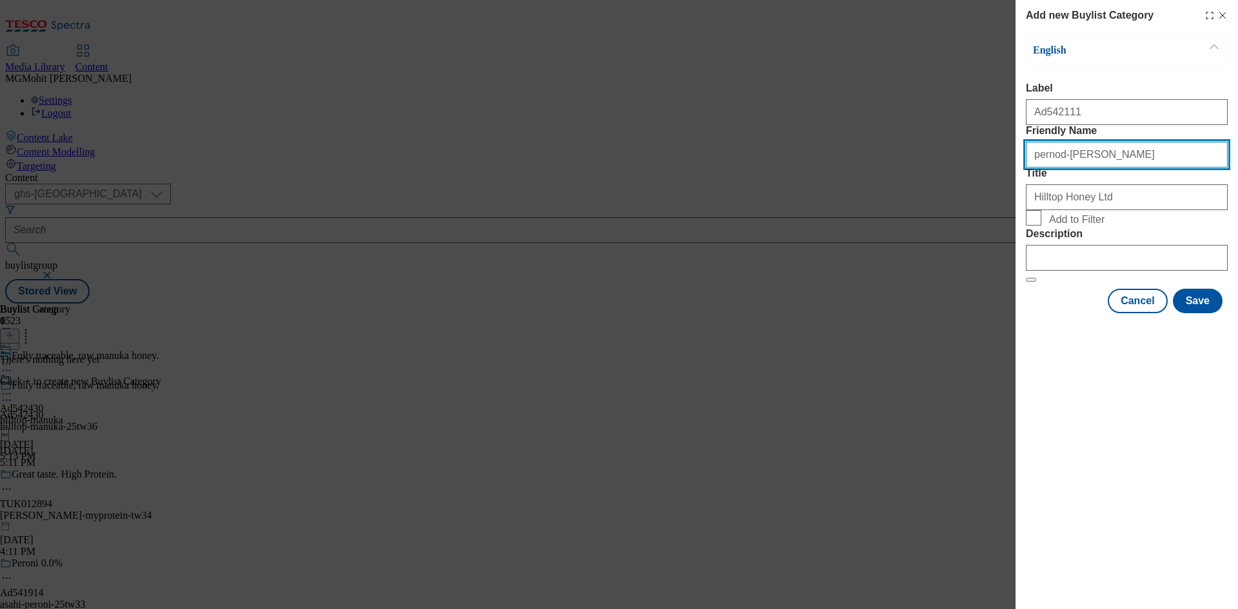
click at [1113, 168] on input "pernod-[PERSON_NAME]" at bounding box center [1127, 155] width 202 height 26
paste input "hilltop-manuka"
type input "hilltop-manuka"
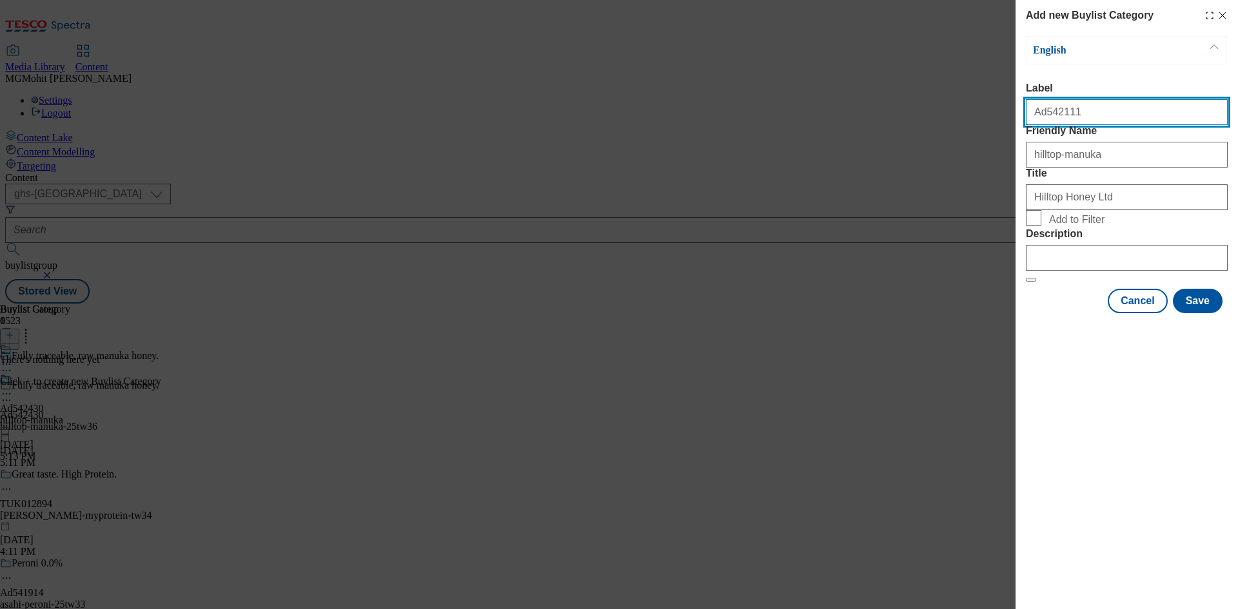
drag, startPoint x: 1093, startPoint y: 119, endPoint x: 1042, endPoint y: 136, distance: 53.6
click at [1042, 136] on form "Label Ad542111 Friendly Name hilltop-manuka Title Hilltop Honey Ltd Add to Filt…" at bounding box center [1127, 183] width 202 height 200
paste input "430"
type input "Ad542430"
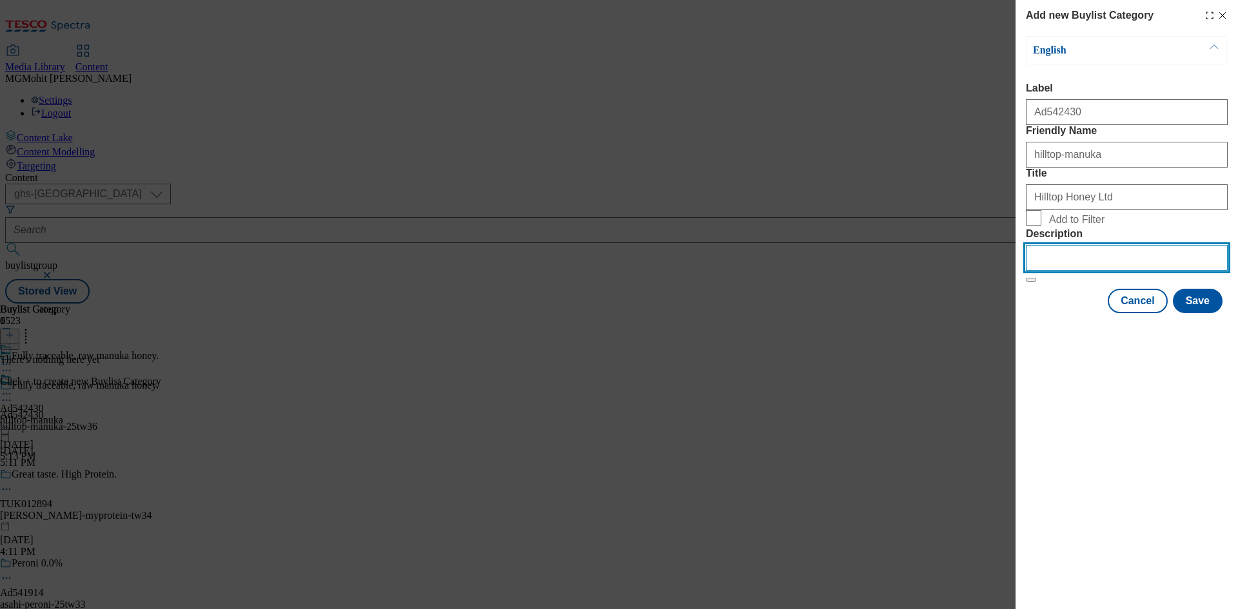
click at [1124, 271] on input "Description" at bounding box center [1127, 258] width 202 height 26
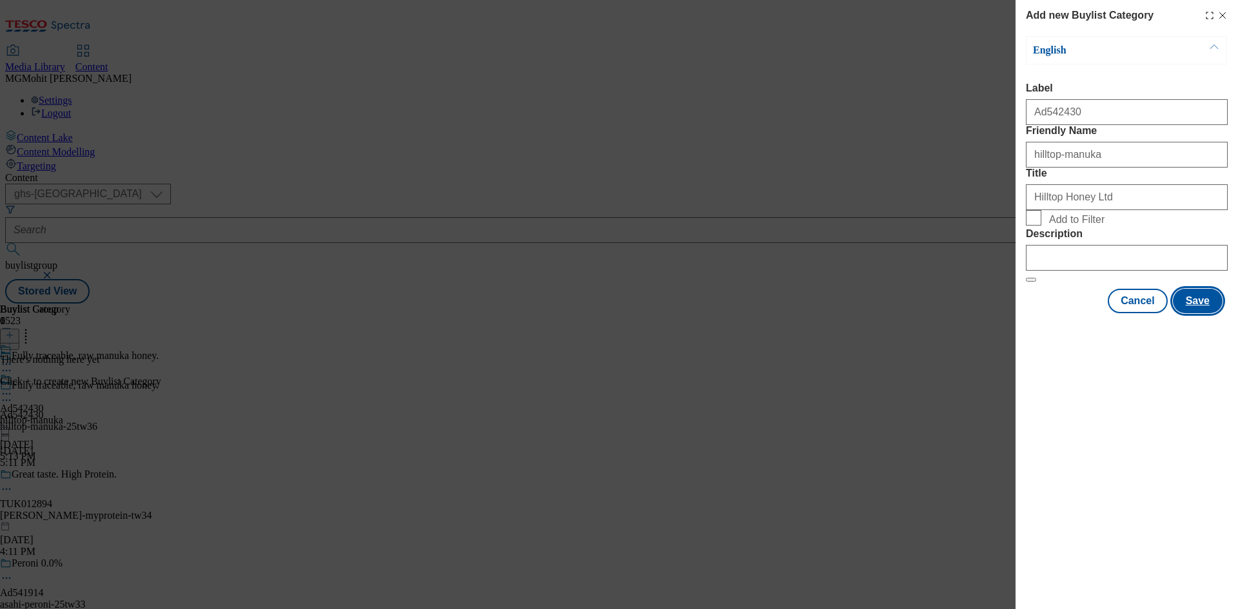
click at [1193, 313] on button "Save" at bounding box center [1198, 301] width 50 height 24
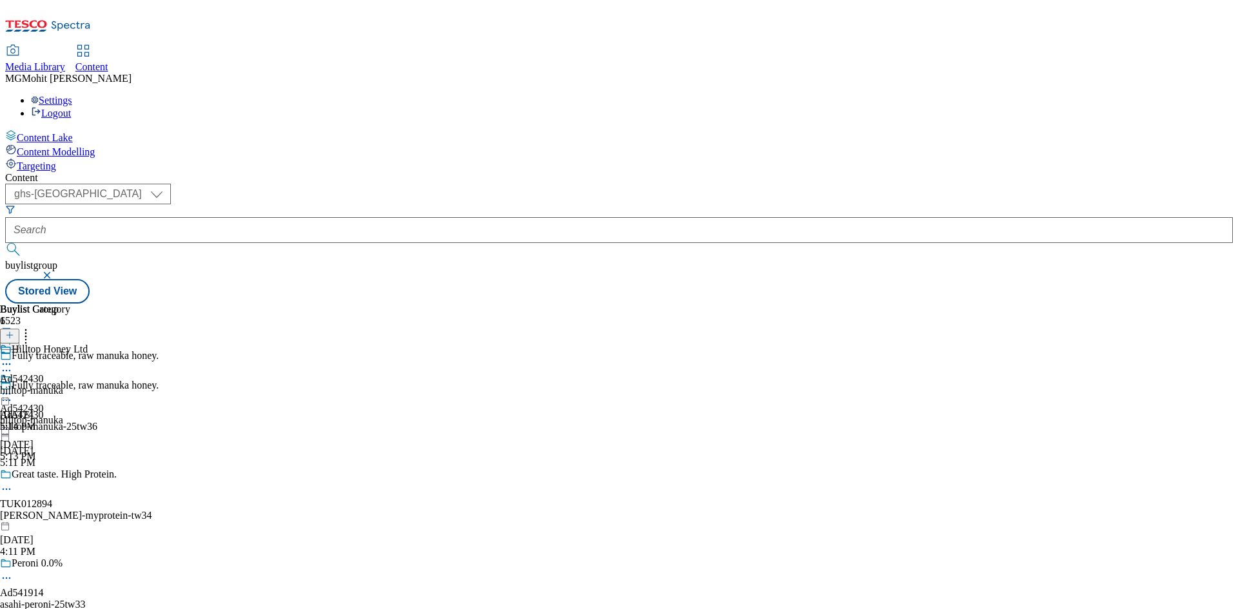
click at [88, 344] on div "Hilltop Honey Ltd Ad542430 hilltop-manuka [DATE] 5:14 PM" at bounding box center [44, 388] width 88 height 89
click at [14, 331] on icon at bounding box center [9, 335] width 9 height 9
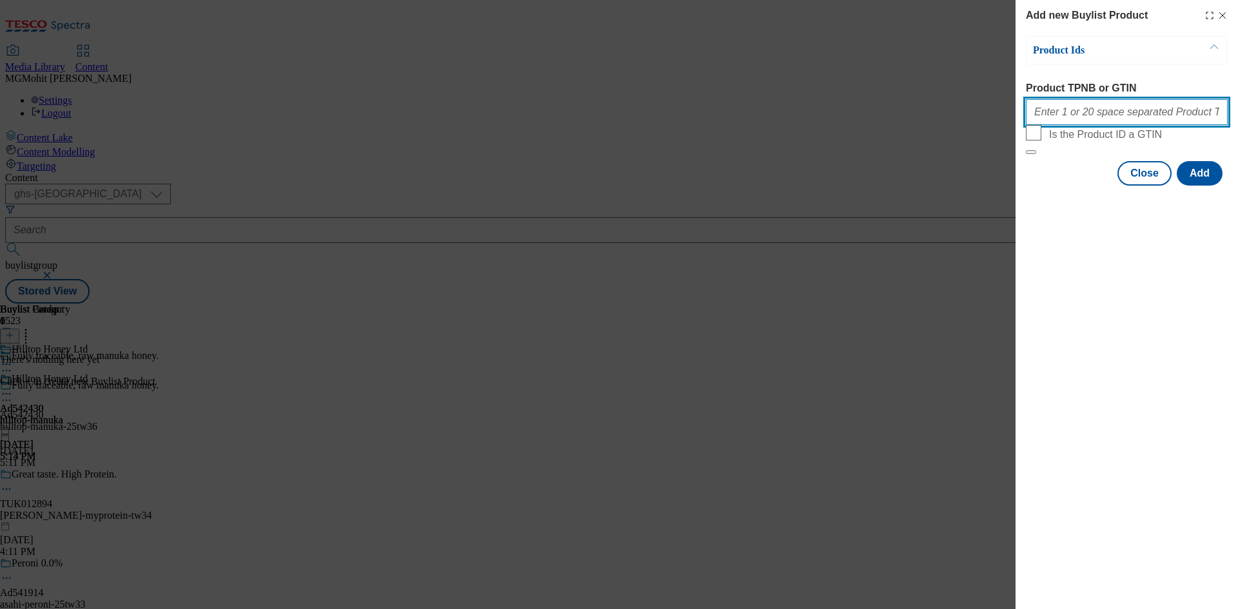
click at [1060, 110] on input "Product TPNB or GTIN" at bounding box center [1127, 112] width 202 height 26
paste input "91257341 86012342 88886873 90506810 91387031 91389772 92606411 92657845 9298019…"
type input "91257341 86012342 88886873 90506810 91387031 91389772 92606411 92657845 9298019…"
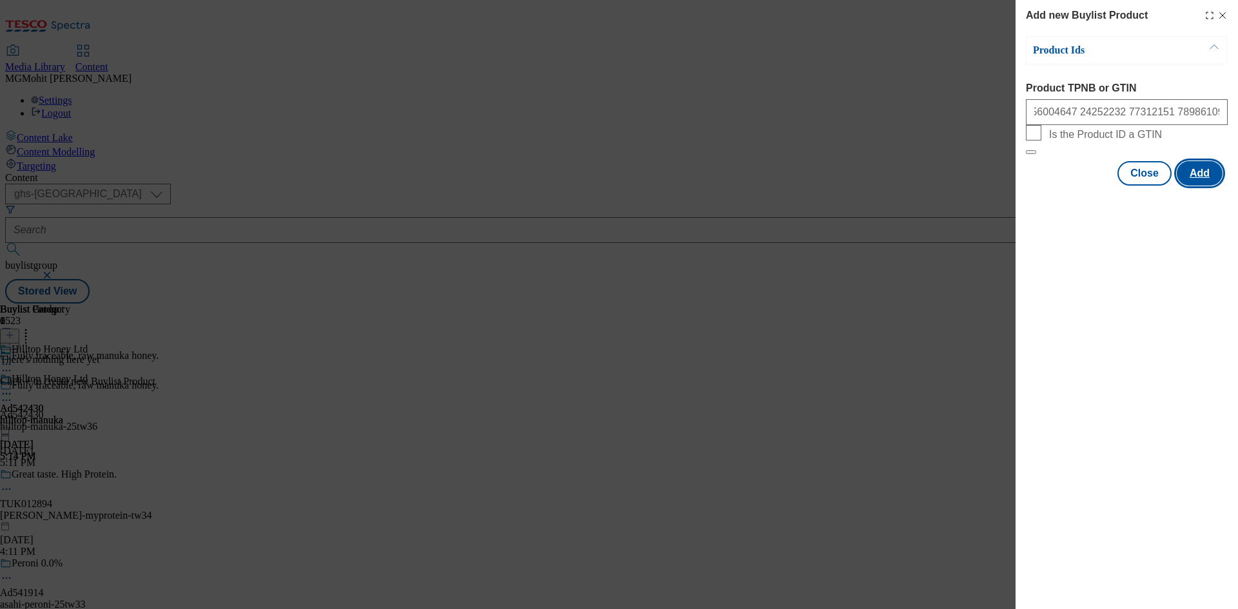
click at [1193, 186] on button "Add" at bounding box center [1199, 173] width 46 height 24
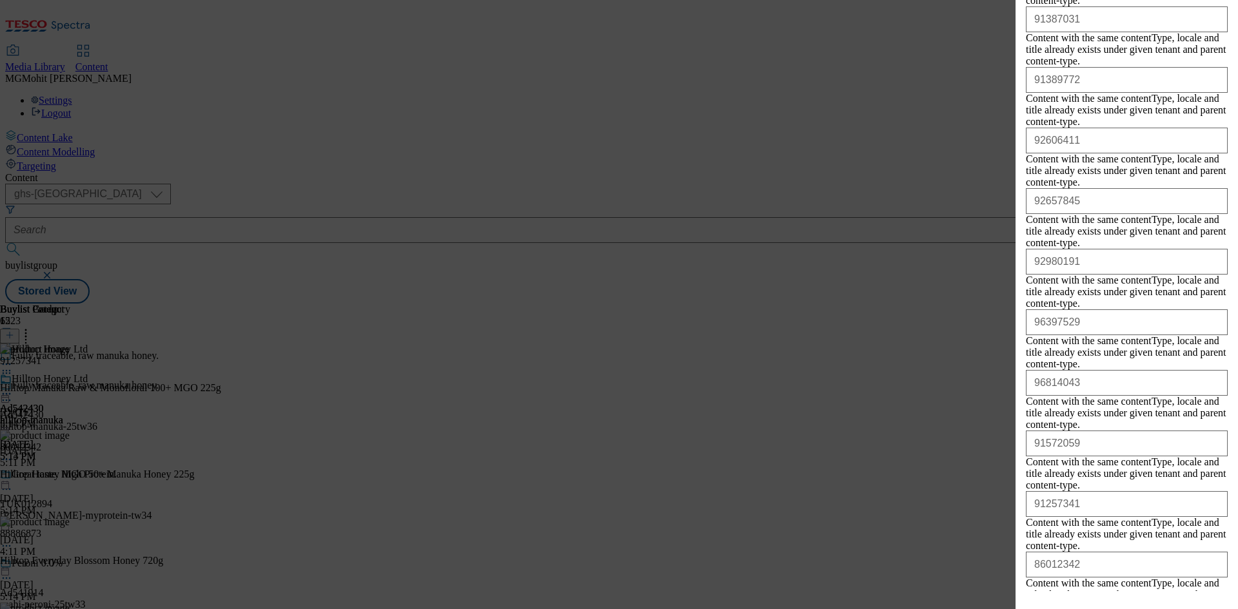
scroll to position [5833, 0]
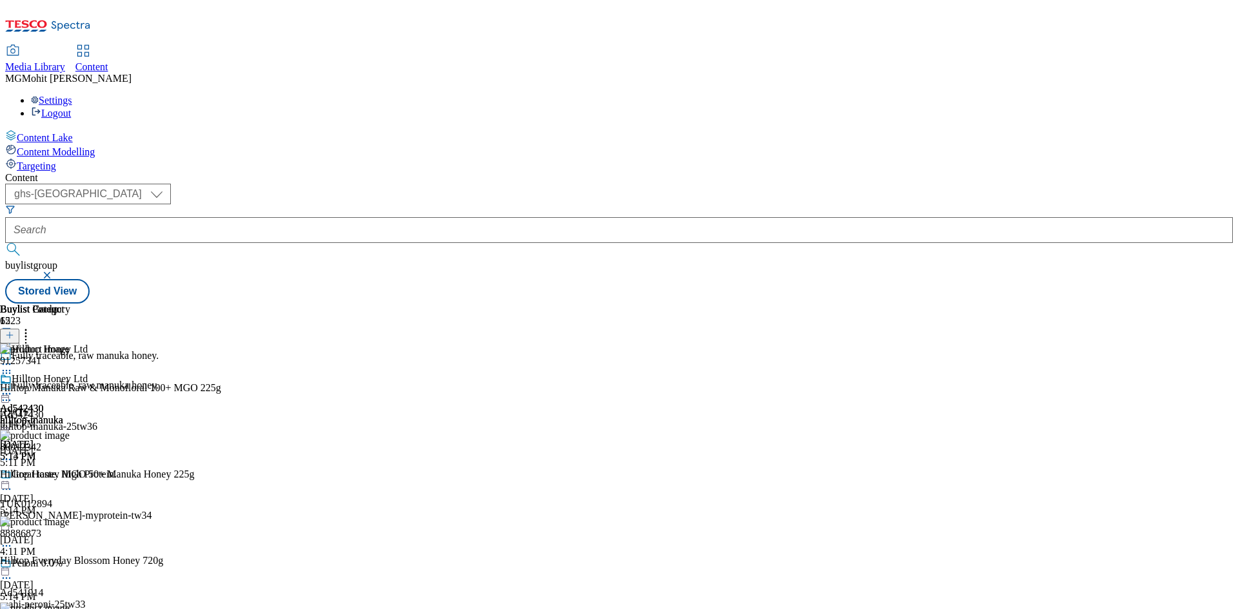
scroll to position [0, 0]
click at [13, 394] on icon at bounding box center [6, 400] width 13 height 13
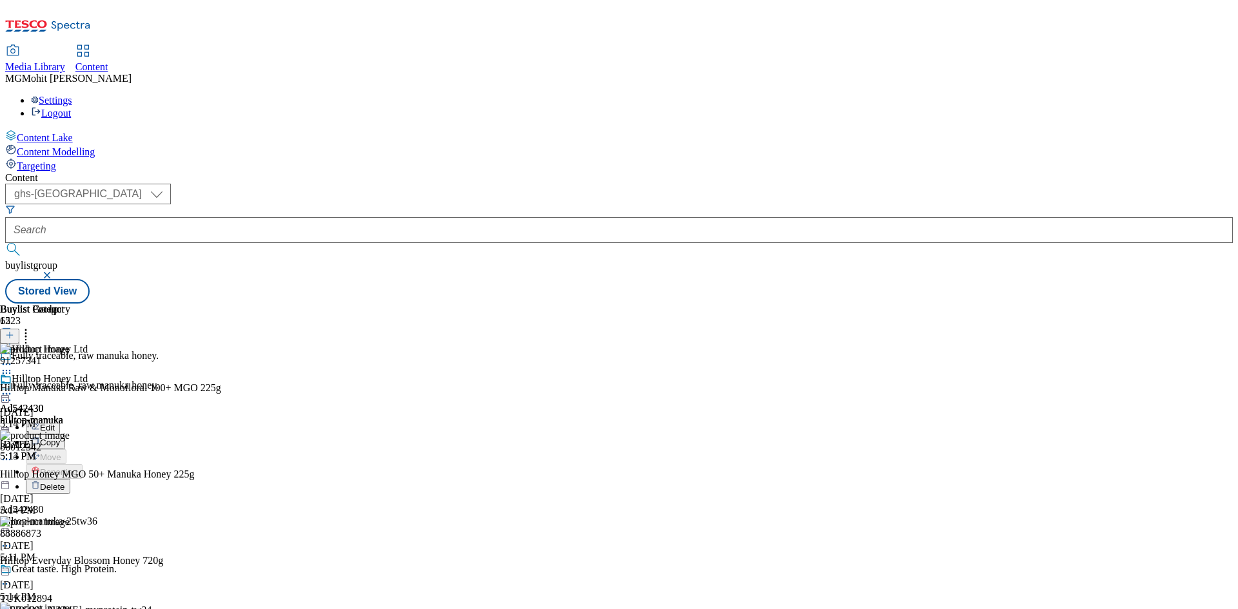
click at [60, 420] on button "Edit" at bounding box center [43, 427] width 34 height 15
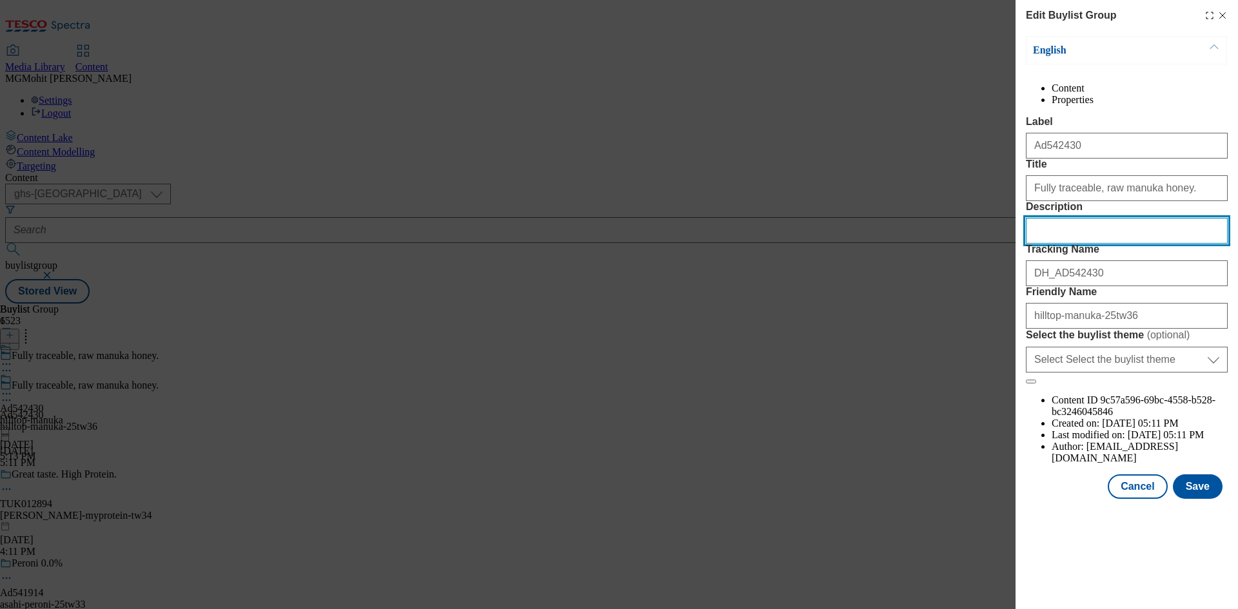
click at [1077, 244] on input "Description" at bounding box center [1127, 231] width 202 height 26
paste input "Hilltop Manuka Raw & Monofloral 100+ MGO 225g"
type input "Hilltop Manuka Raw & Monofloral 100+ MGO 225g"
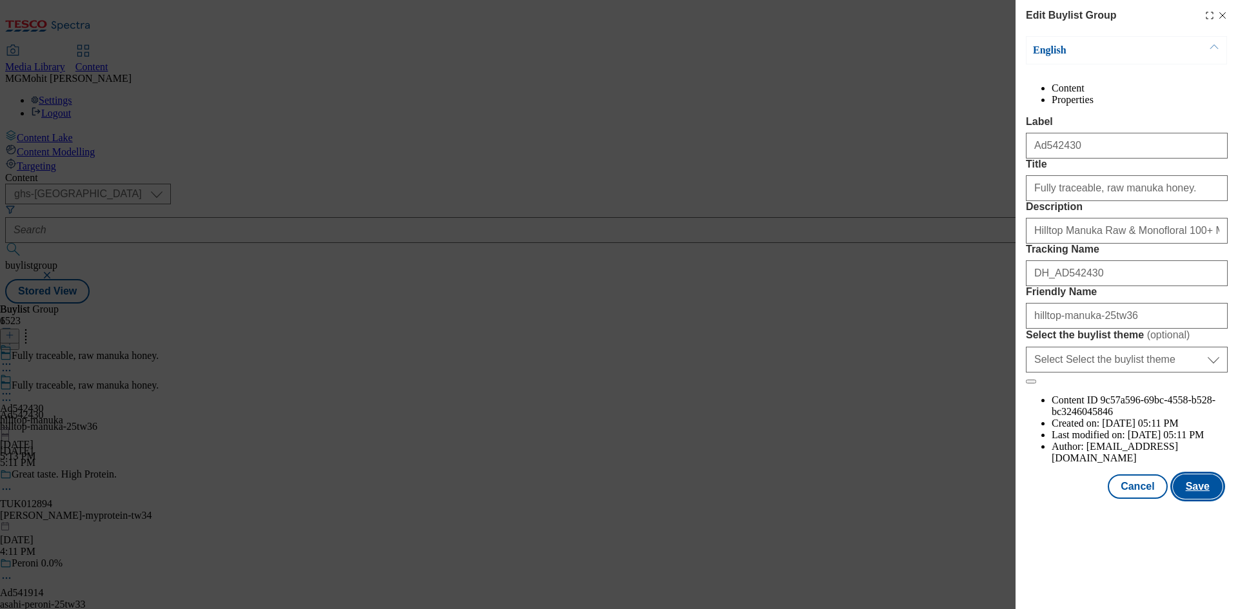
click at [1204, 499] on button "Save" at bounding box center [1198, 486] width 50 height 24
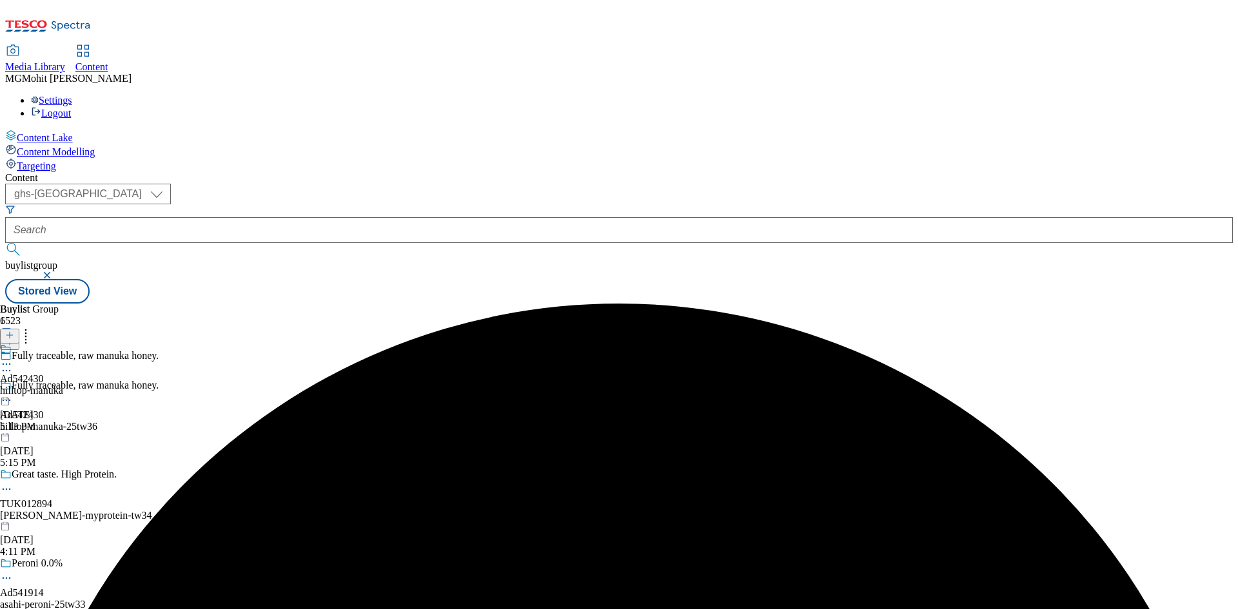
click at [13, 358] on icon at bounding box center [6, 364] width 13 height 13
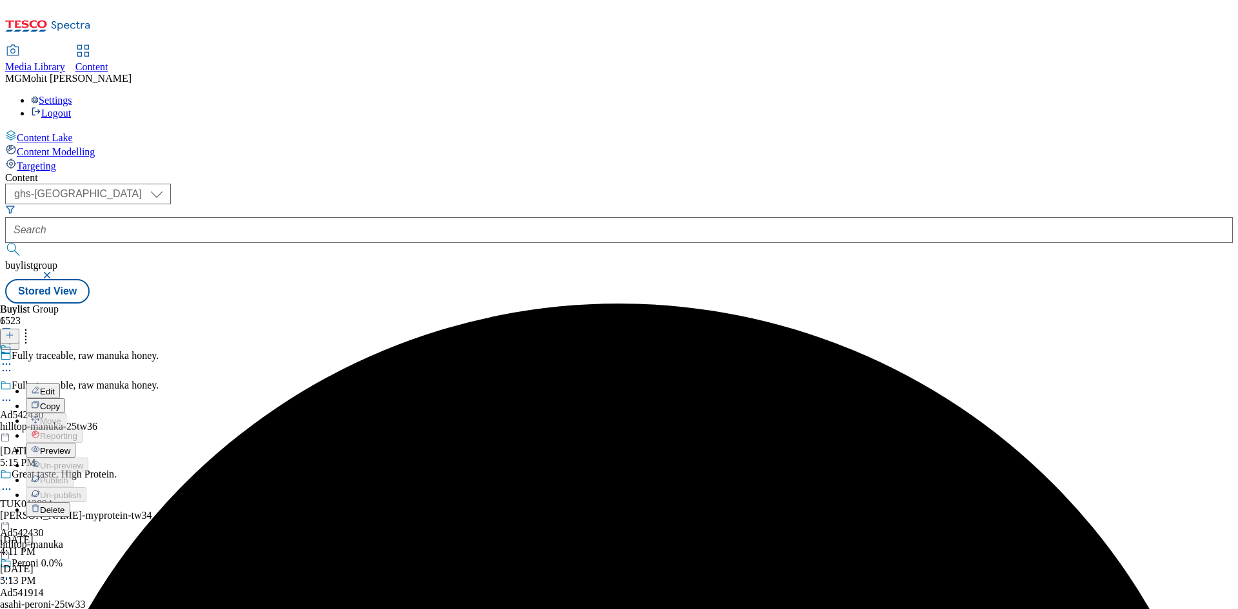
click at [60, 384] on button "Edit" at bounding box center [43, 391] width 34 height 15
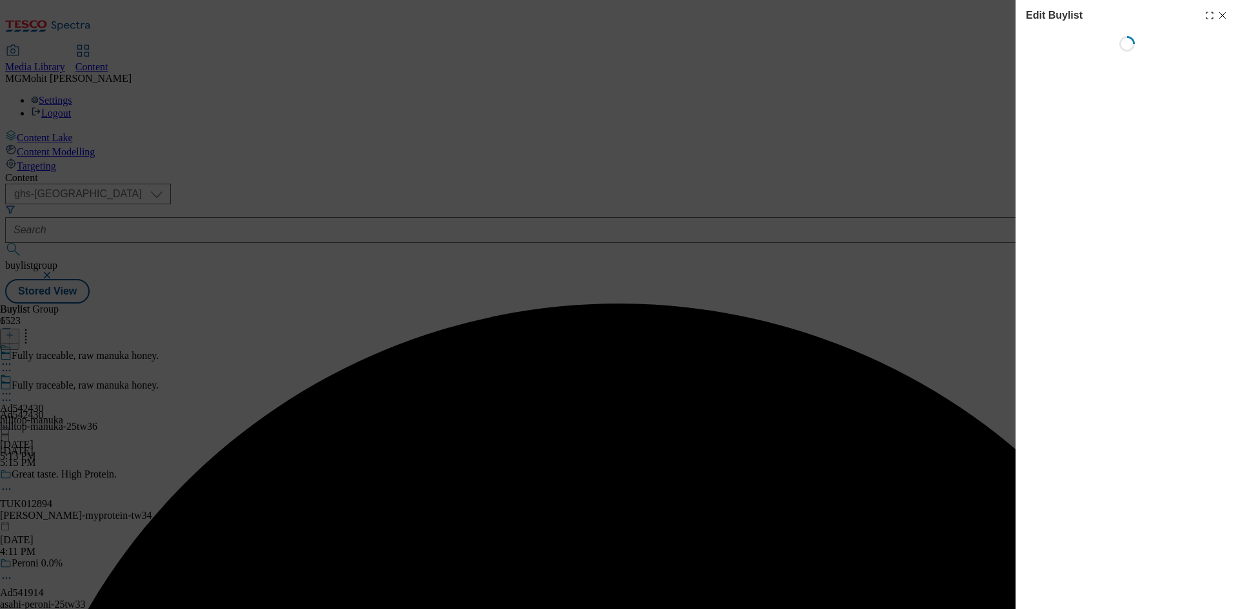
select select "tactical"
select select "supplier funded short term 1-3 weeks"
select select "dunnhumby"
select select "Banner"
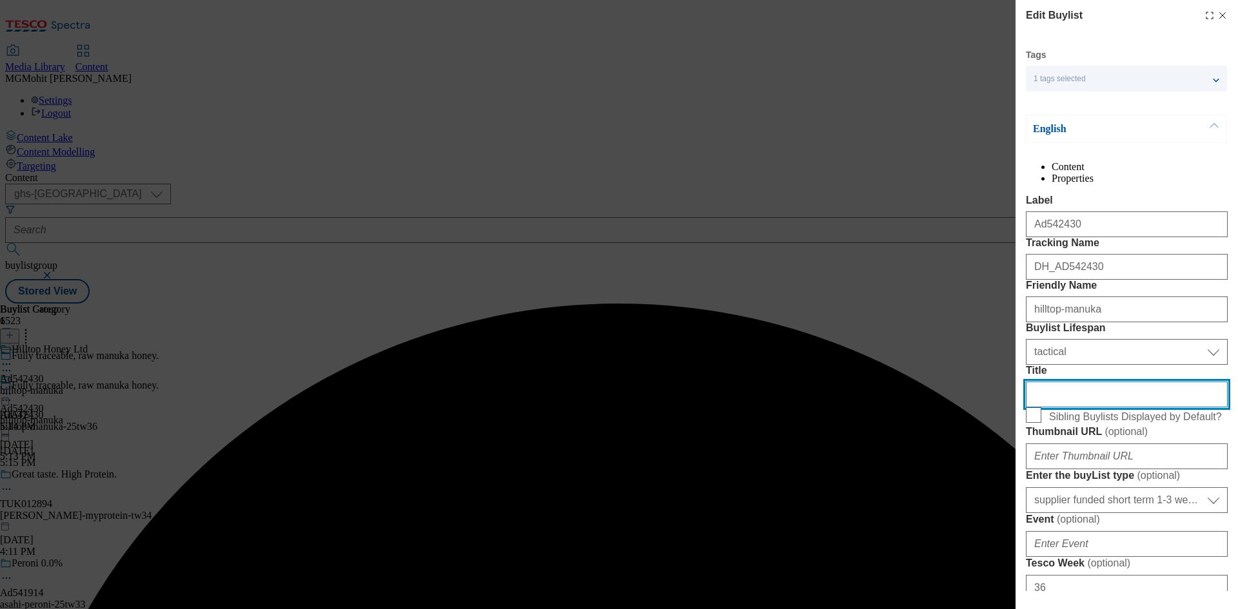
click at [1070, 407] on input "Title" at bounding box center [1127, 395] width 202 height 26
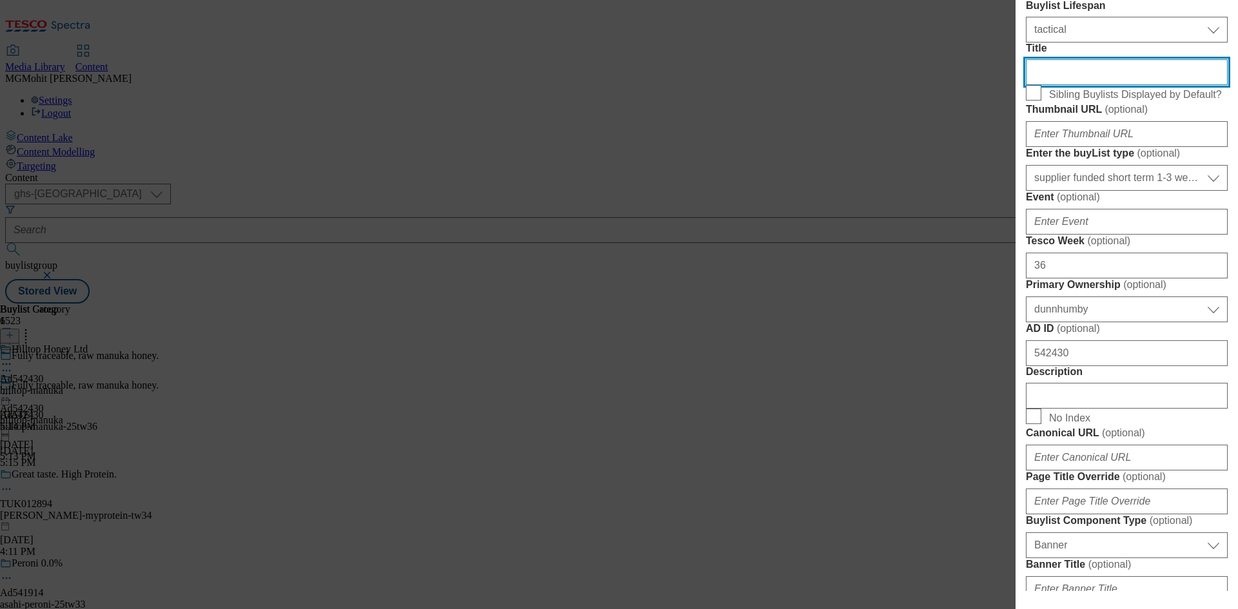
scroll to position [645, 0]
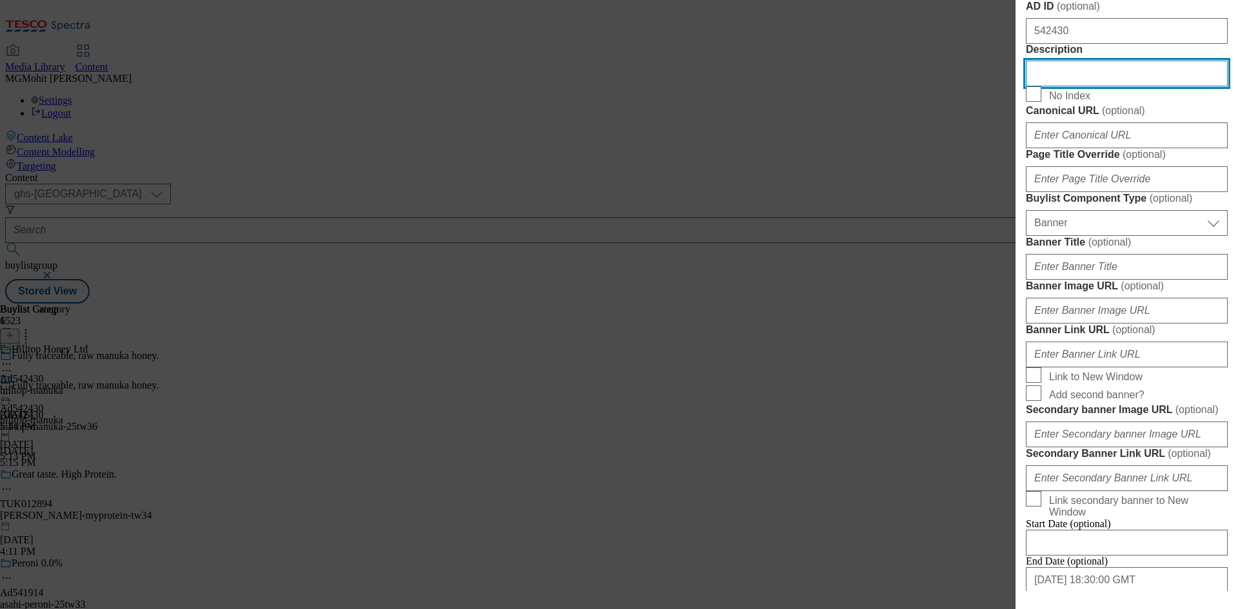
click at [1071, 86] on input "Description" at bounding box center [1127, 74] width 202 height 26
paste input "Hilltop Manuka Raw & Monofloral 100+ MGO 225g"
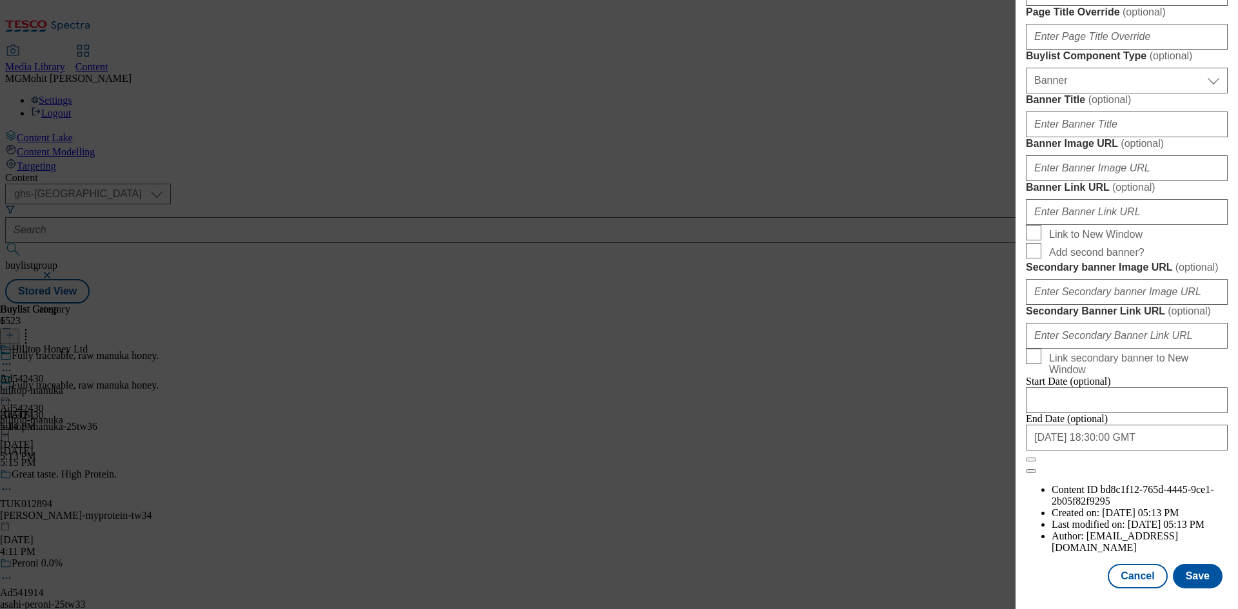
scroll to position [1266, 0]
type input "Hilltop Manuka Raw & Monofloral 100+ MGO 225g"
click at [1189, 569] on button "Save" at bounding box center [1198, 576] width 50 height 24
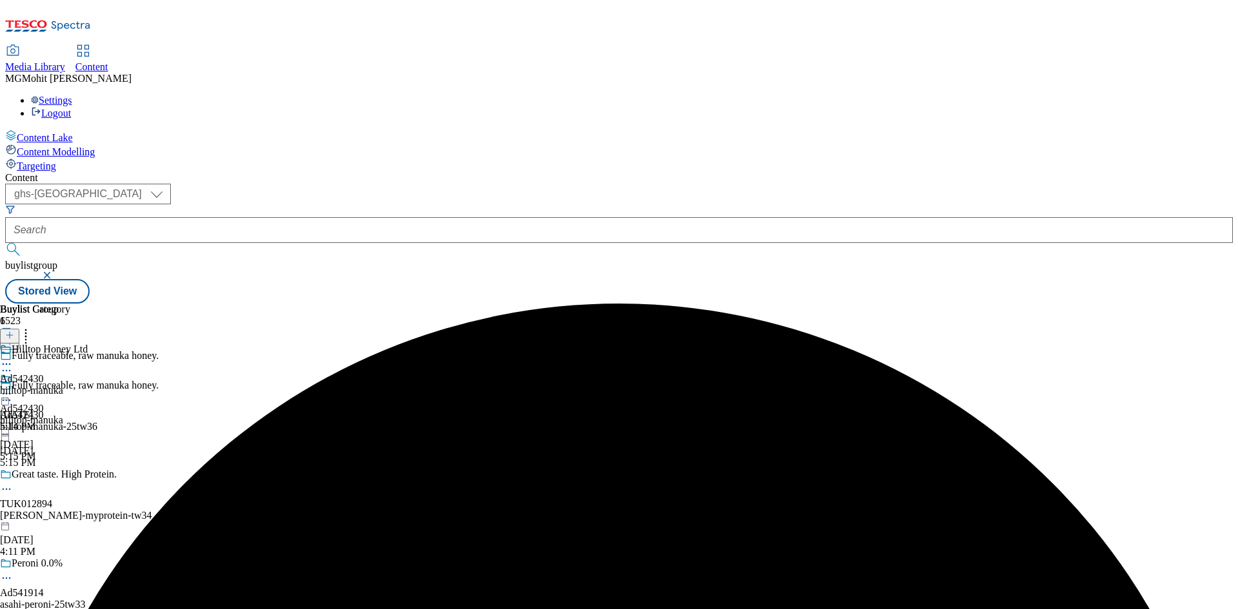
click at [13, 358] on icon at bounding box center [6, 364] width 13 height 13
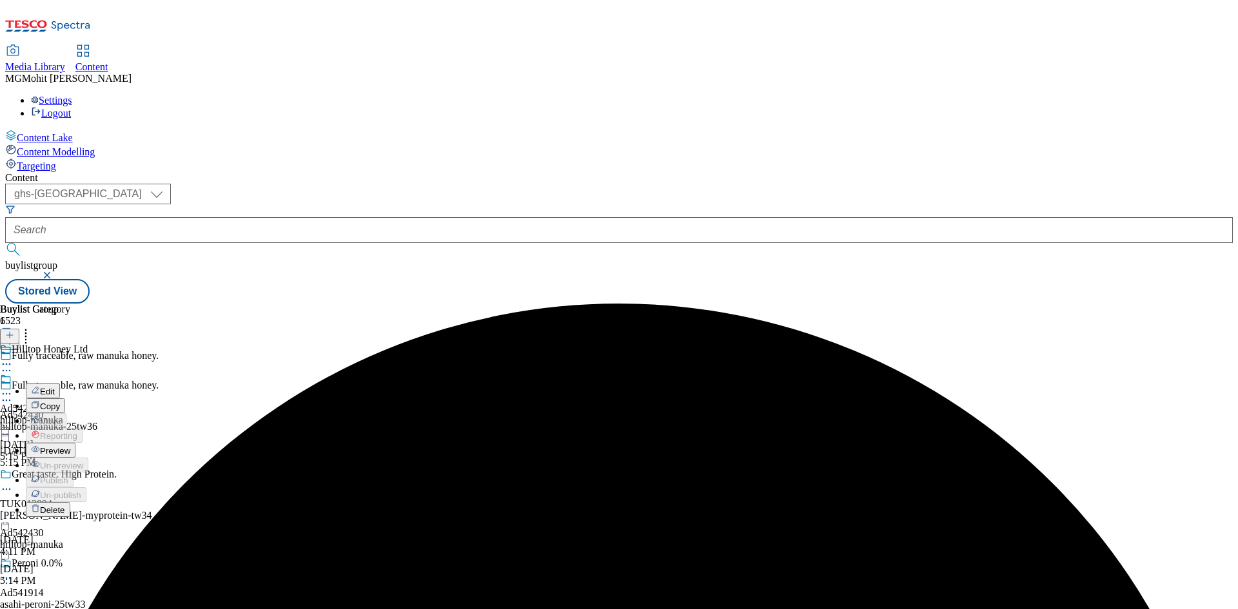
click at [60, 384] on button "Edit" at bounding box center [43, 391] width 34 height 15
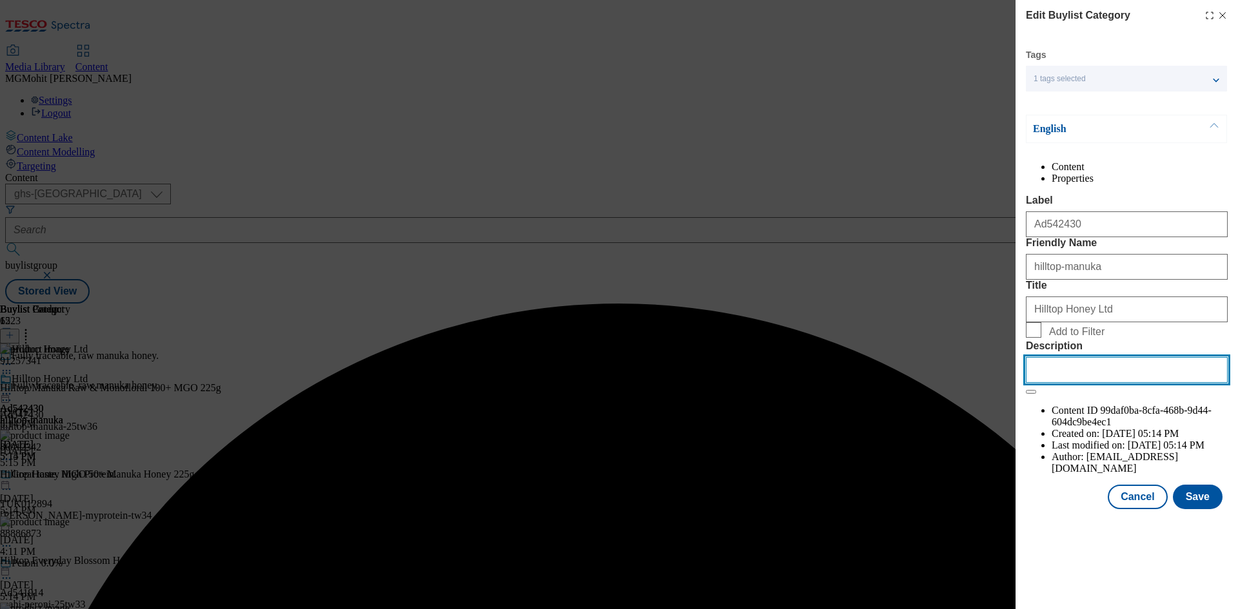
click at [1102, 383] on input "Description" at bounding box center [1127, 370] width 202 height 26
paste input "Hilltop Manuka Raw & Monofloral 100+ MGO 225g"
type input "Hilltop Manuka Raw & Monofloral 100+ MGO 225g"
click at [1190, 509] on button "Save" at bounding box center [1198, 497] width 50 height 24
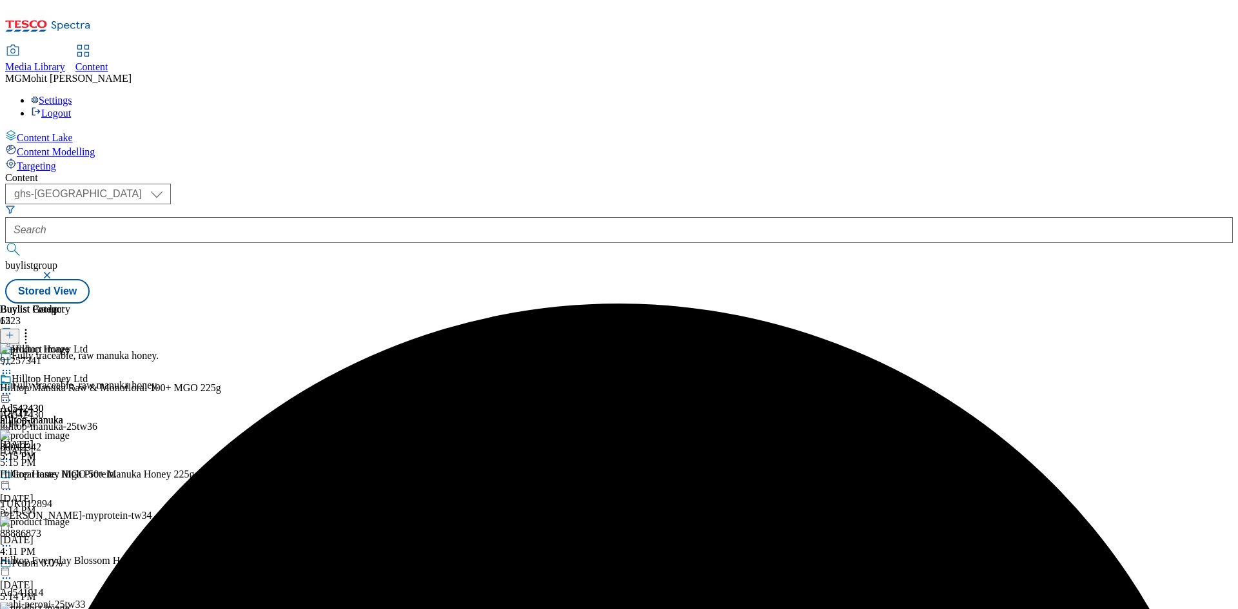
click at [13, 387] on icon at bounding box center [6, 393] width 13 height 13
click at [70, 476] on span "Preview" at bounding box center [55, 481] width 30 height 10
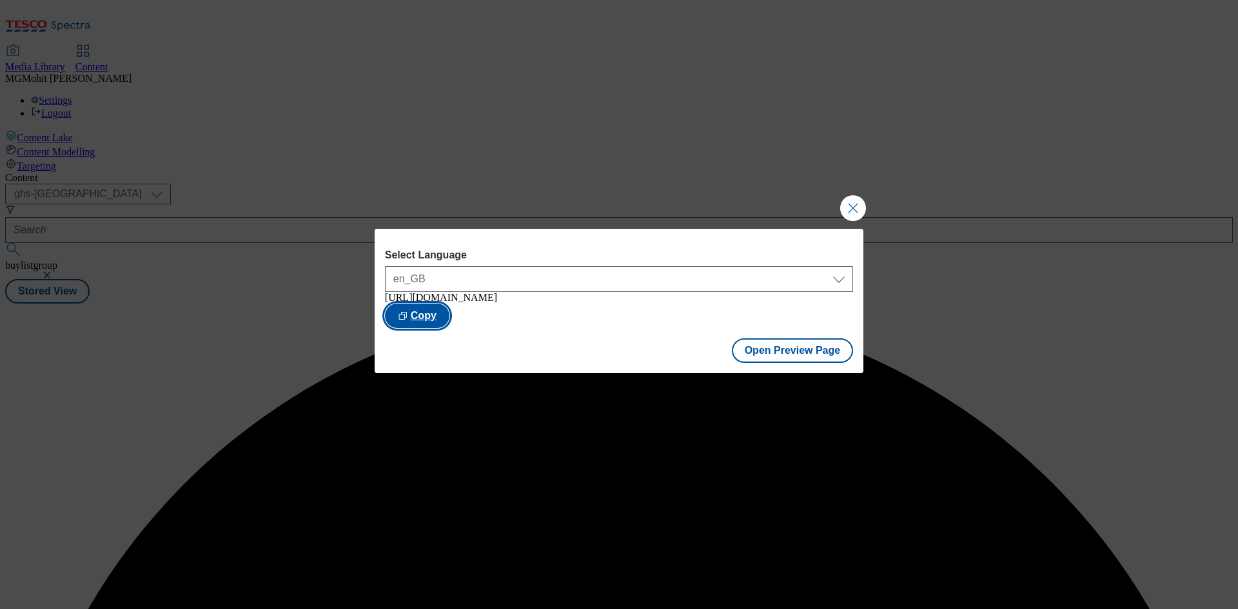
click at [449, 312] on button "Copy" at bounding box center [417, 316] width 64 height 24
